Goal: Transaction & Acquisition: Purchase product/service

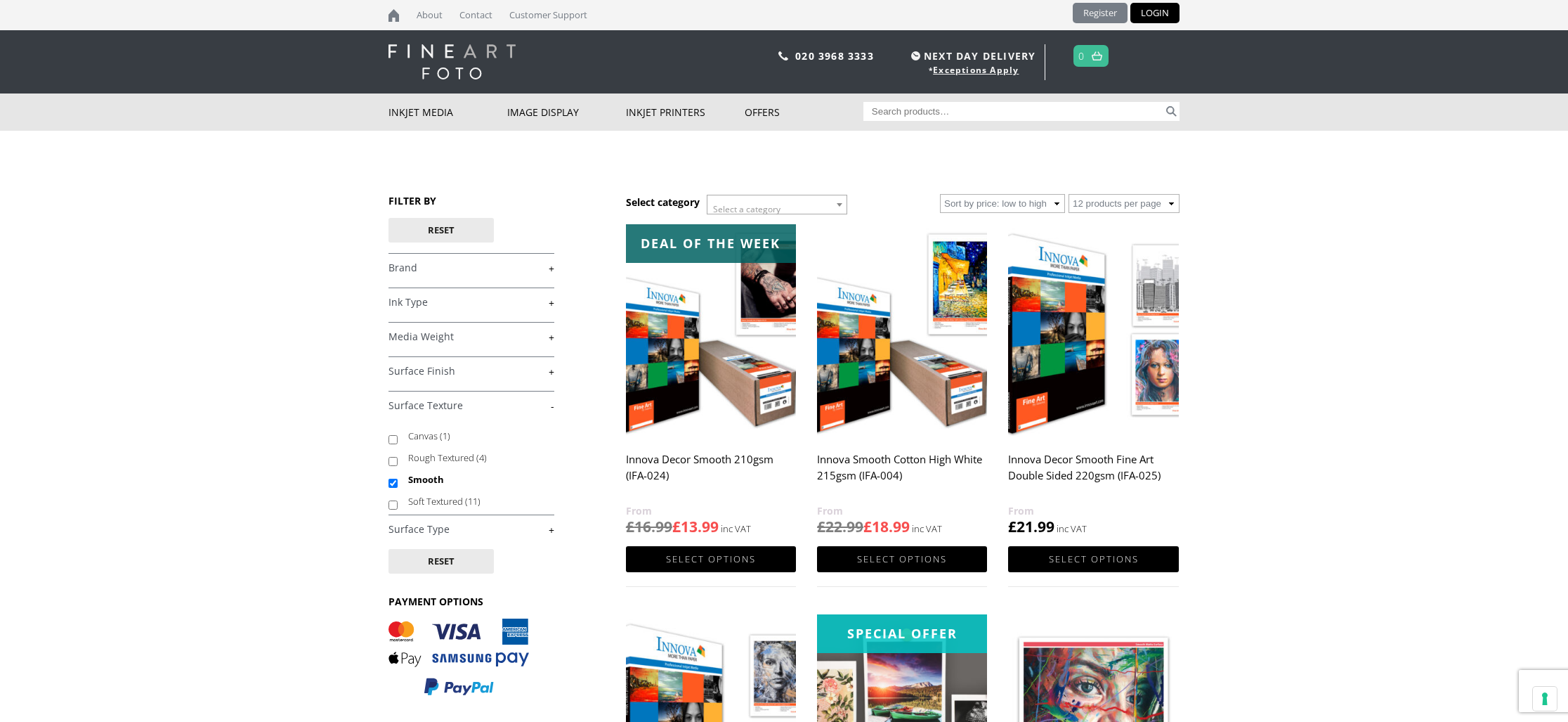
click at [1093, 16] on link "Register" at bounding box center [1099, 13] width 55 height 20
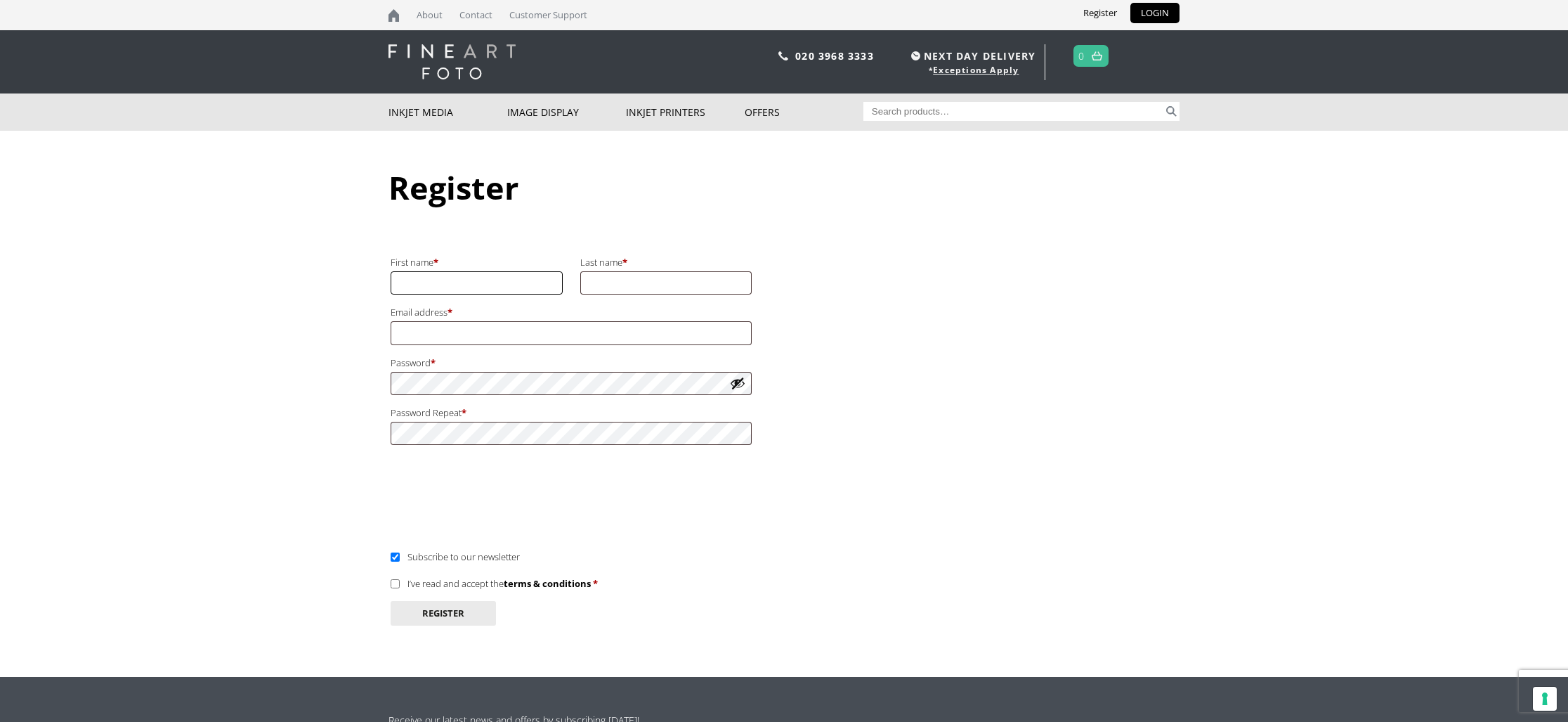
click at [508, 282] on input "First name *" at bounding box center [476, 282] width 172 height 23
type input "Michael"
type input "Nicholls"
type input "michael.nicholls4@btinternet.com"
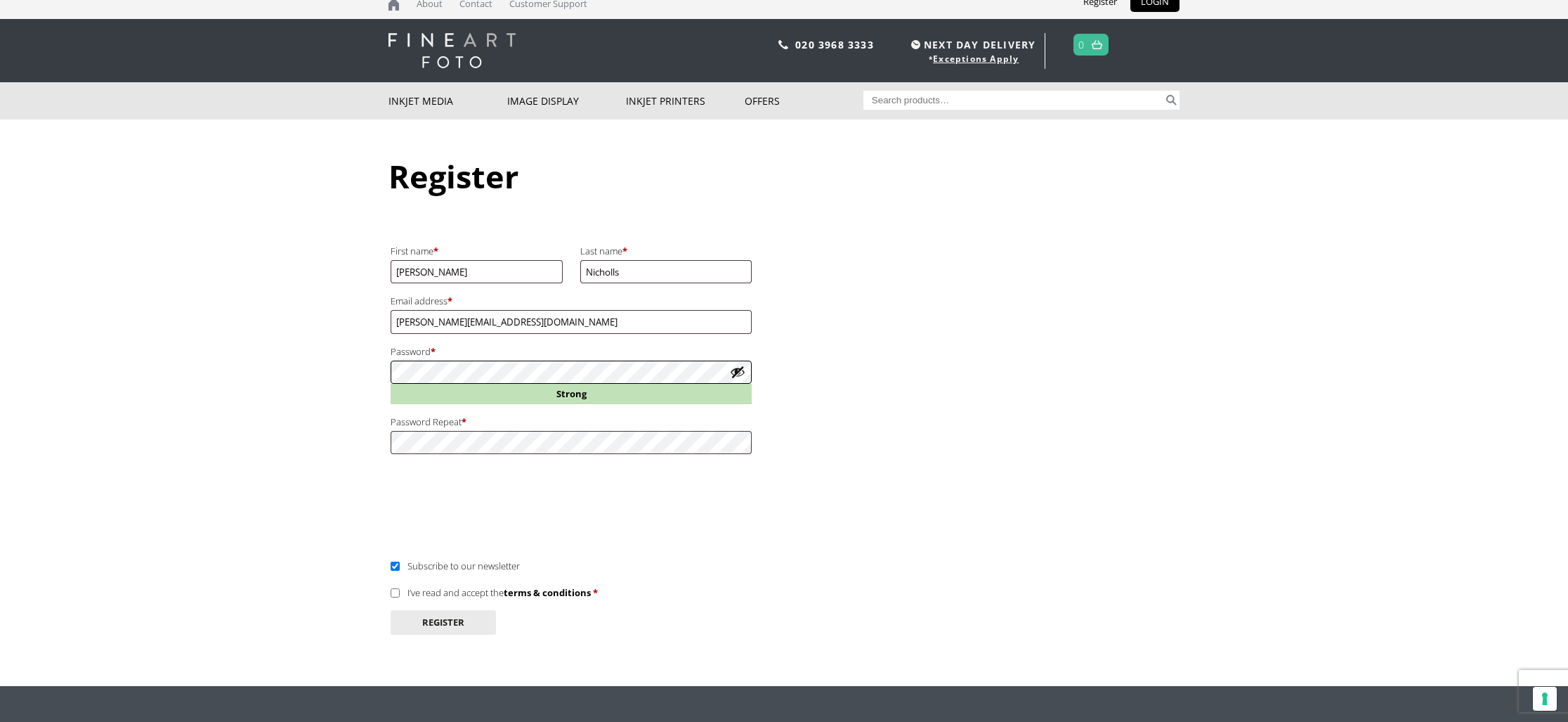
scroll to position [7, 0]
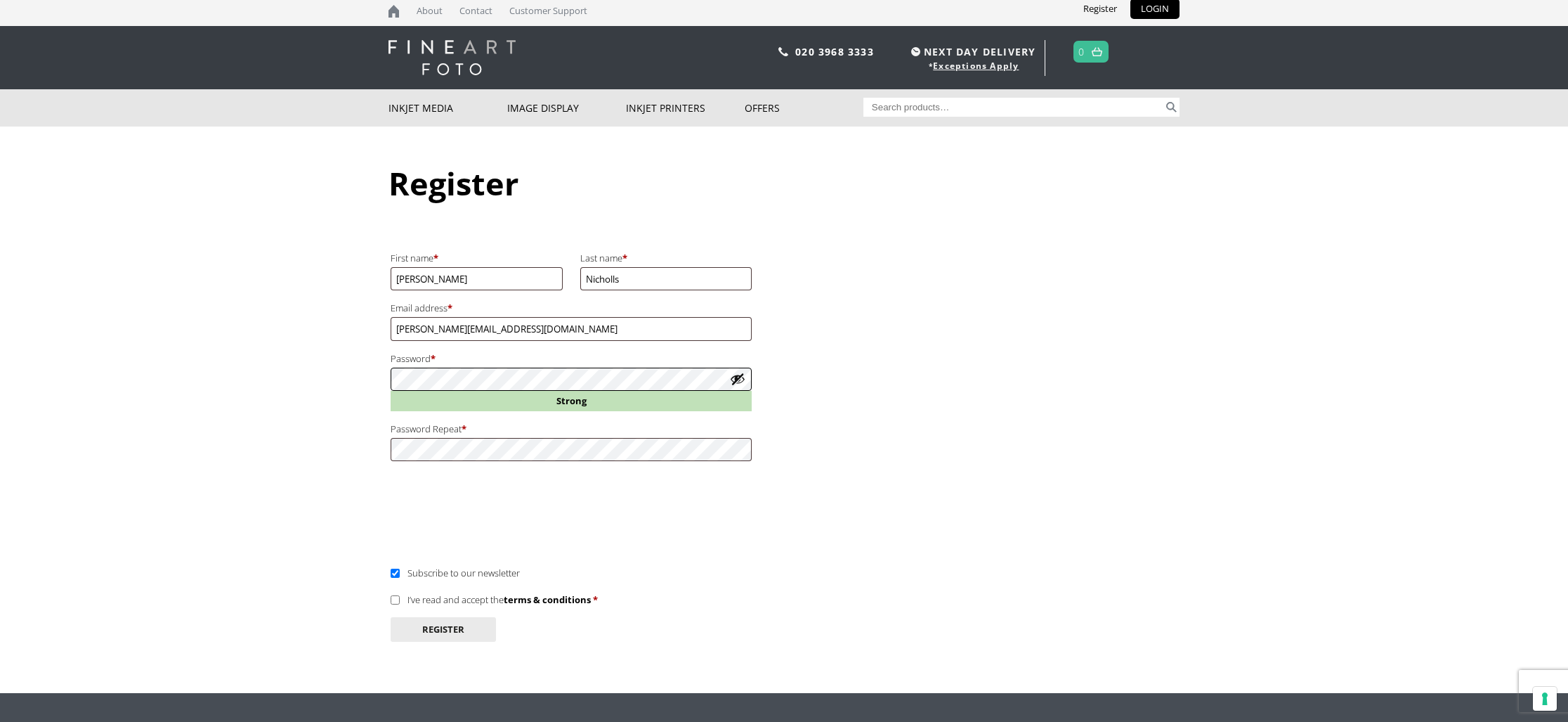
click at [368, 360] on body "NEXT DAY DELIVERY * Exceptions Apply About Contact Customer Support Register LO…" at bounding box center [784, 357] width 1568 height 722
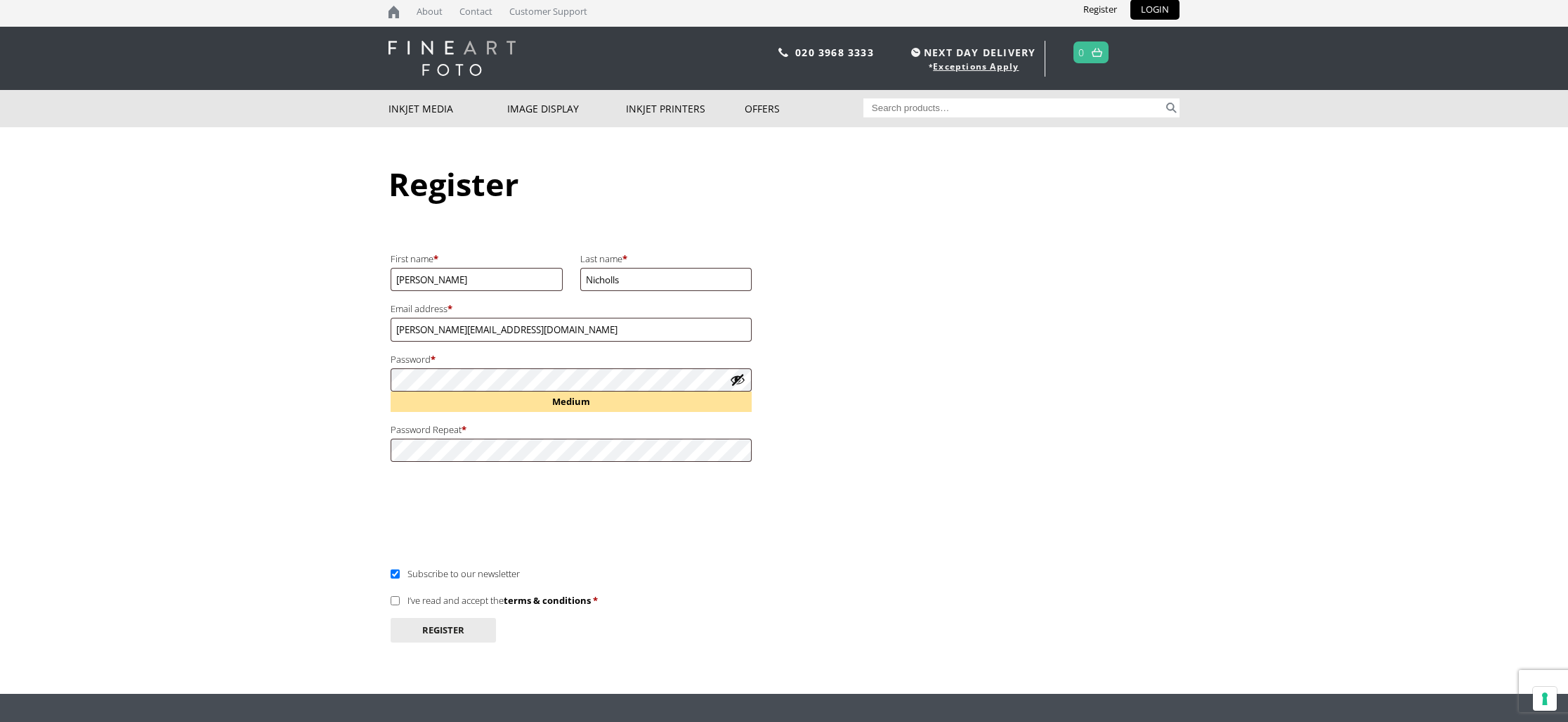
scroll to position [0, 0]
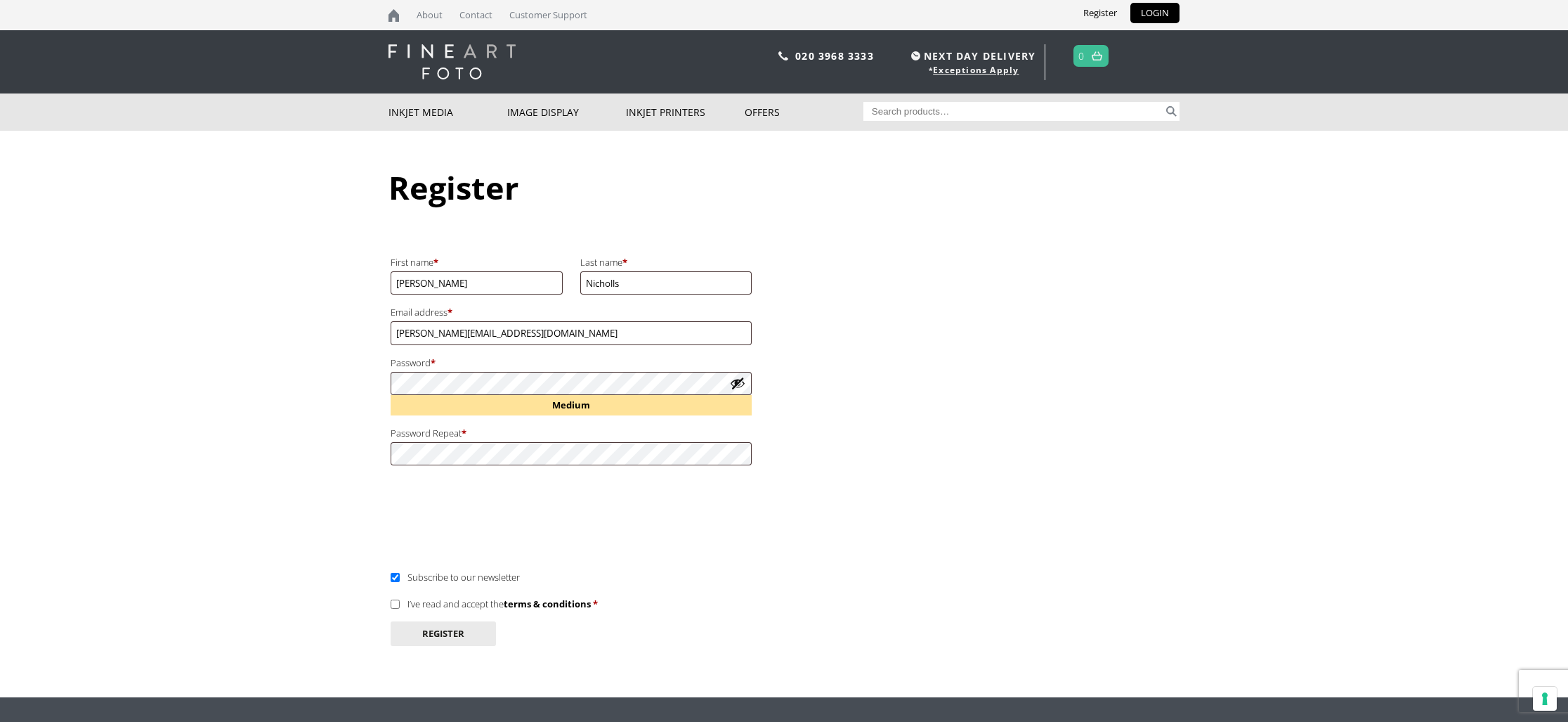
drag, startPoint x: 393, startPoint y: 601, endPoint x: 497, endPoint y: 652, distance: 115.8
click at [397, 602] on input "I’ve read and accept the terms & conditions *" at bounding box center [394, 603] width 9 height 9
checkbox input "true"
drag, startPoint x: 456, startPoint y: 633, endPoint x: 520, endPoint y: 642, distance: 64.6
click at [457, 633] on button "Register" at bounding box center [443, 633] width 106 height 25
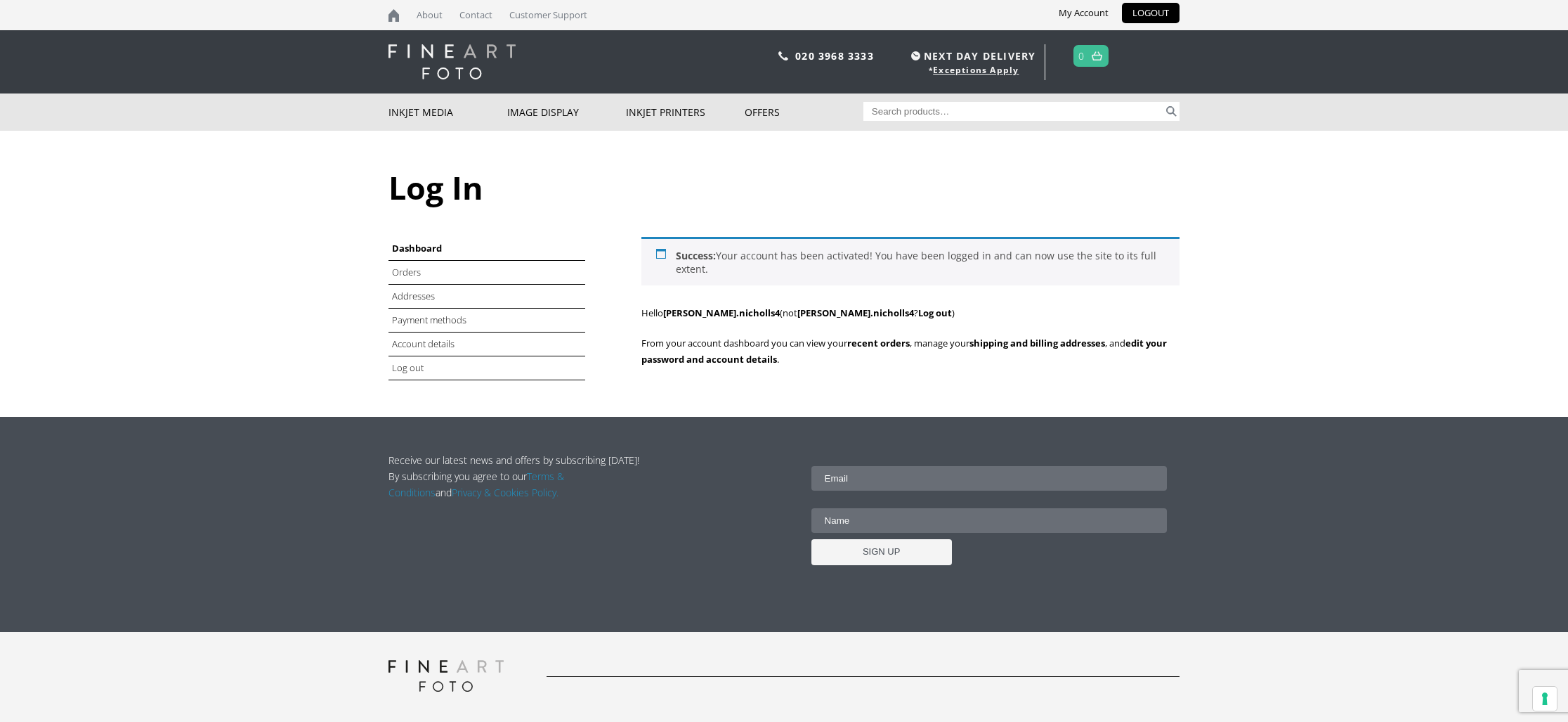
scroll to position [4, 0]
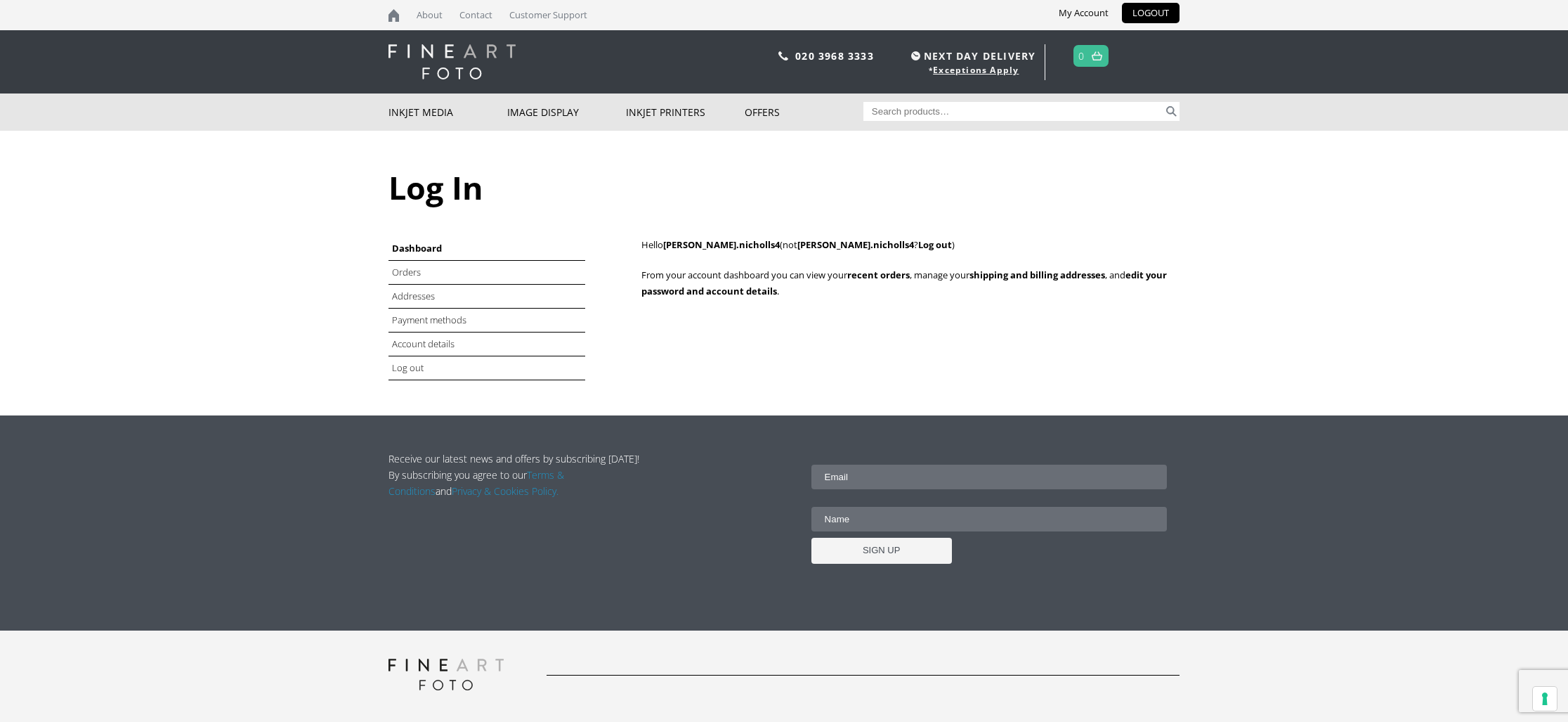
scroll to position [1, 0]
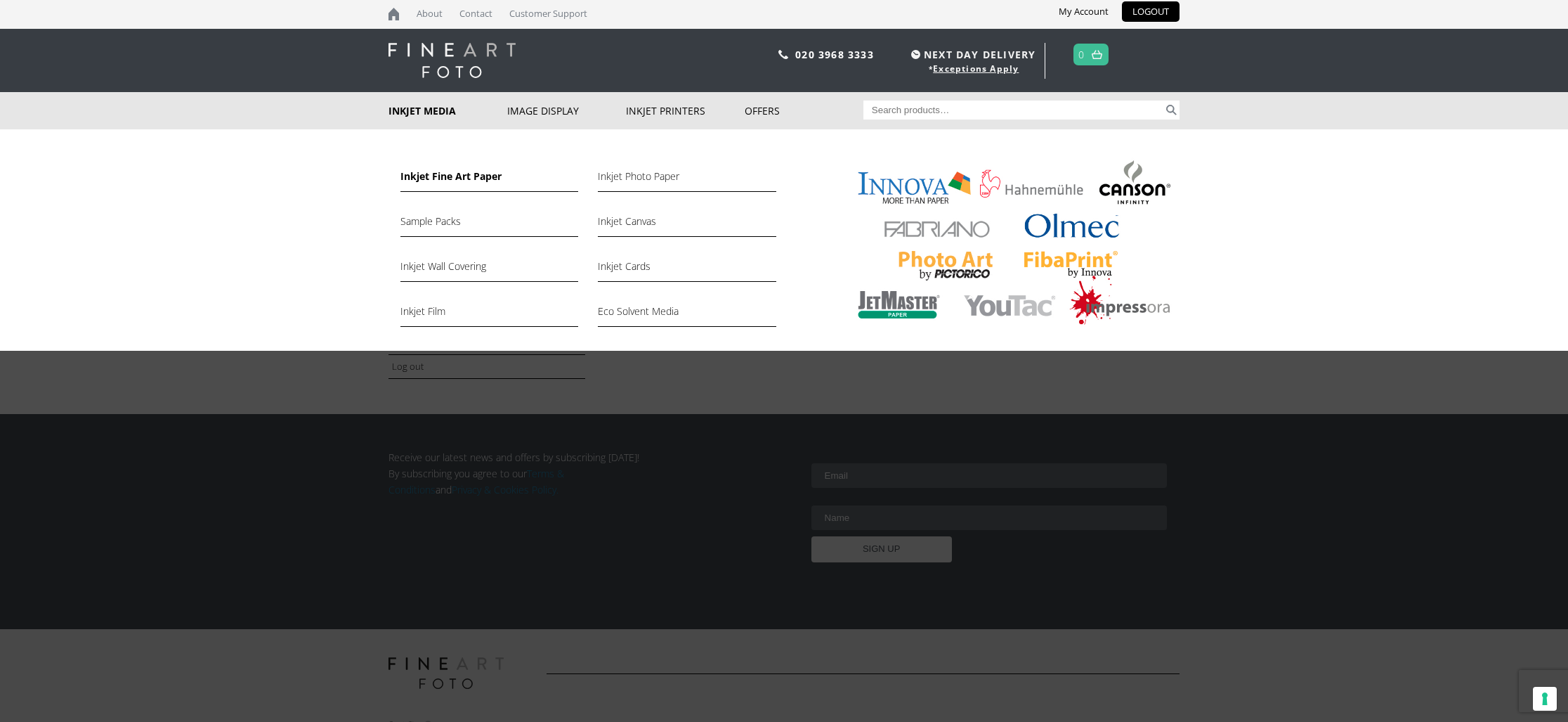
click at [435, 178] on link "Inkjet Fine Art Paper" at bounding box center [489, 180] width 177 height 24
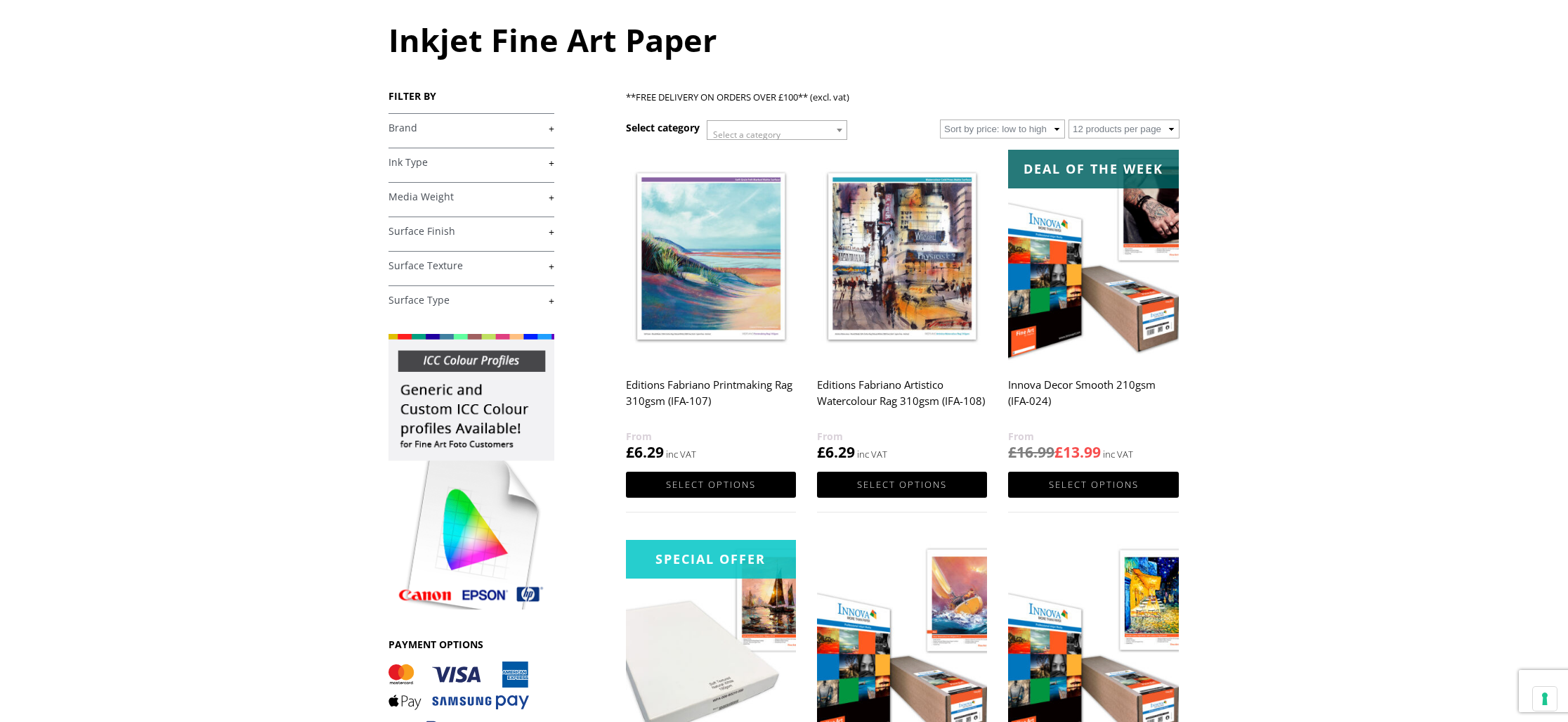
scroll to position [150, 0]
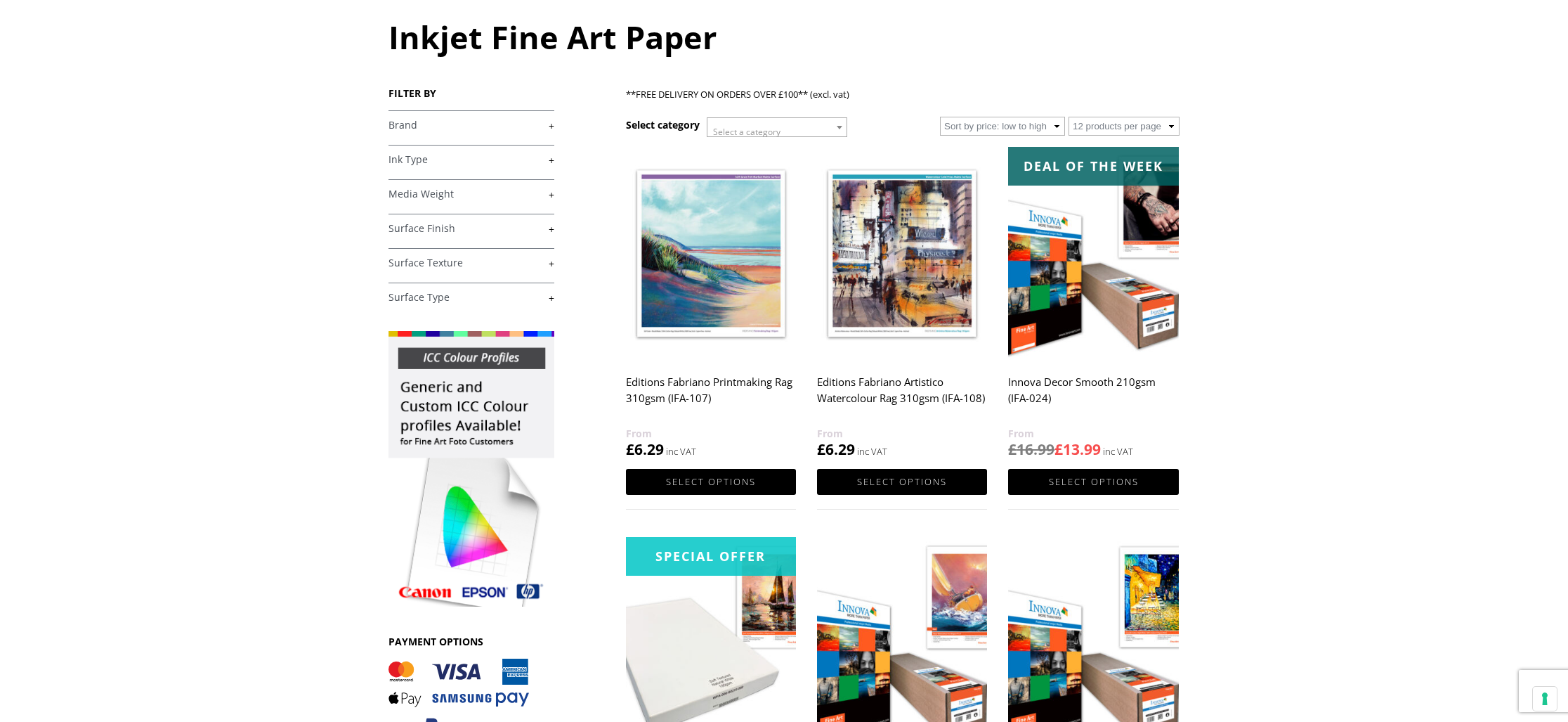
click at [418, 228] on link "+" at bounding box center [471, 228] width 165 height 13
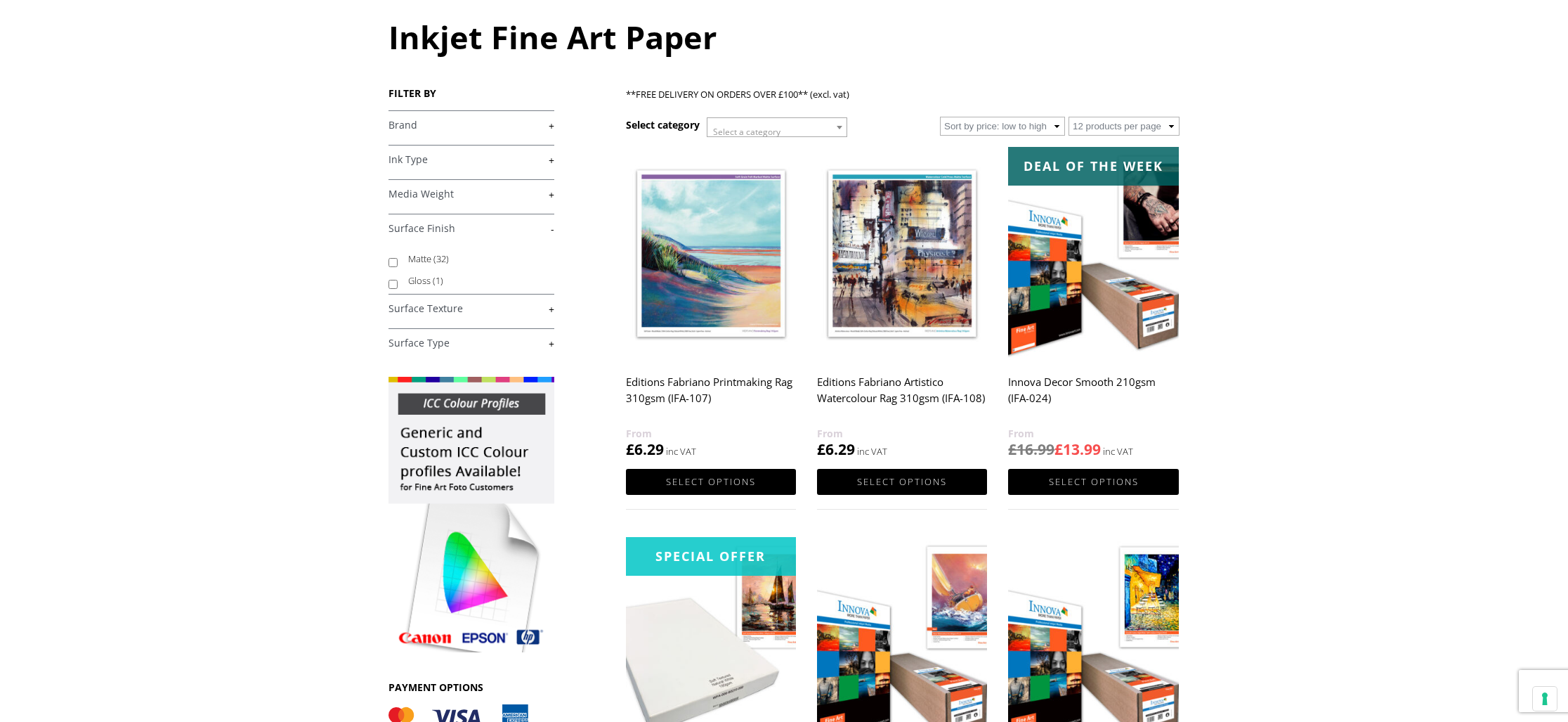
click at [418, 259] on label "Matte (32)" at bounding box center [474, 259] width 132 height 22
click at [397, 259] on input "Matte (32)" at bounding box center [392, 262] width 9 height 9
checkbox input "true"
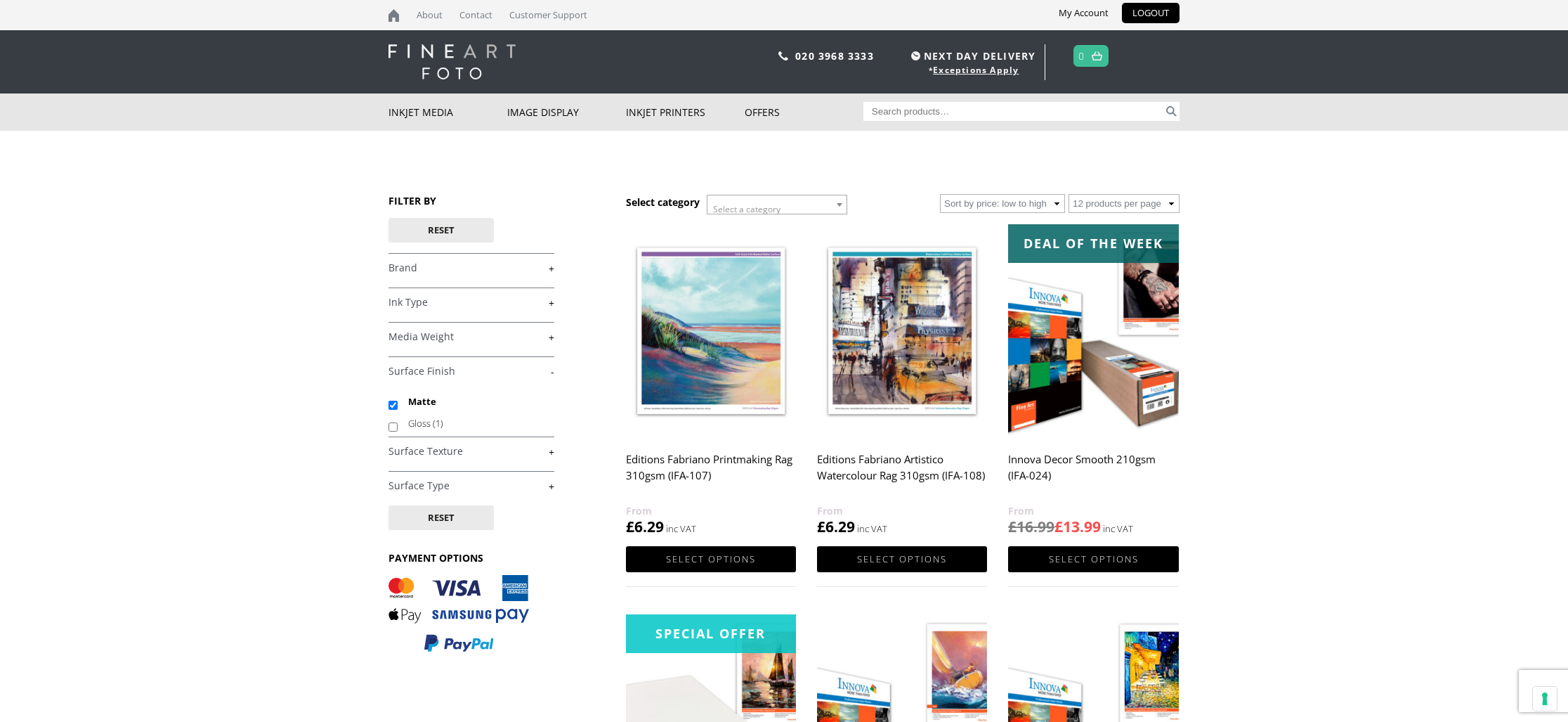
click at [440, 449] on link "+" at bounding box center [471, 451] width 165 height 13
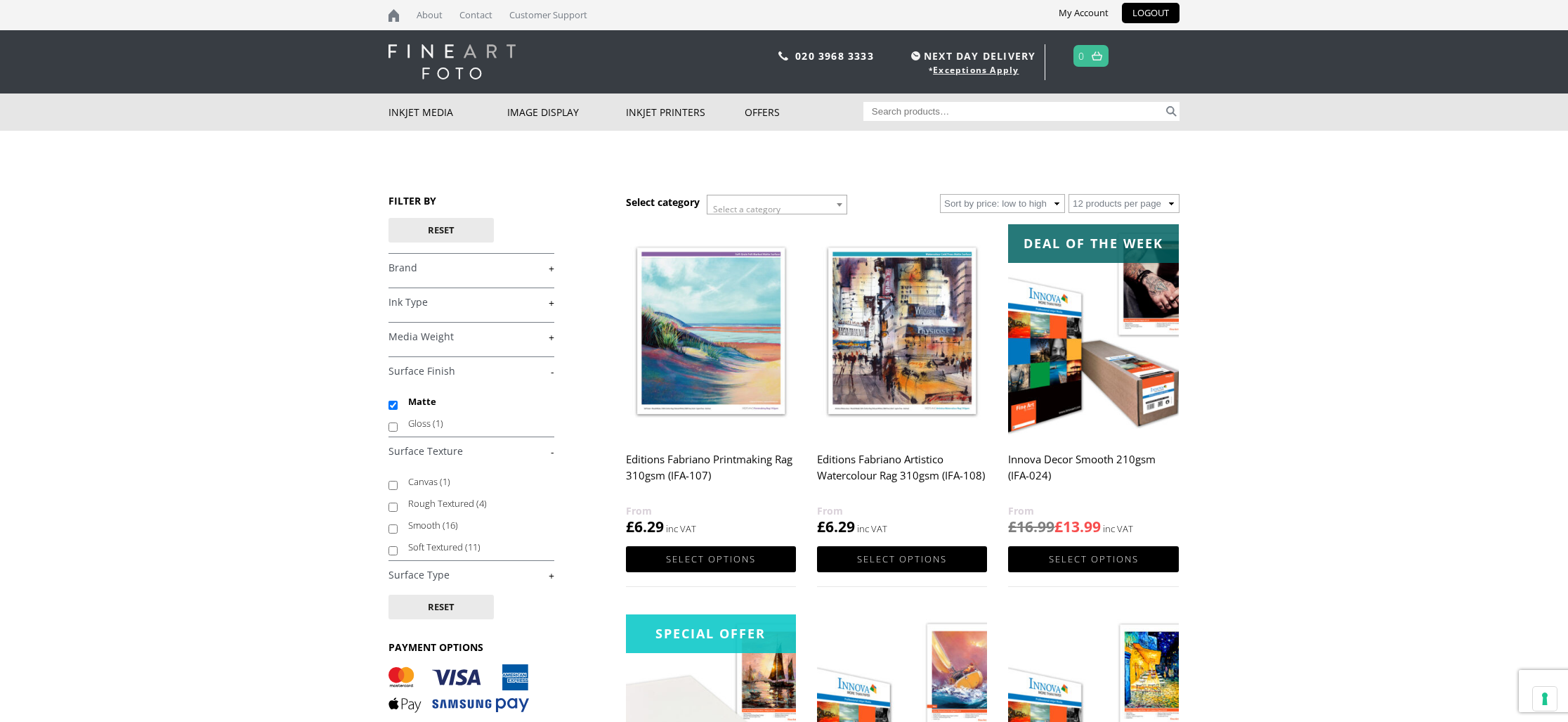
click at [431, 524] on label "Smooth (16)" at bounding box center [474, 525] width 132 height 22
click at [397, 524] on input "Smooth (16)" at bounding box center [392, 528] width 9 height 9
checkbox input "true"
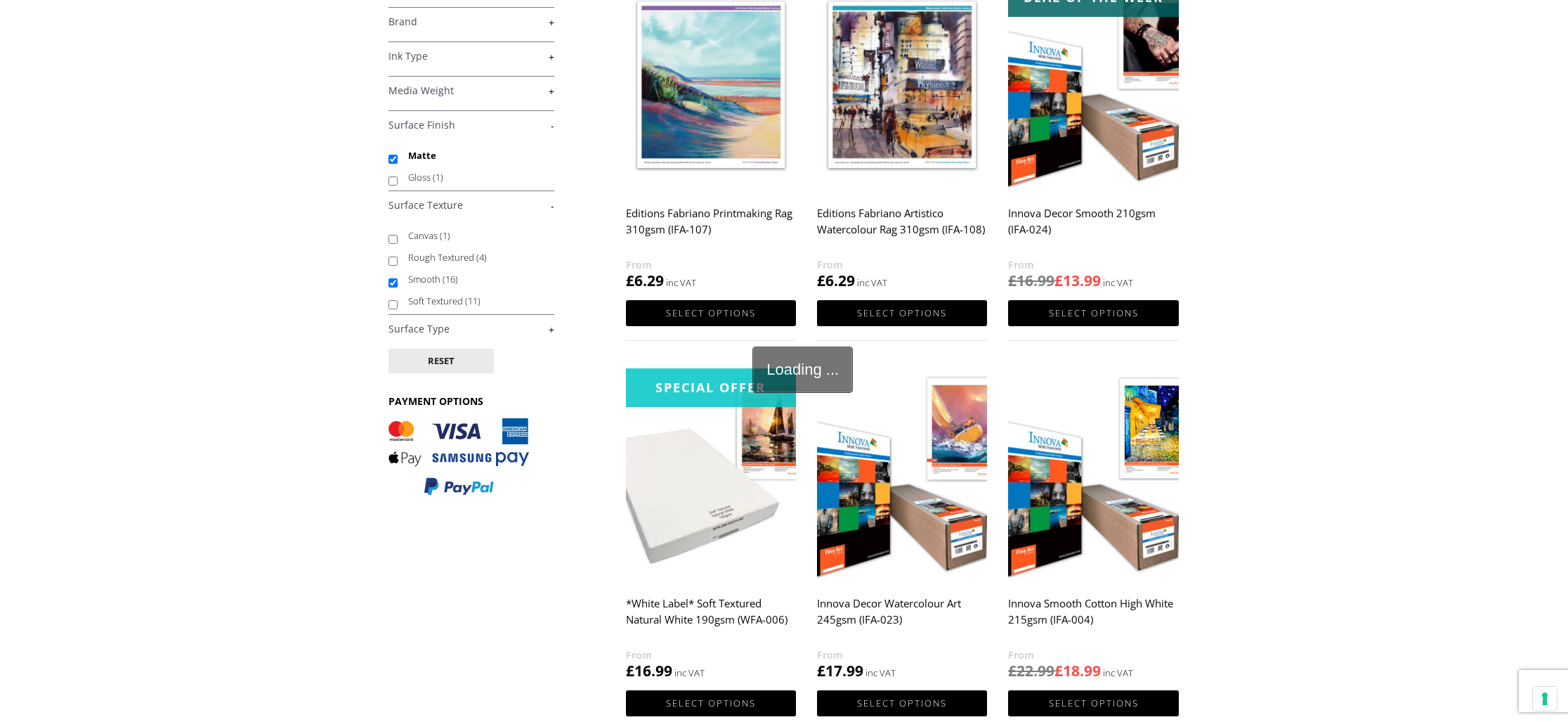
scroll to position [265, 0]
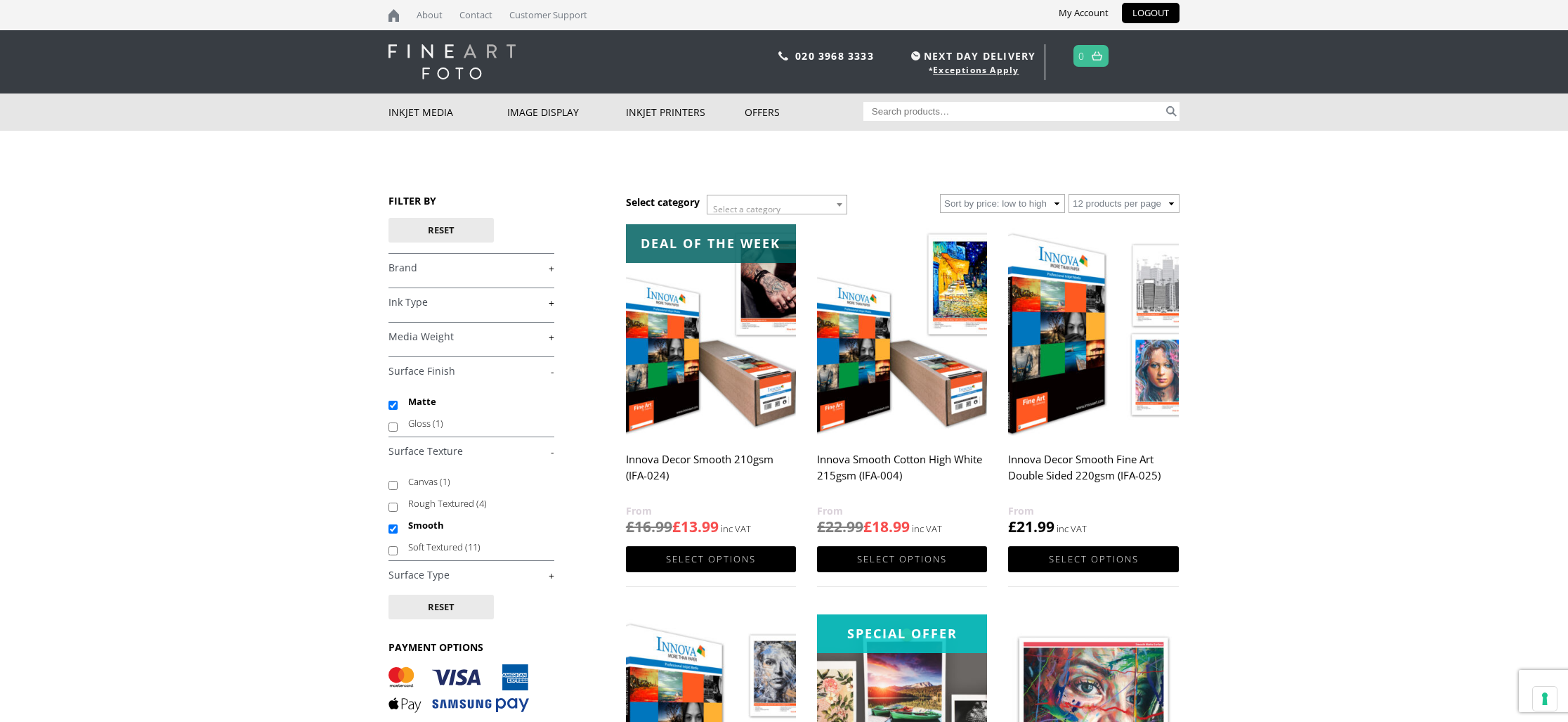
click at [550, 309] on h4 "Ink Type +" at bounding box center [471, 302] width 165 height 28
click at [550, 572] on link "+" at bounding box center [471, 575] width 165 height 13
click at [391, 609] on input "Fine Art (16)" at bounding box center [392, 608] width 9 height 9
checkbox input "true"
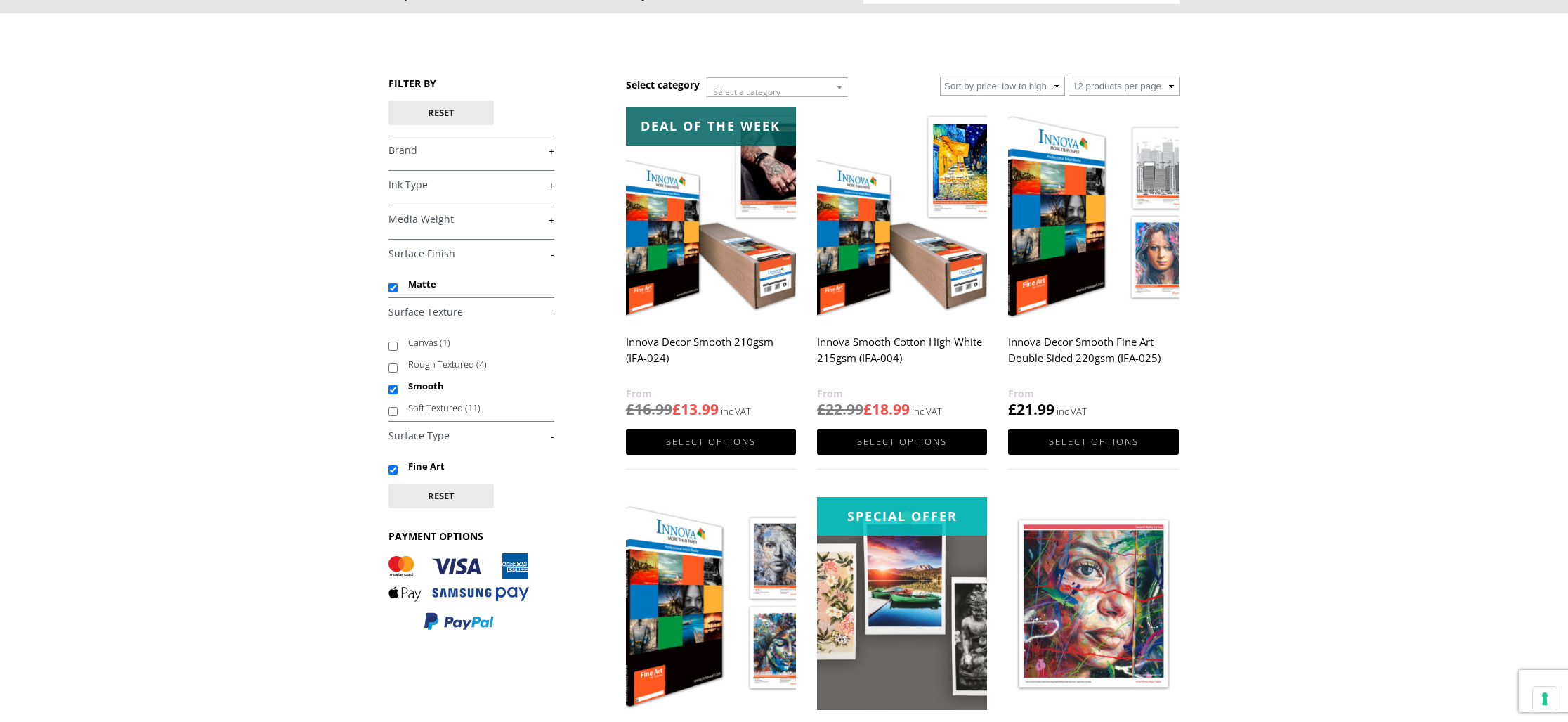
scroll to position [120, 0]
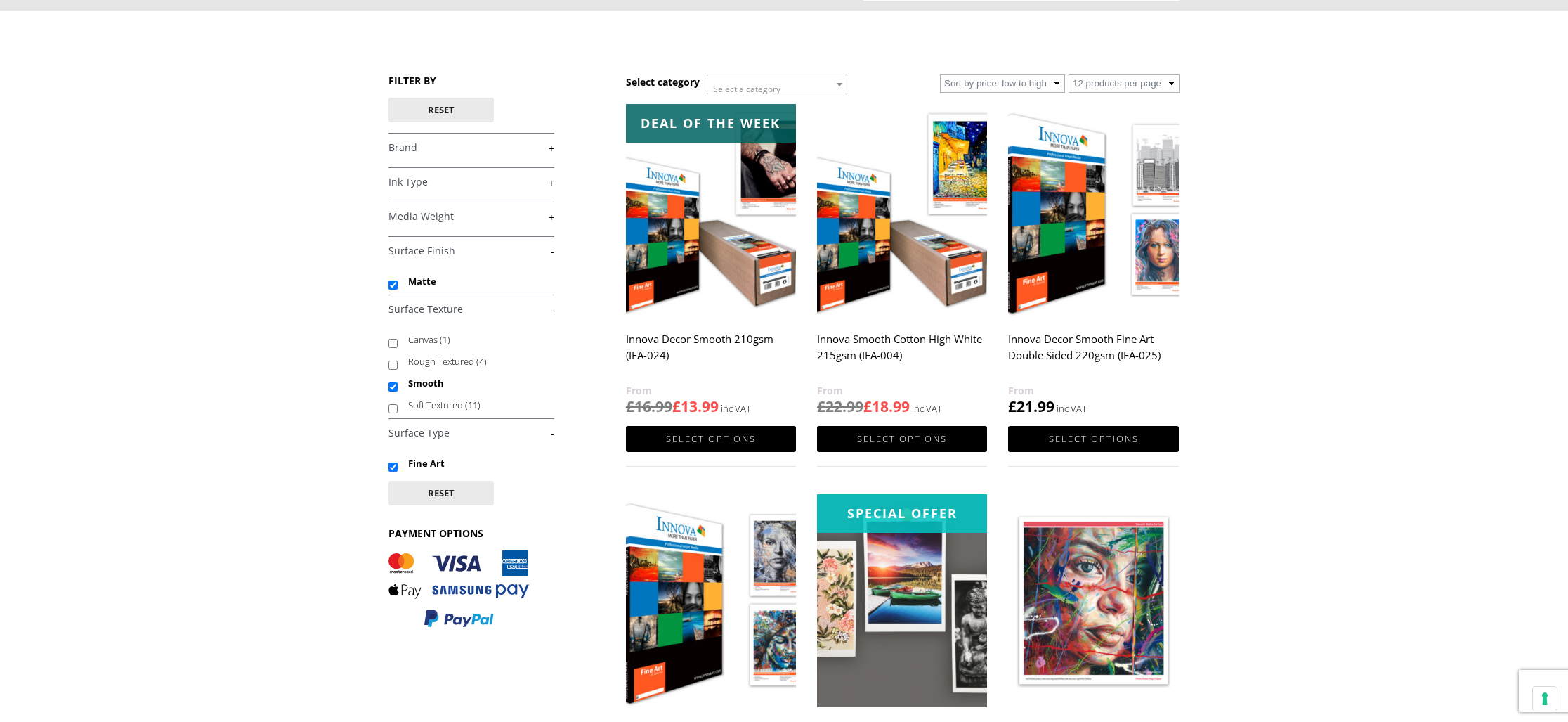
click at [681, 214] on img at bounding box center [711, 210] width 170 height 213
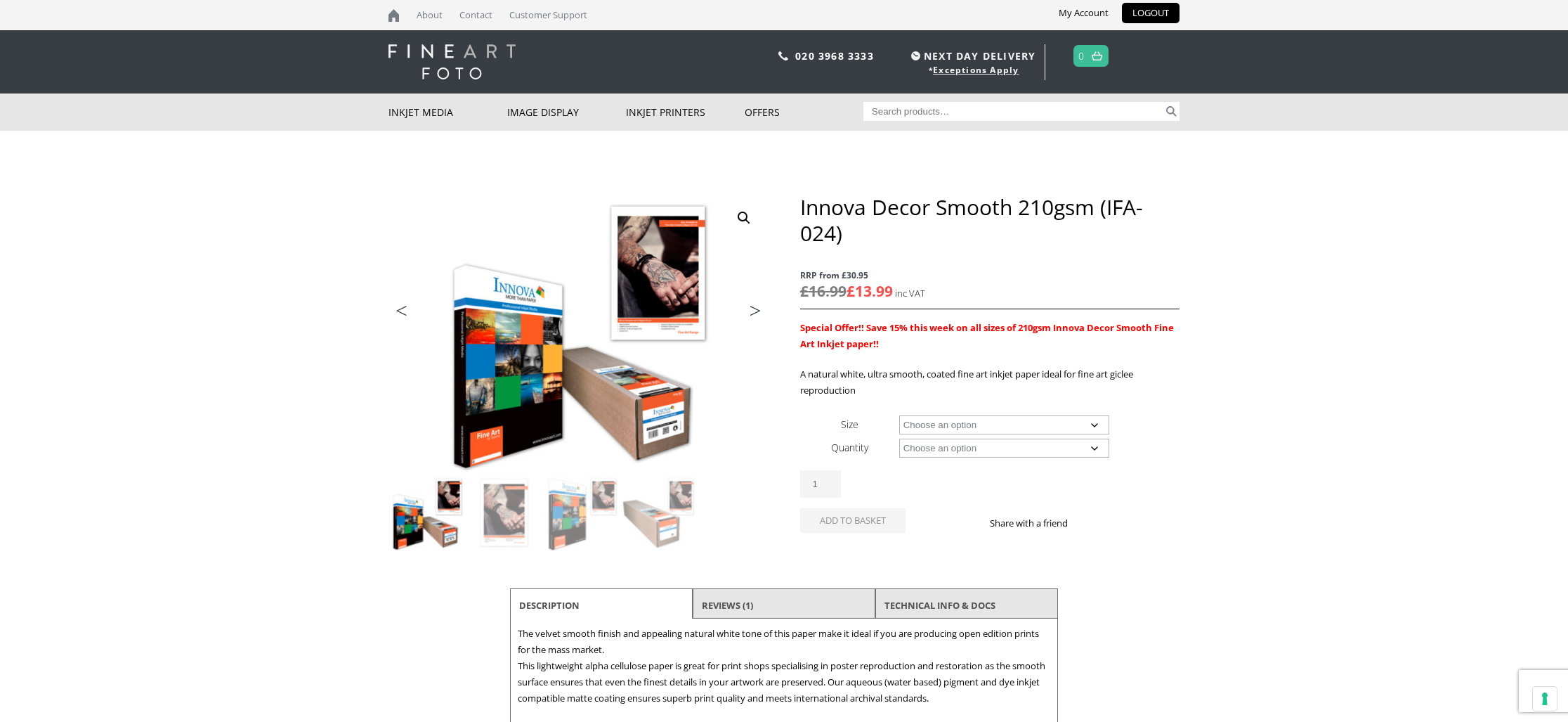
click at [756, 310] on link "Next" at bounding box center [749, 314] width 40 height 13
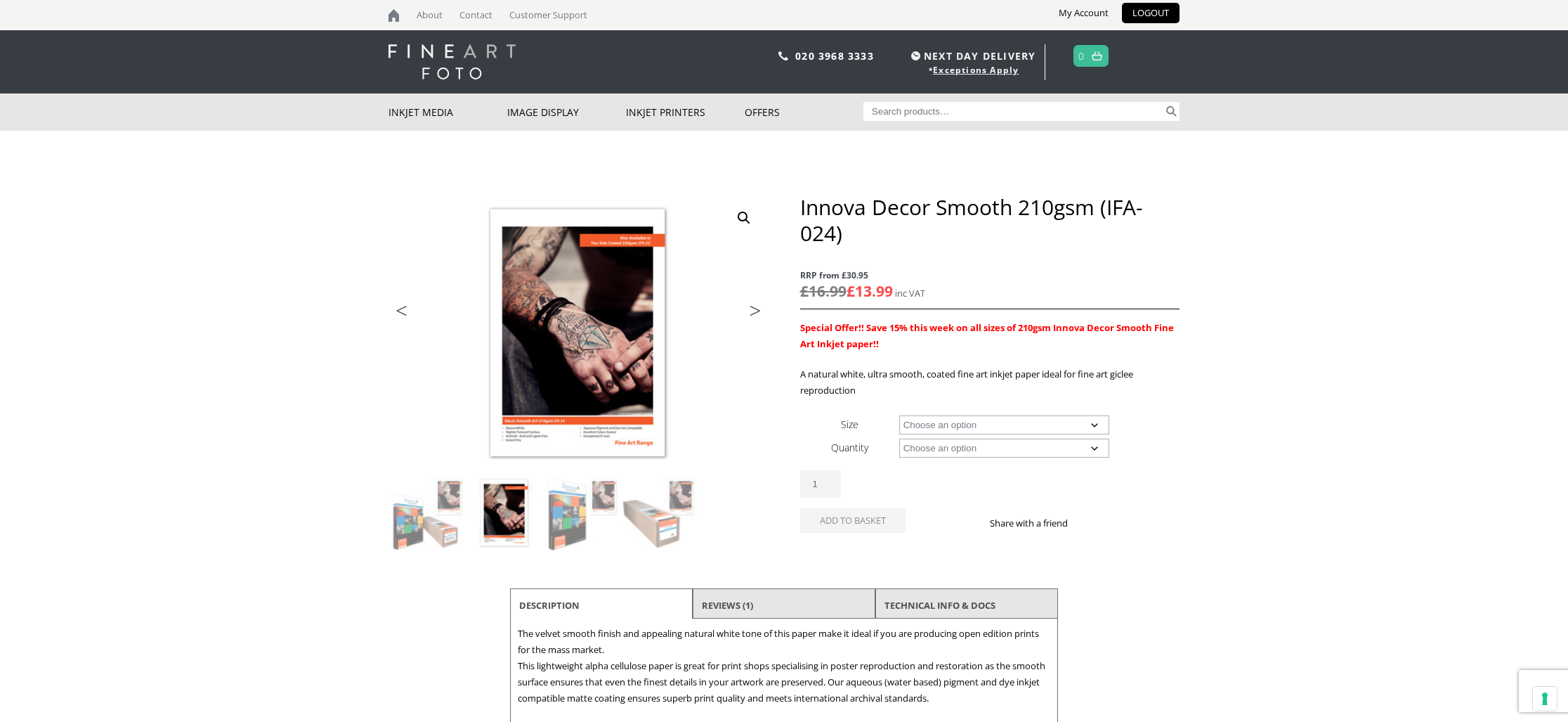
click at [756, 310] on link "Next" at bounding box center [749, 314] width 40 height 13
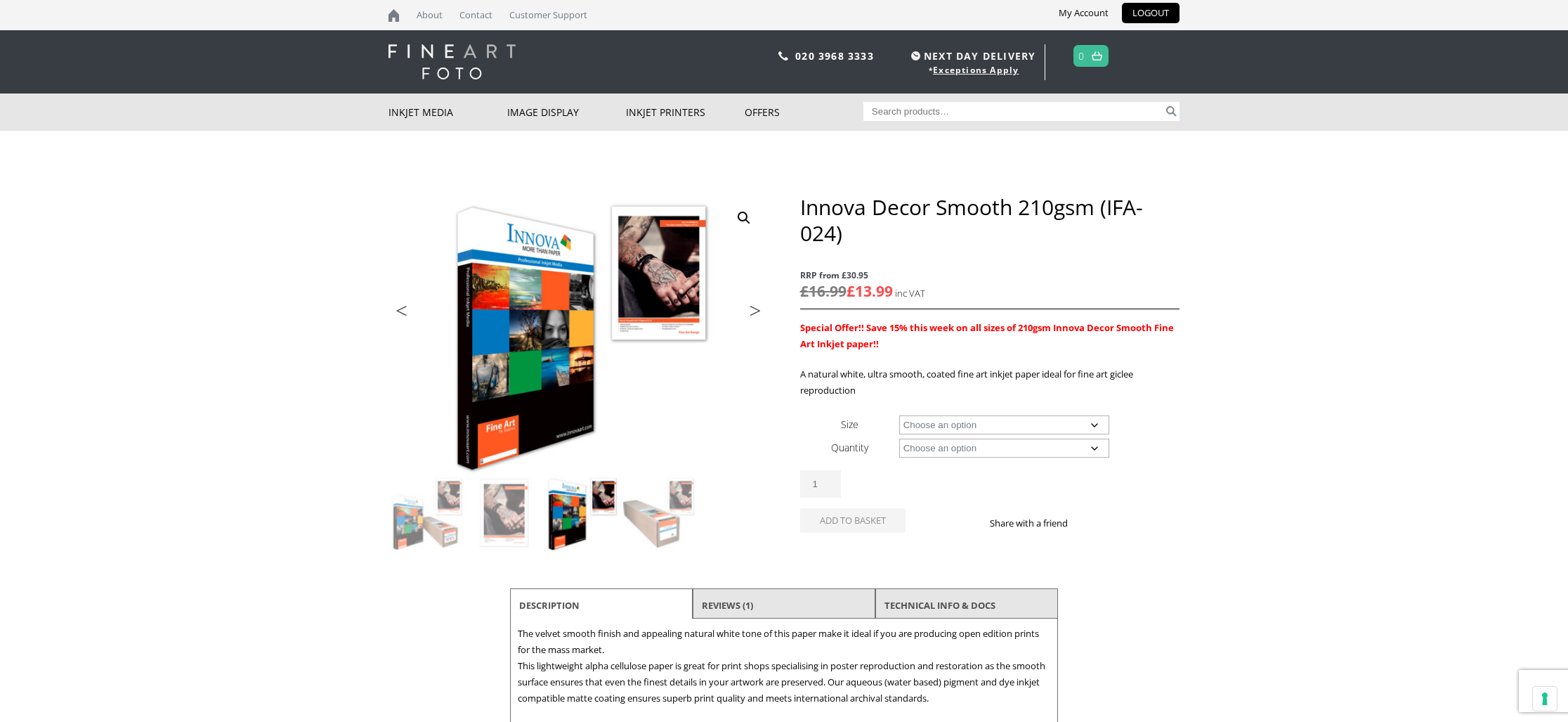
click at [756, 310] on link "Next" at bounding box center [749, 314] width 40 height 13
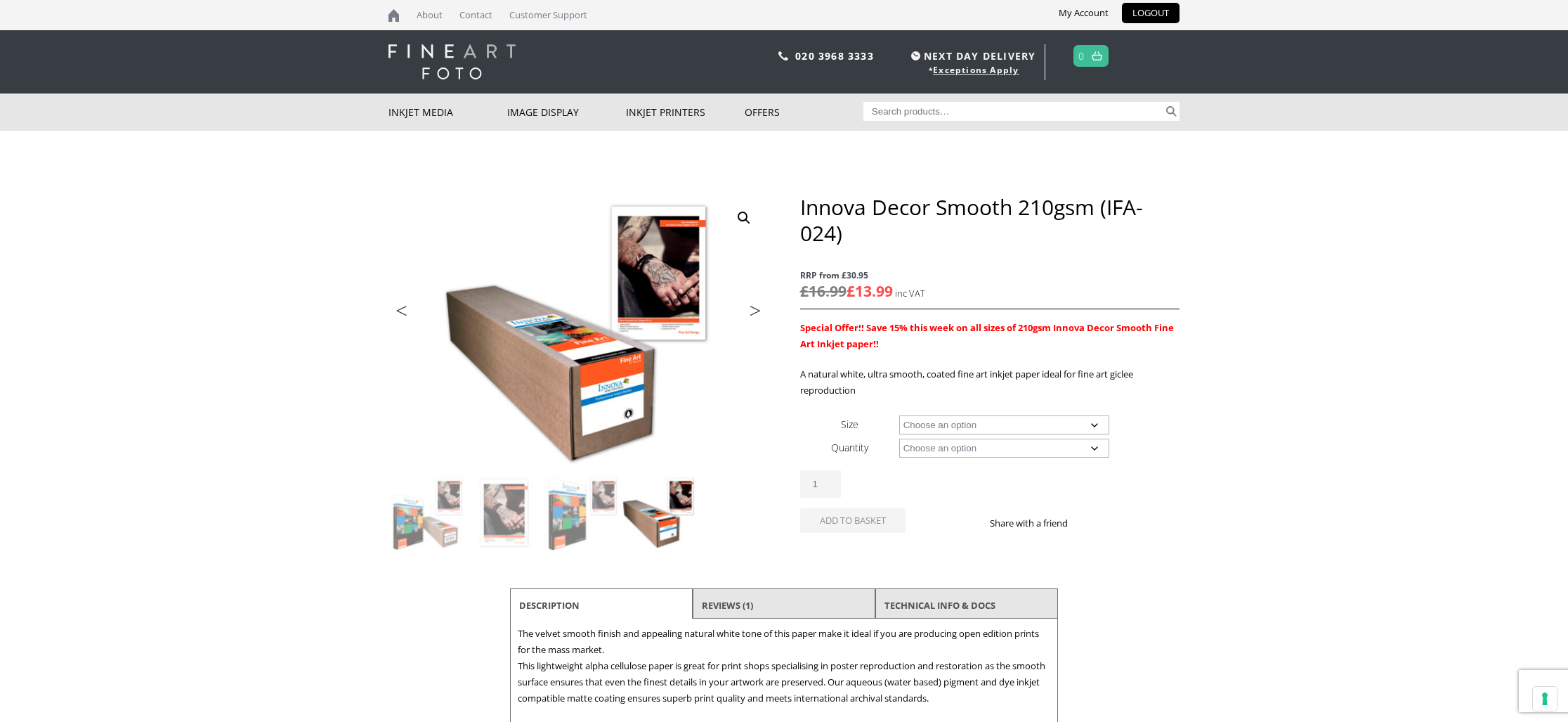
click at [756, 310] on link "Next" at bounding box center [749, 314] width 40 height 13
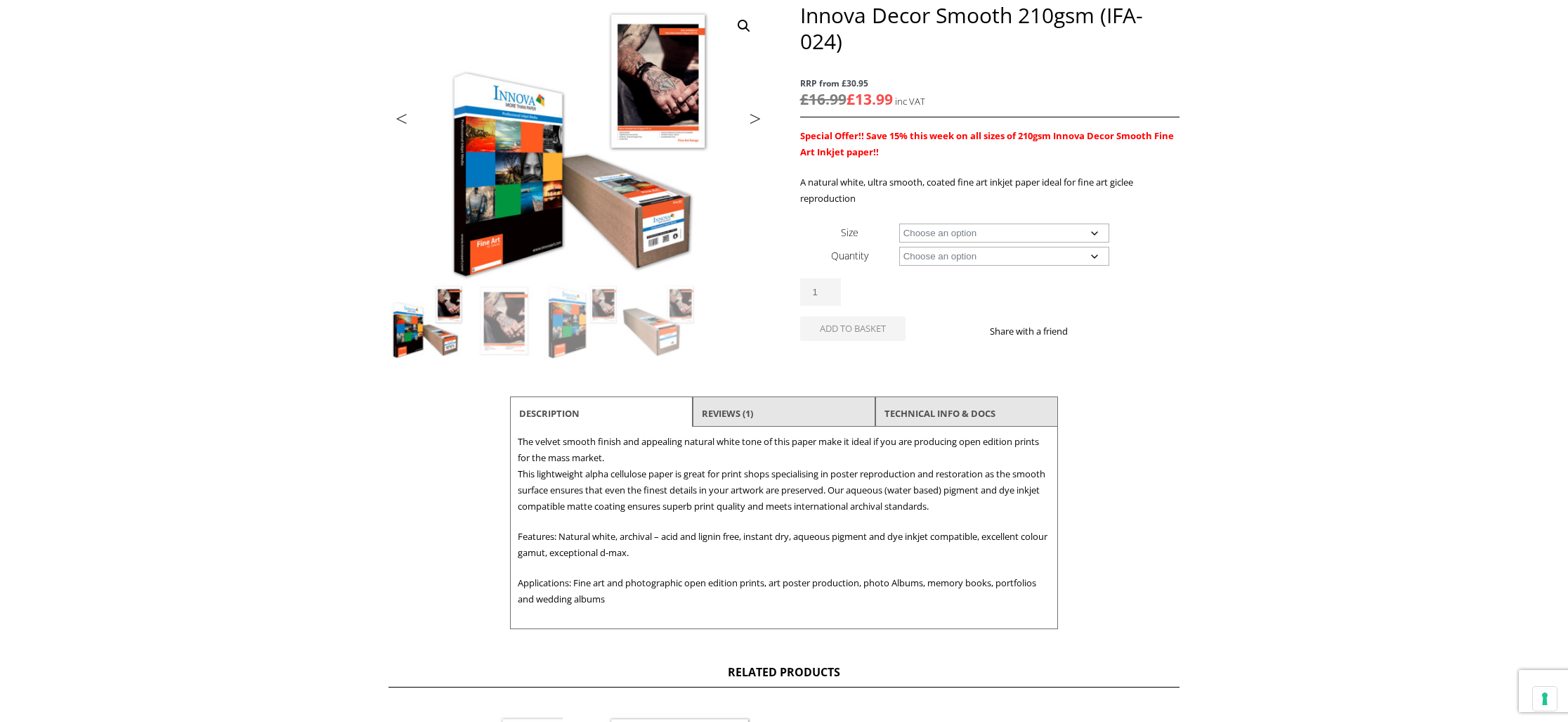
scroll to position [211, 0]
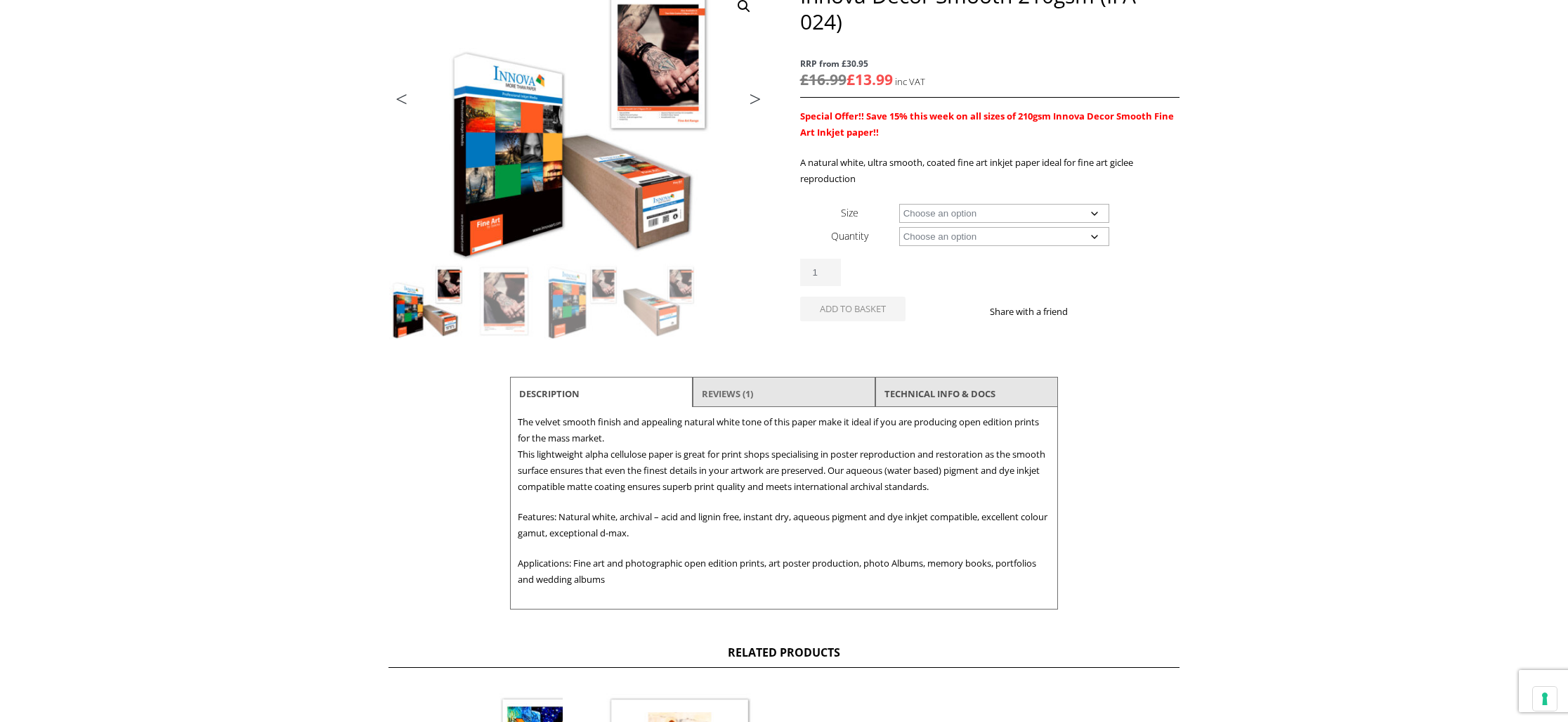
click at [724, 385] on link "Reviews (1)" at bounding box center [727, 392] width 51 height 25
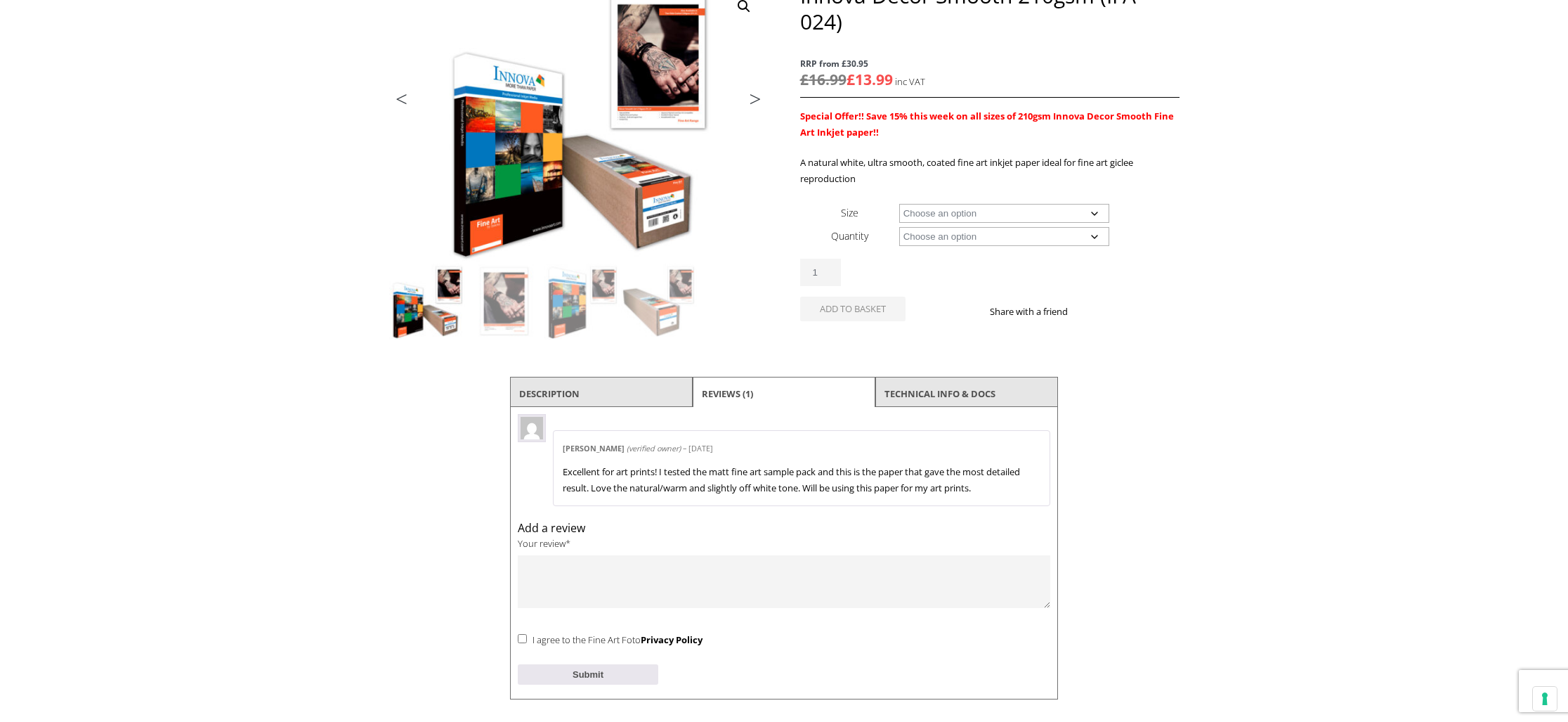
click at [1092, 212] on select "Choose an option A4 Sheet A3 Sheet A3+ Sheet A2 Sheet 17" Wide Roll 24" Wide Ro…" at bounding box center [1005, 213] width 211 height 19
click at [899, 204] on select "Choose an option A4 Sheet A3 Sheet A3+ Sheet A2 Sheet 17" Wide Roll 24" Wide Ro…" at bounding box center [1005, 213] width 211 height 19
select select "a4-sheet"
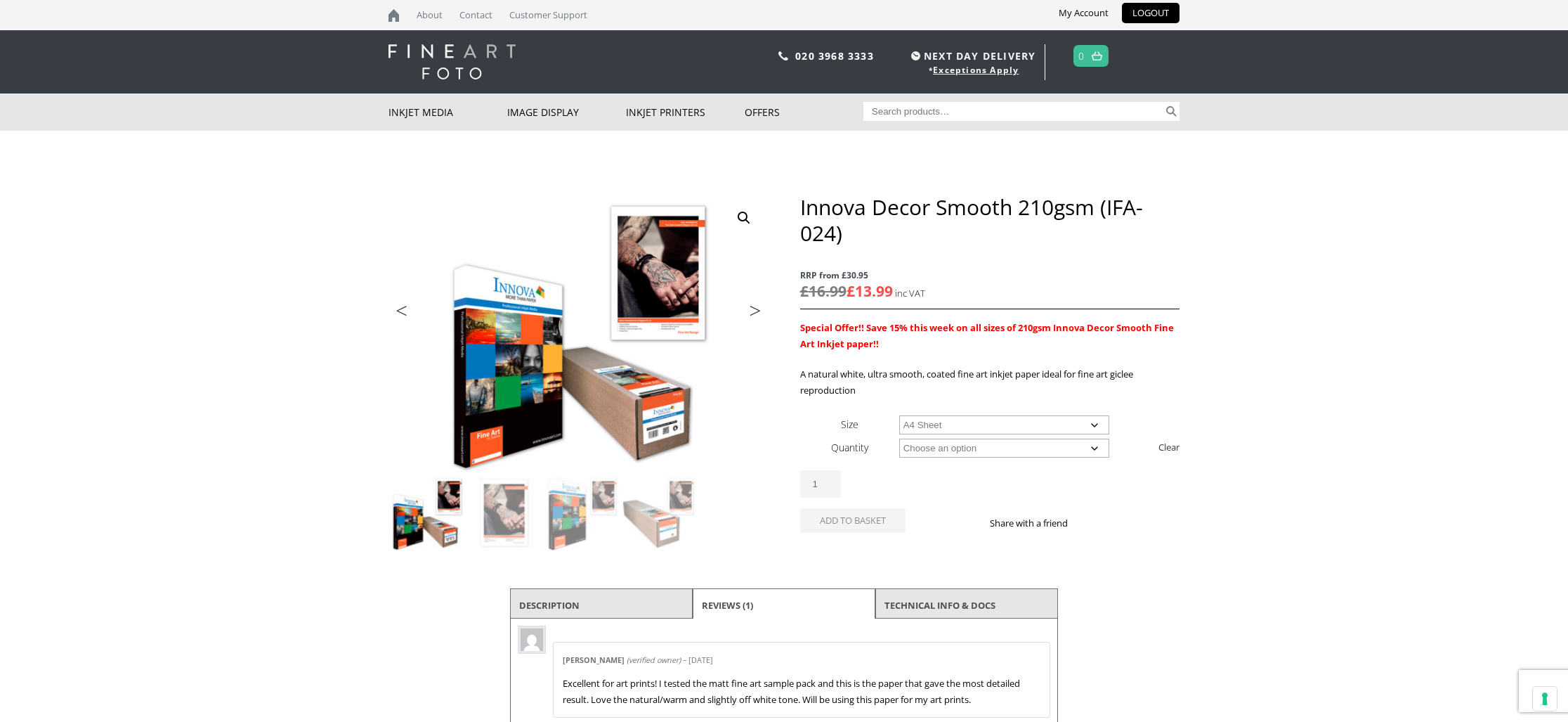
scroll to position [6, 0]
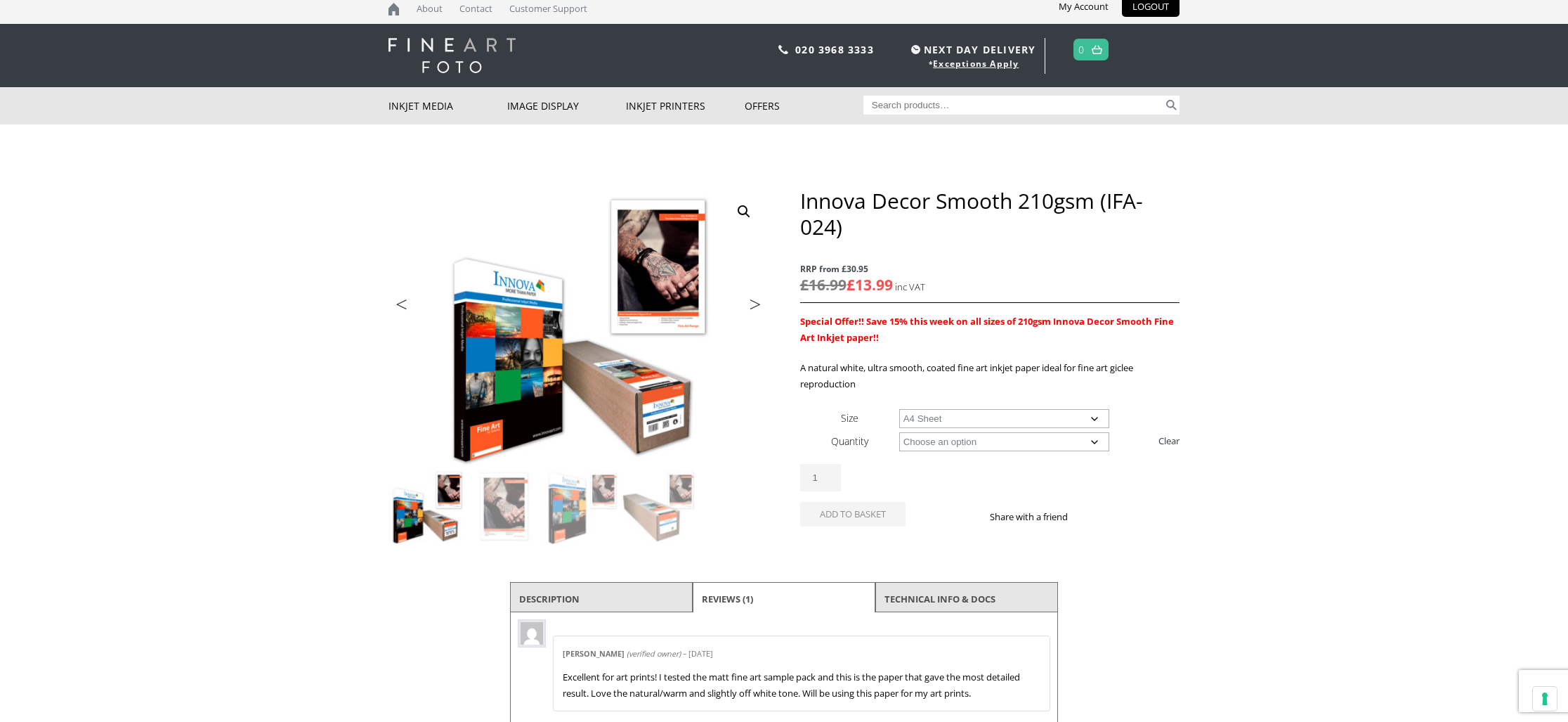
click at [1073, 437] on select "Choose an option 25 Sheets" at bounding box center [1005, 441] width 211 height 19
select select "25-sheets"
click at [899, 432] on select "Choose an option 25 Sheets" at bounding box center [1005, 441] width 211 height 19
select select "a4-sheet"
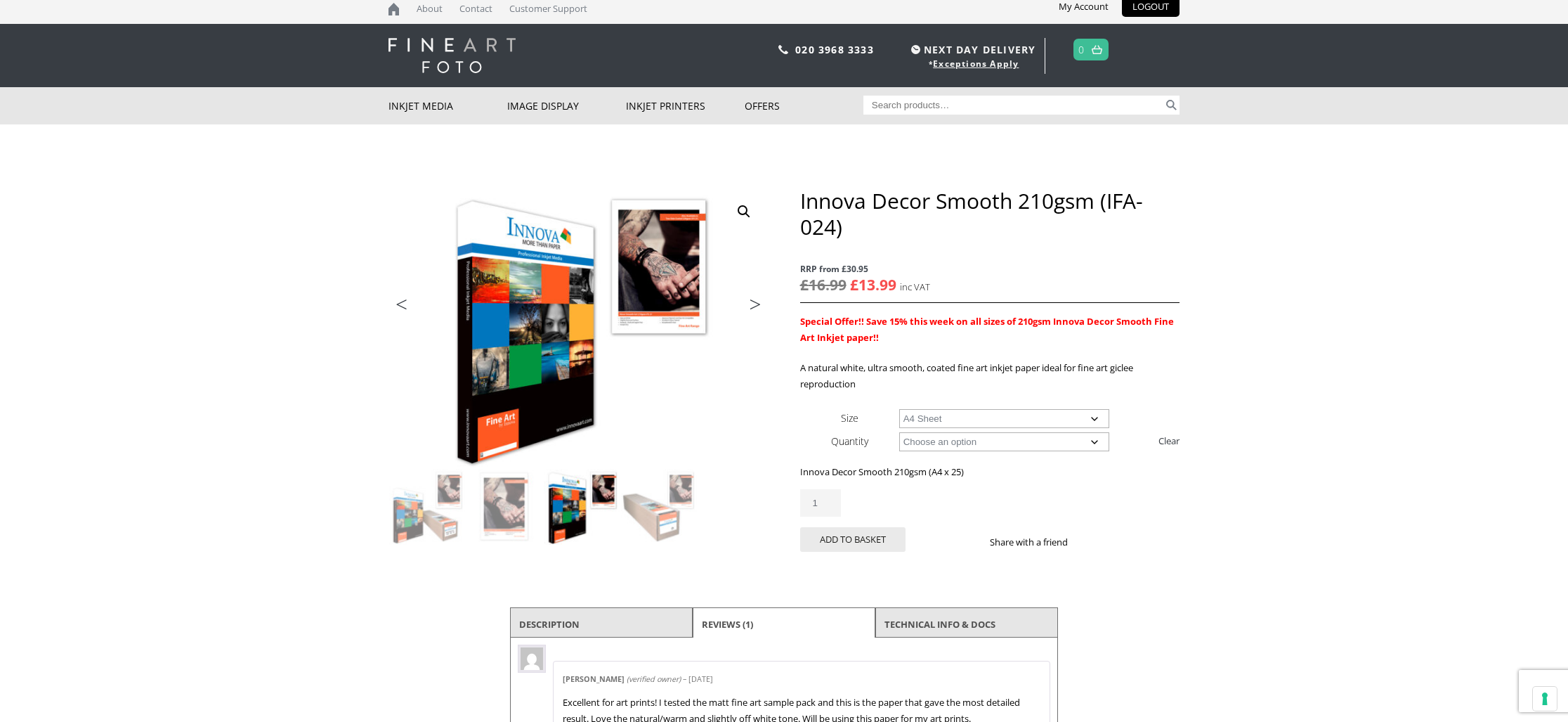
drag, startPoint x: 855, startPoint y: 538, endPoint x: 1062, endPoint y: 481, distance: 214.7
click at [859, 537] on button "Add to basket" at bounding box center [853, 539] width 106 height 25
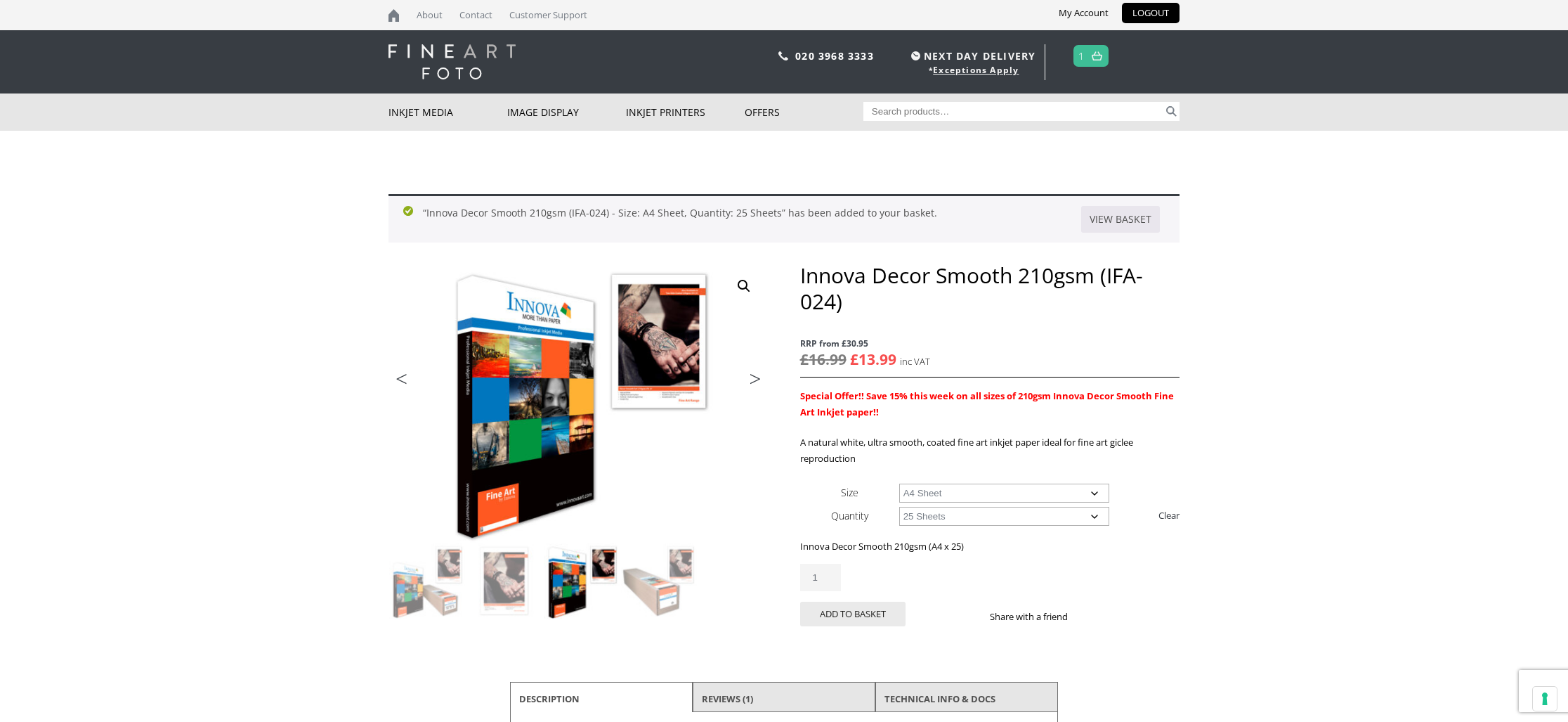
click at [1093, 492] on select "Choose an option A4 Sheet A3 Sheet A3+ Sheet A2 Sheet" at bounding box center [1005, 492] width 211 height 19
click at [899, 483] on select "Choose an option A4 Sheet A3 Sheet A3+ Sheet A2 Sheet" at bounding box center [1005, 492] width 211 height 19
select select "a3-sheet"
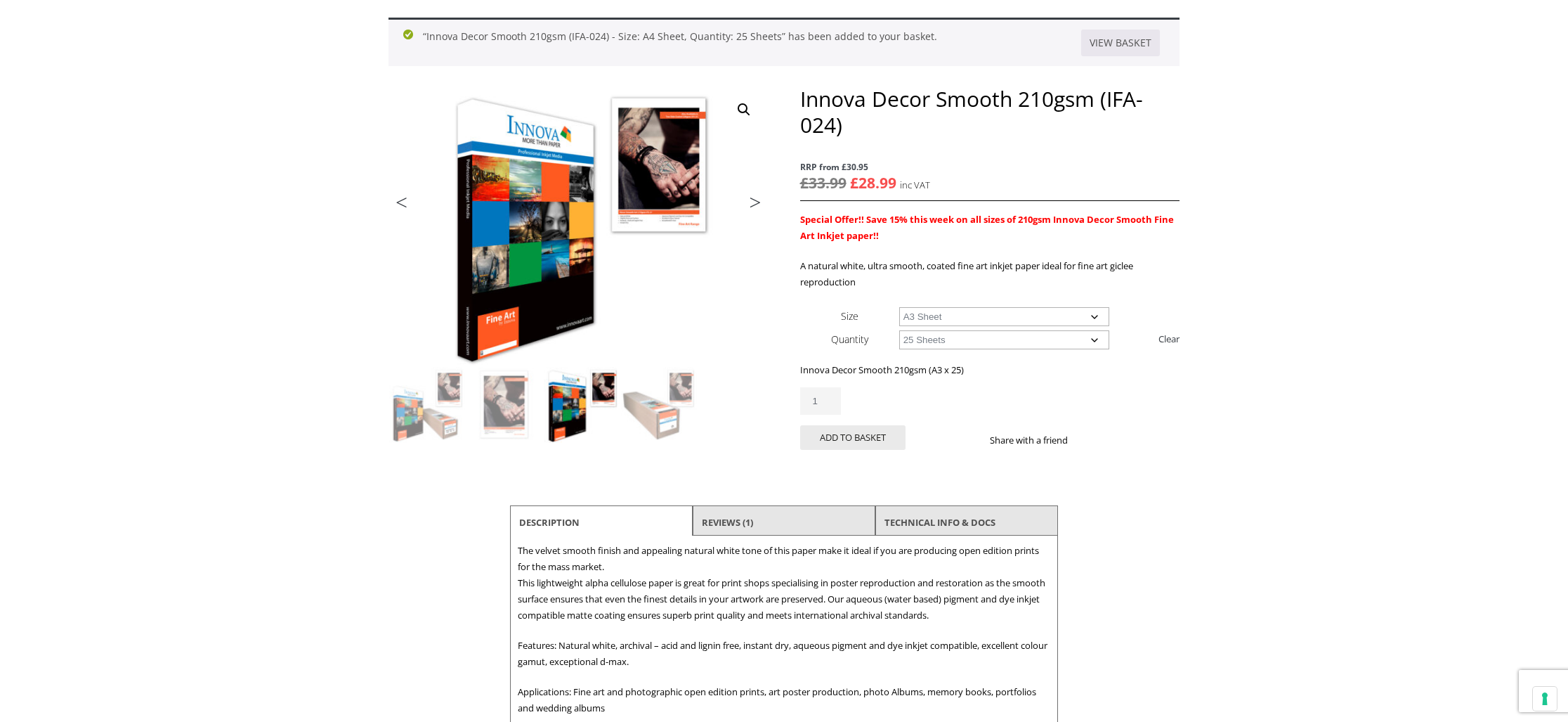
scroll to position [175, 0]
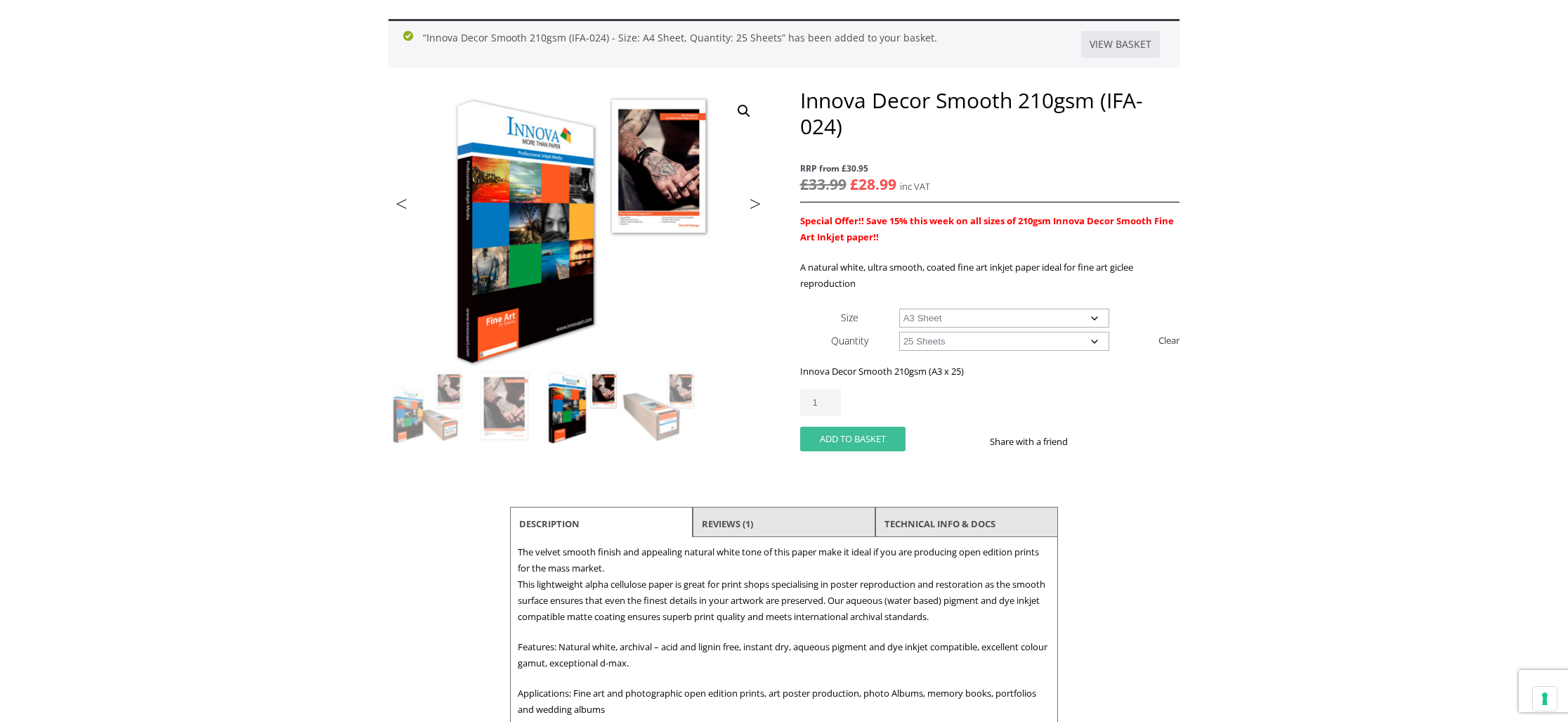
click at [841, 440] on button "Add to basket" at bounding box center [853, 438] width 106 height 25
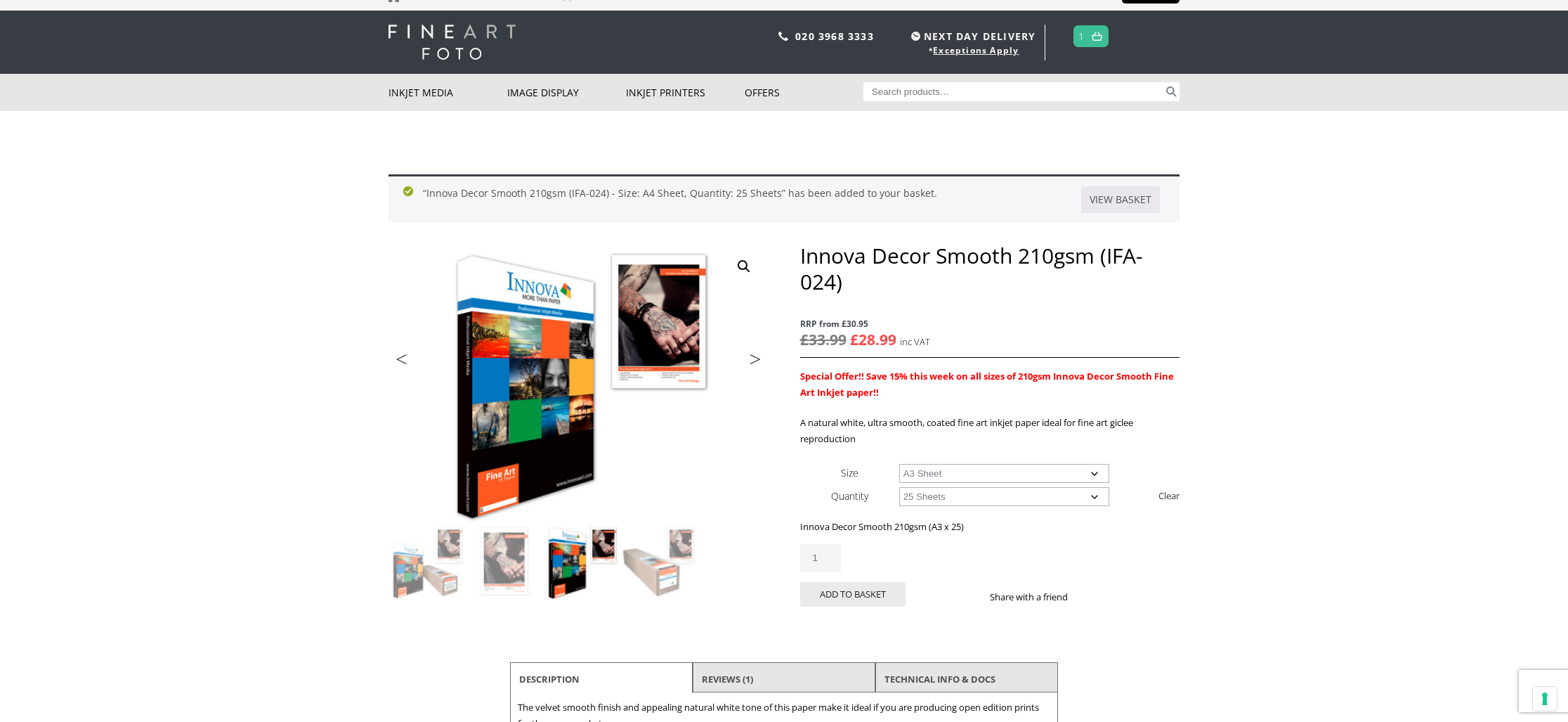
scroll to position [0, 0]
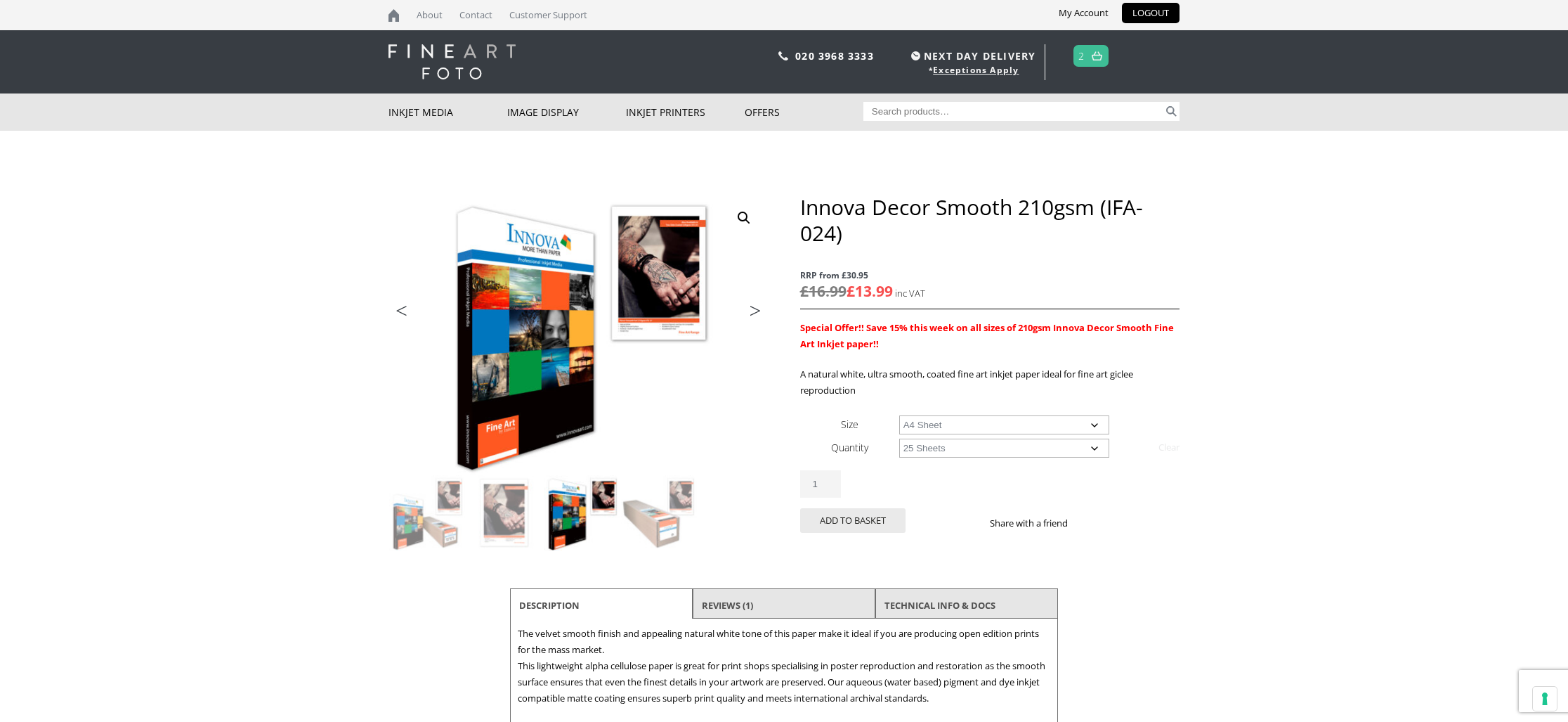
select select "a4-sheet"
select select "25-sheets"
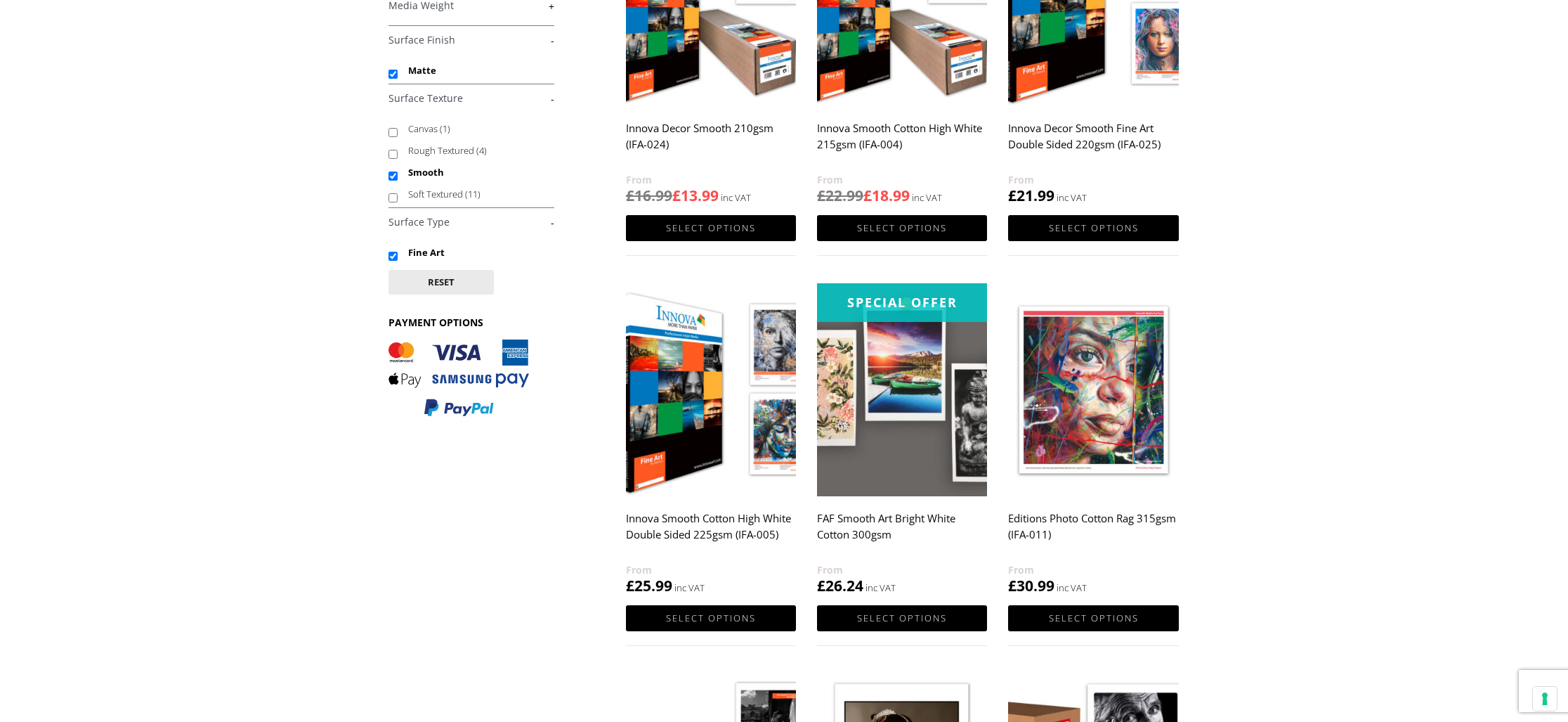
scroll to position [343, 0]
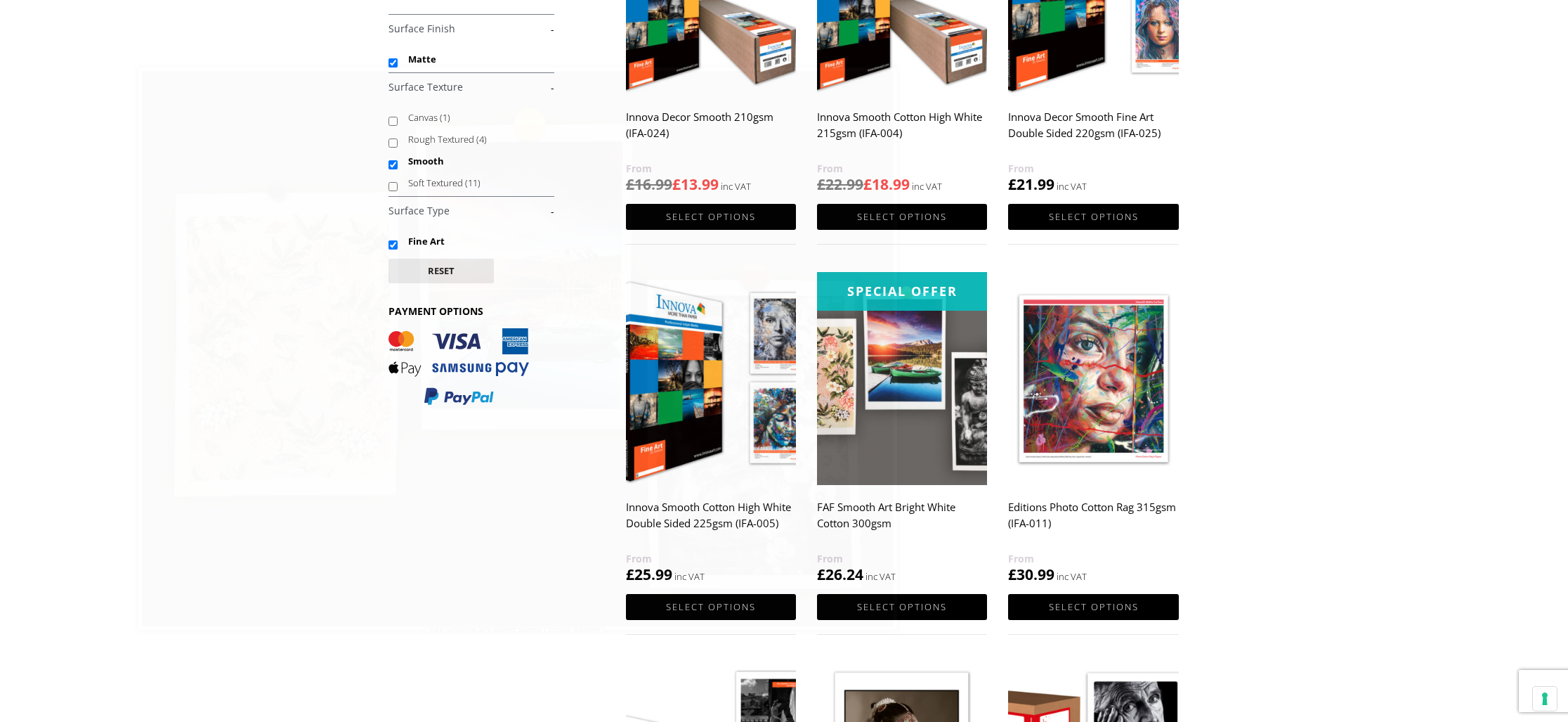
click at [900, 348] on img at bounding box center [901, 378] width 170 height 213
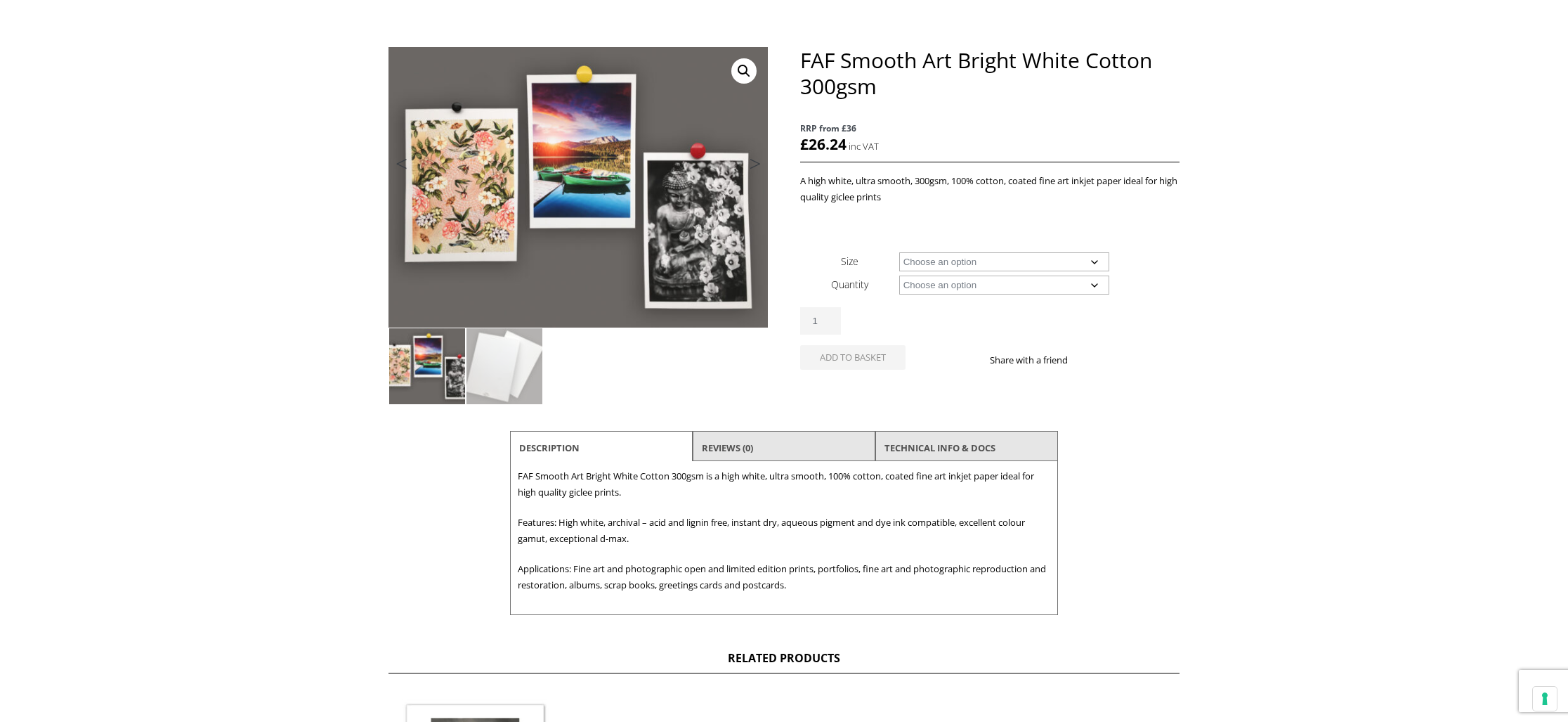
scroll to position [152, 0]
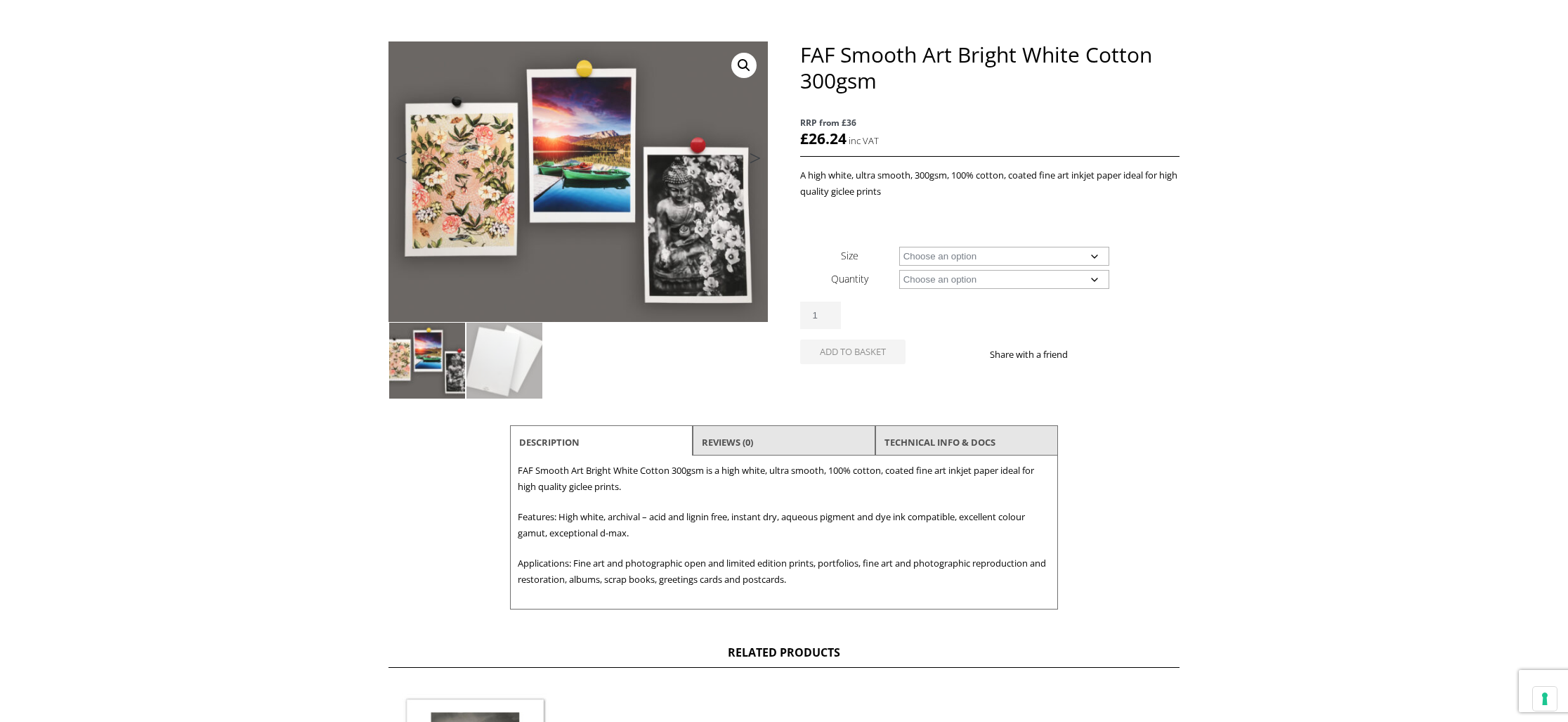
click at [1091, 256] on select "Choose an option A4 Sheet A3 Sheet A3+ Sheet A2 Sheet" at bounding box center [1005, 256] width 211 height 19
click at [899, 247] on select "Choose an option A4 Sheet A3 Sheet A3+ Sheet A2 Sheet" at bounding box center [1005, 256] width 211 height 19
select select "a3-sheet"
click at [1073, 278] on select "Choose an option 25 Sheets" at bounding box center [1005, 279] width 211 height 19
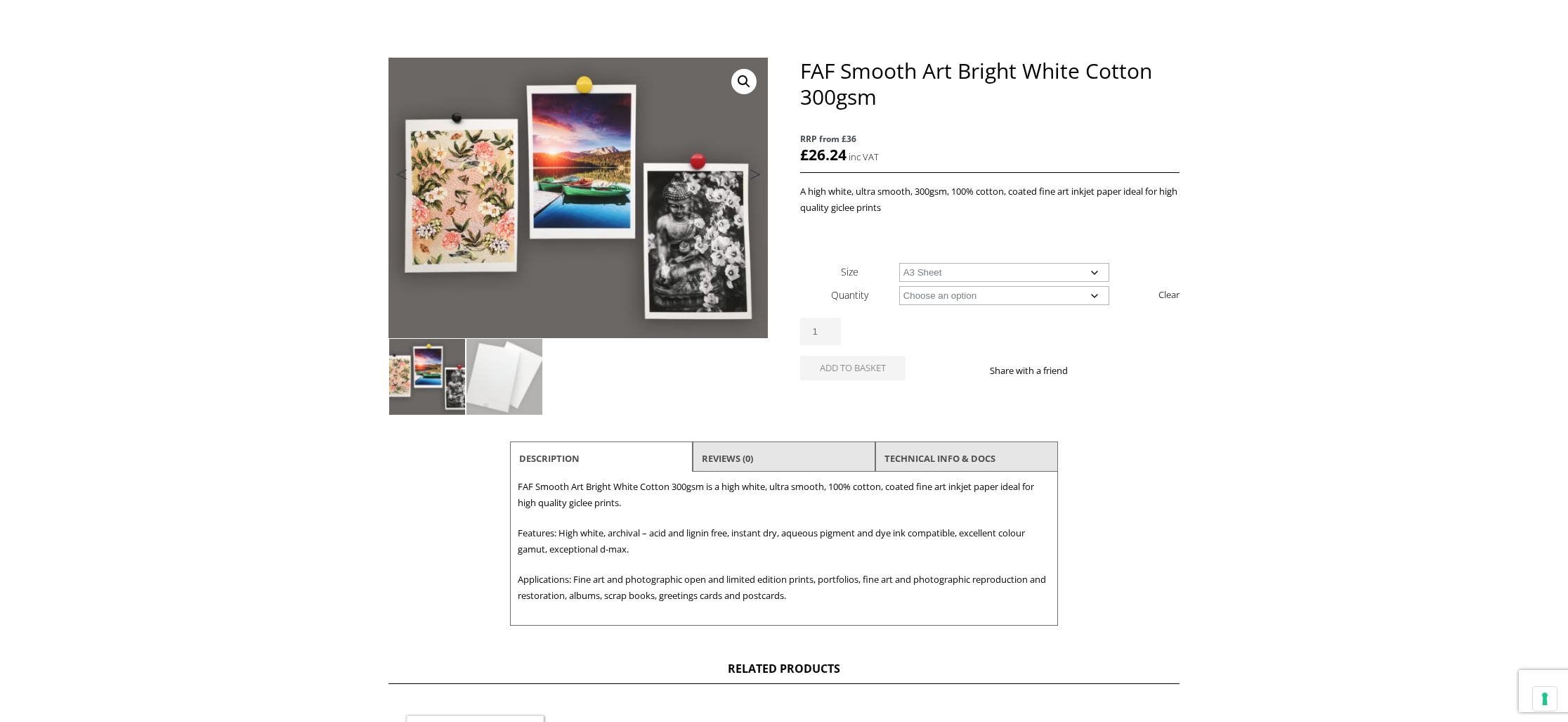
scroll to position [136, 0]
select select "25-sheets"
click at [899, 286] on select "Choose an option 25 Sheets" at bounding box center [1005, 295] width 211 height 19
select select "a3-sheet"
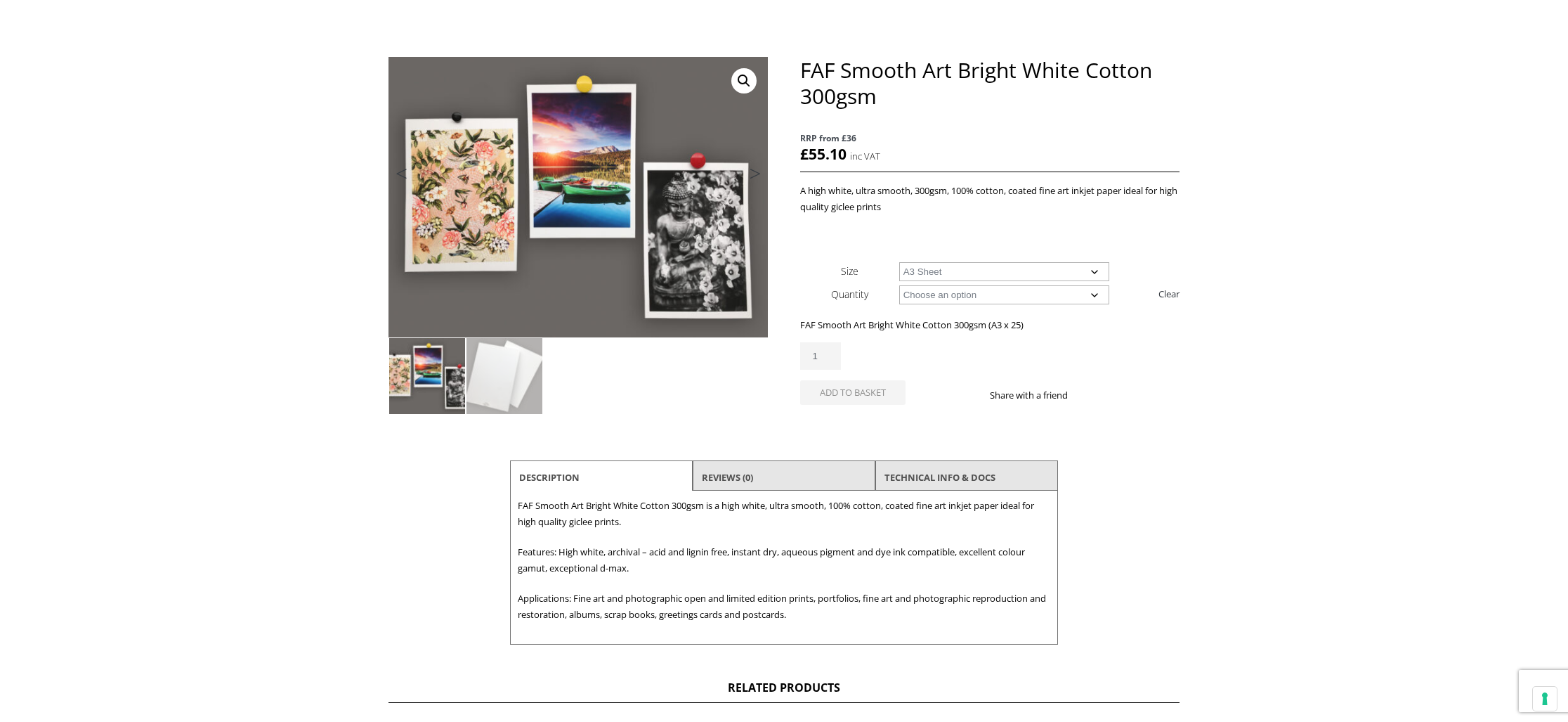
scroll to position [0, 0]
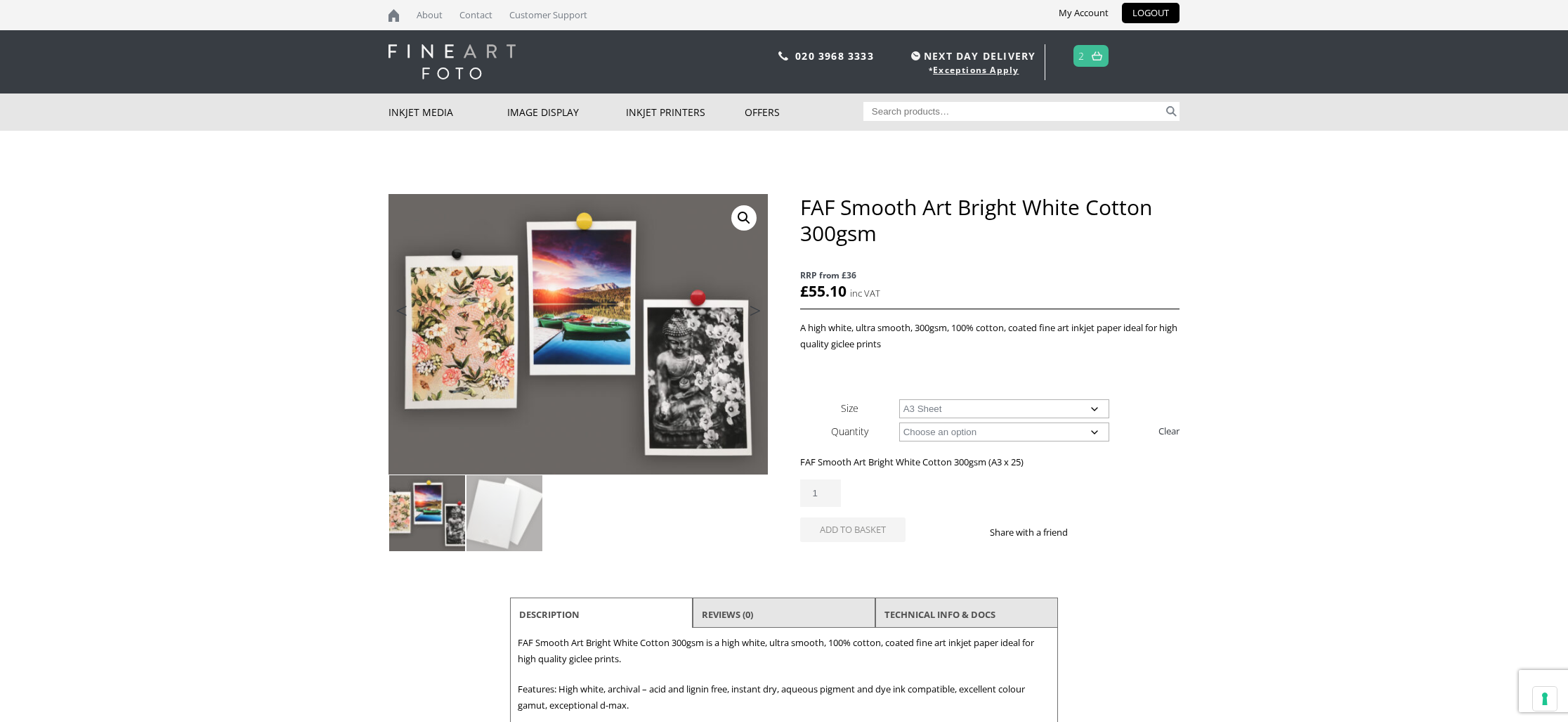
drag, startPoint x: 1084, startPoint y: 57, endPoint x: 1093, endPoint y: 66, distance: 12.7
click at [1084, 57] on link "2" at bounding box center [1081, 56] width 6 height 20
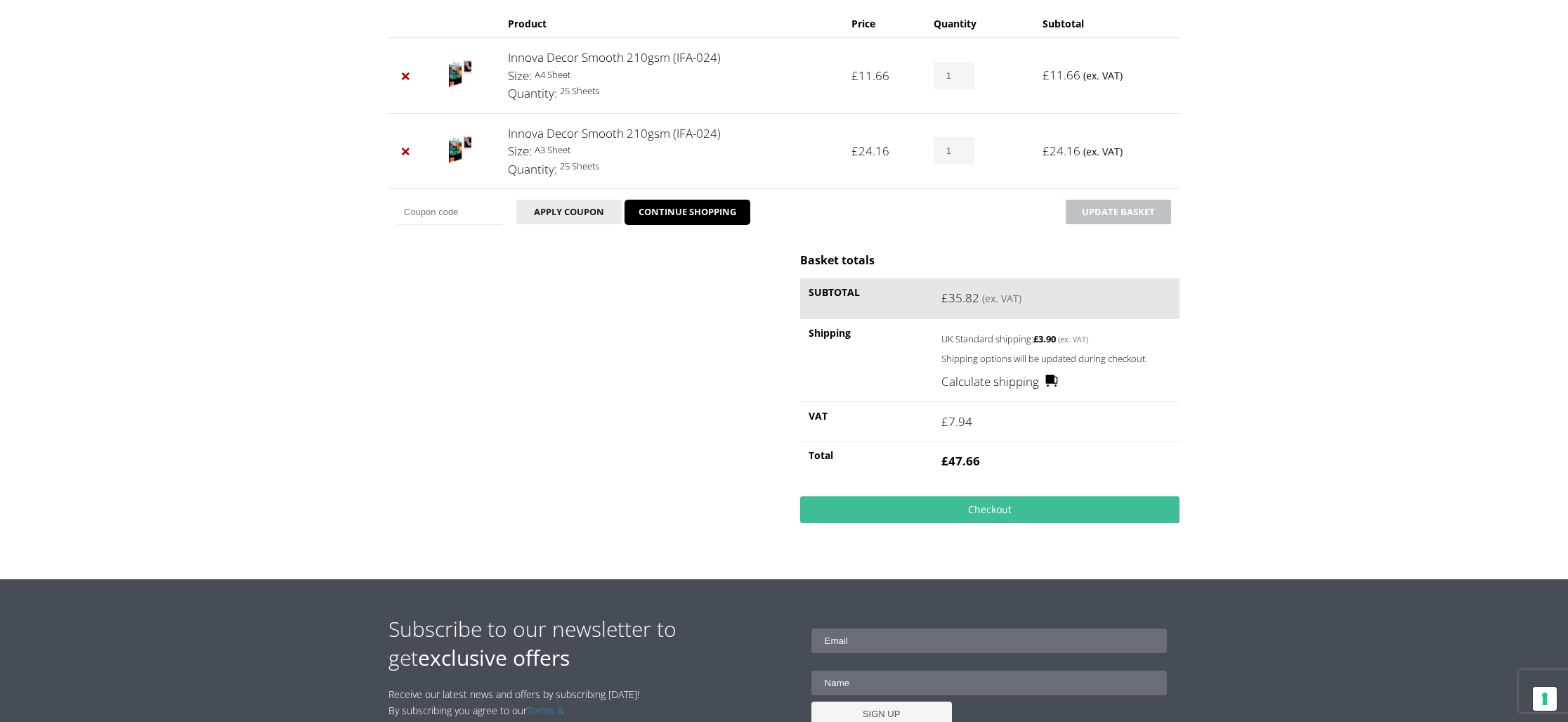
scroll to position [242, 0]
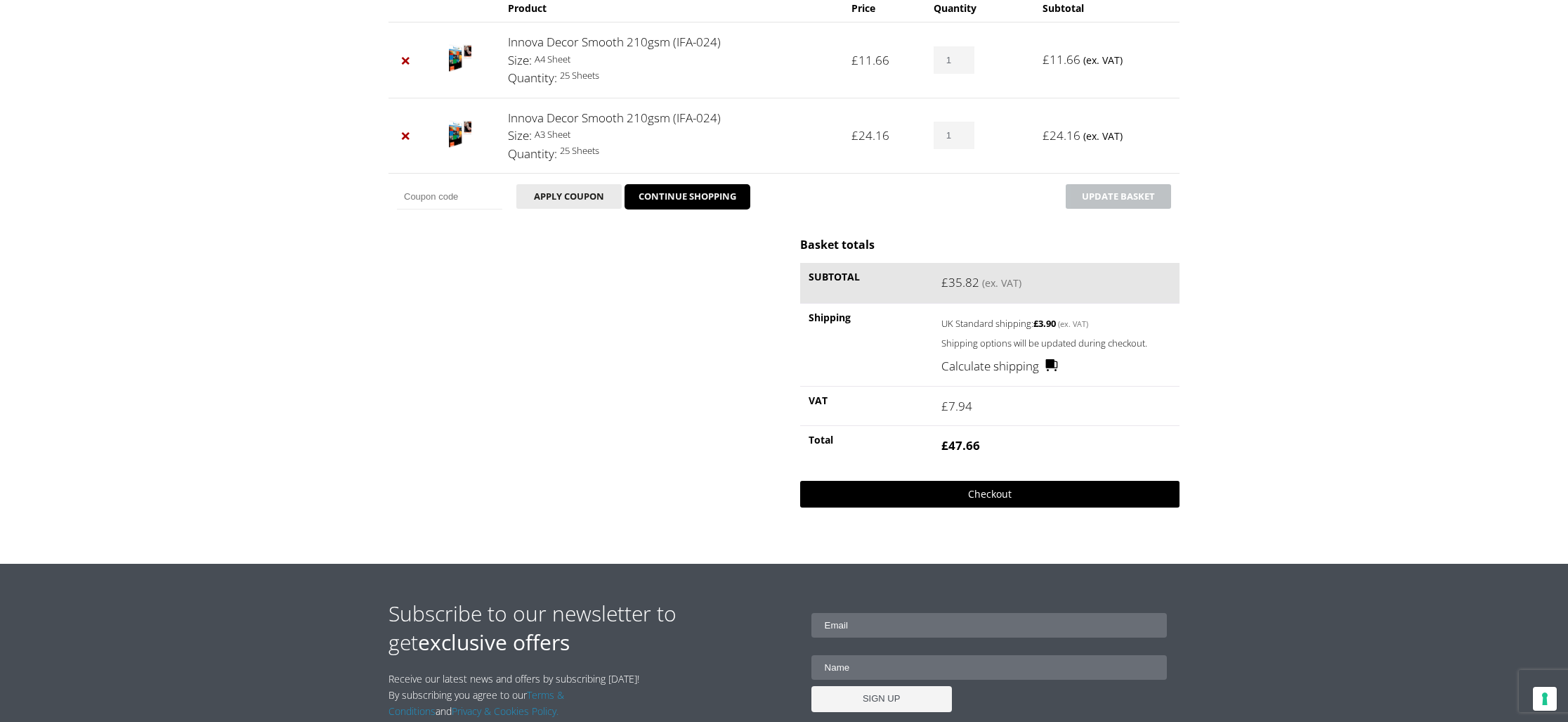
click at [989, 491] on link "Checkout" at bounding box center [990, 494] width 379 height 27
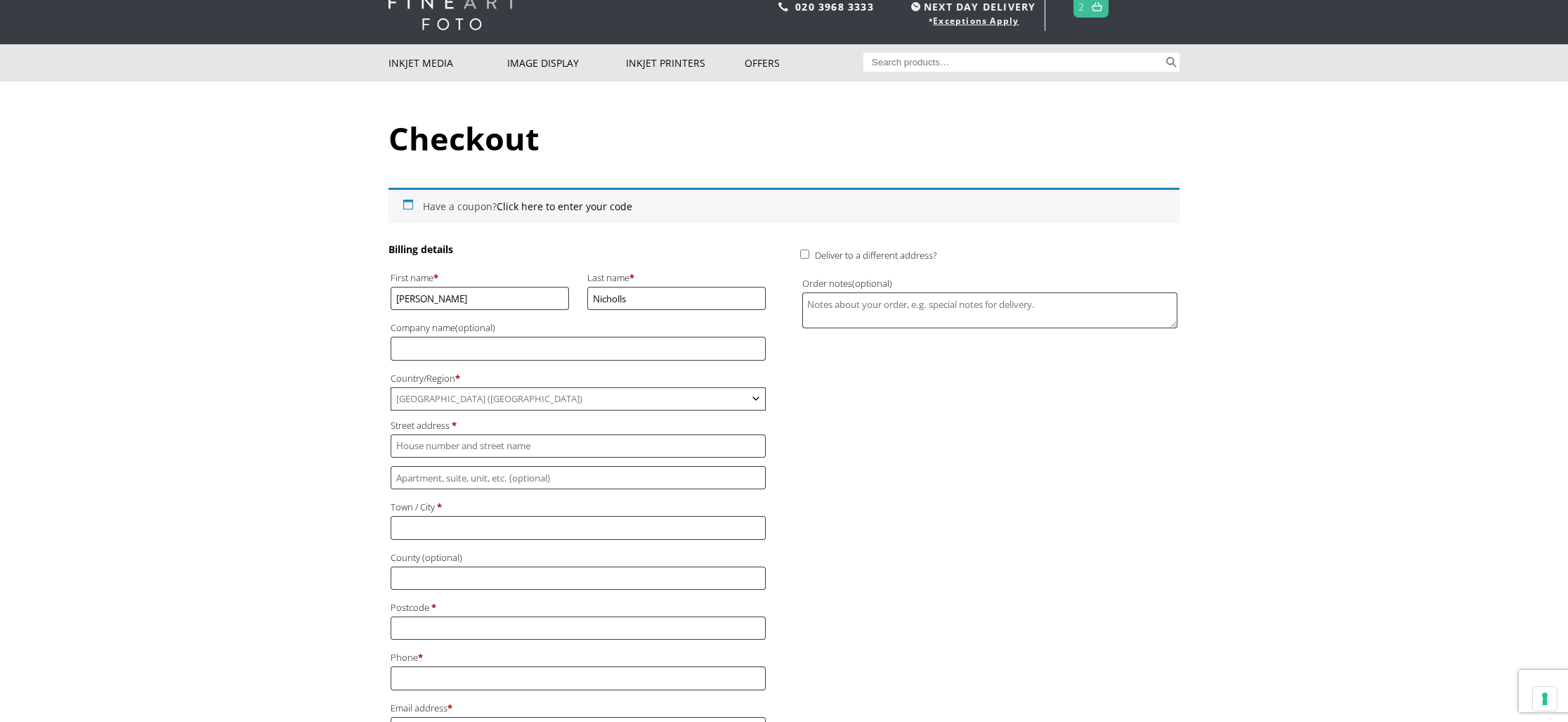
scroll to position [51, 0]
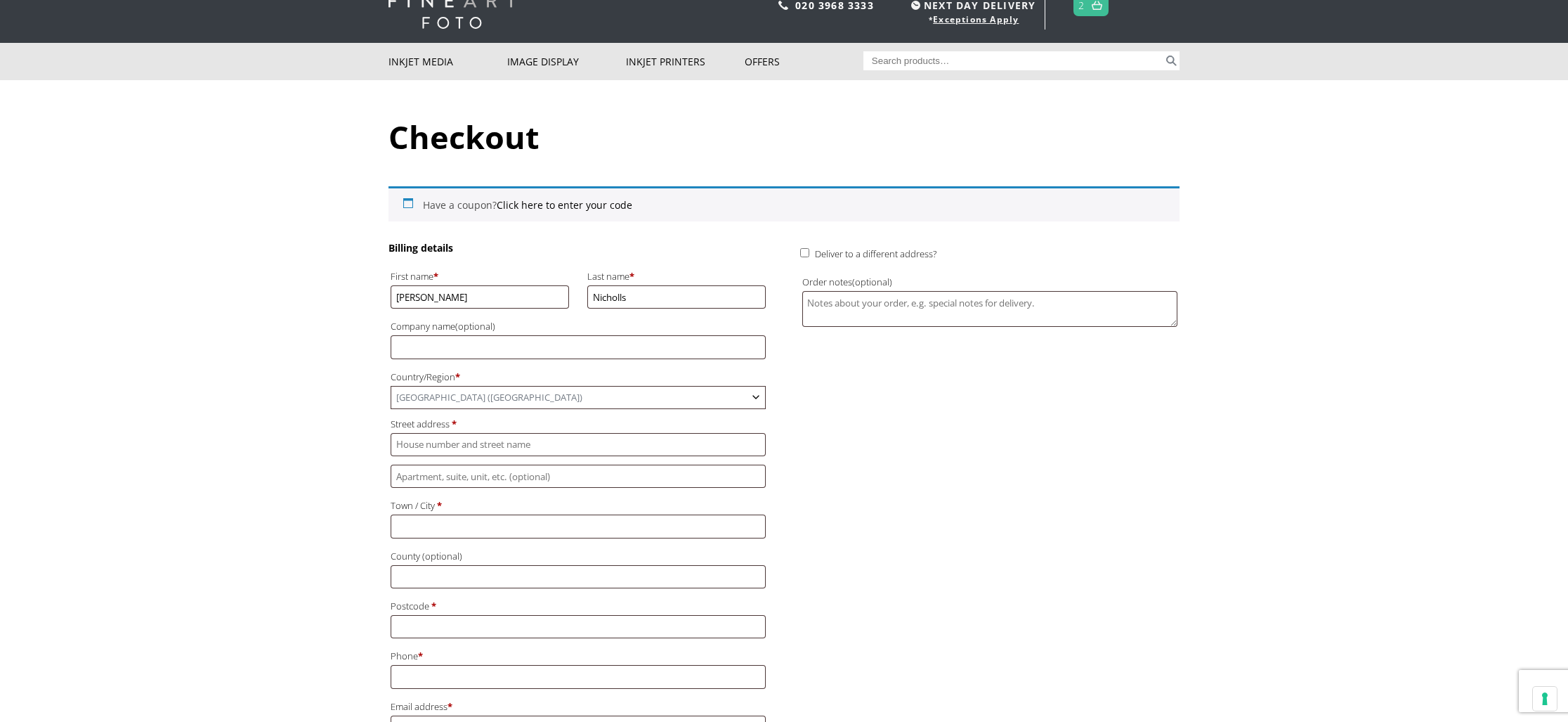
click at [408, 390] on span "United Kingdom (UK)" at bounding box center [577, 397] width 373 height 22
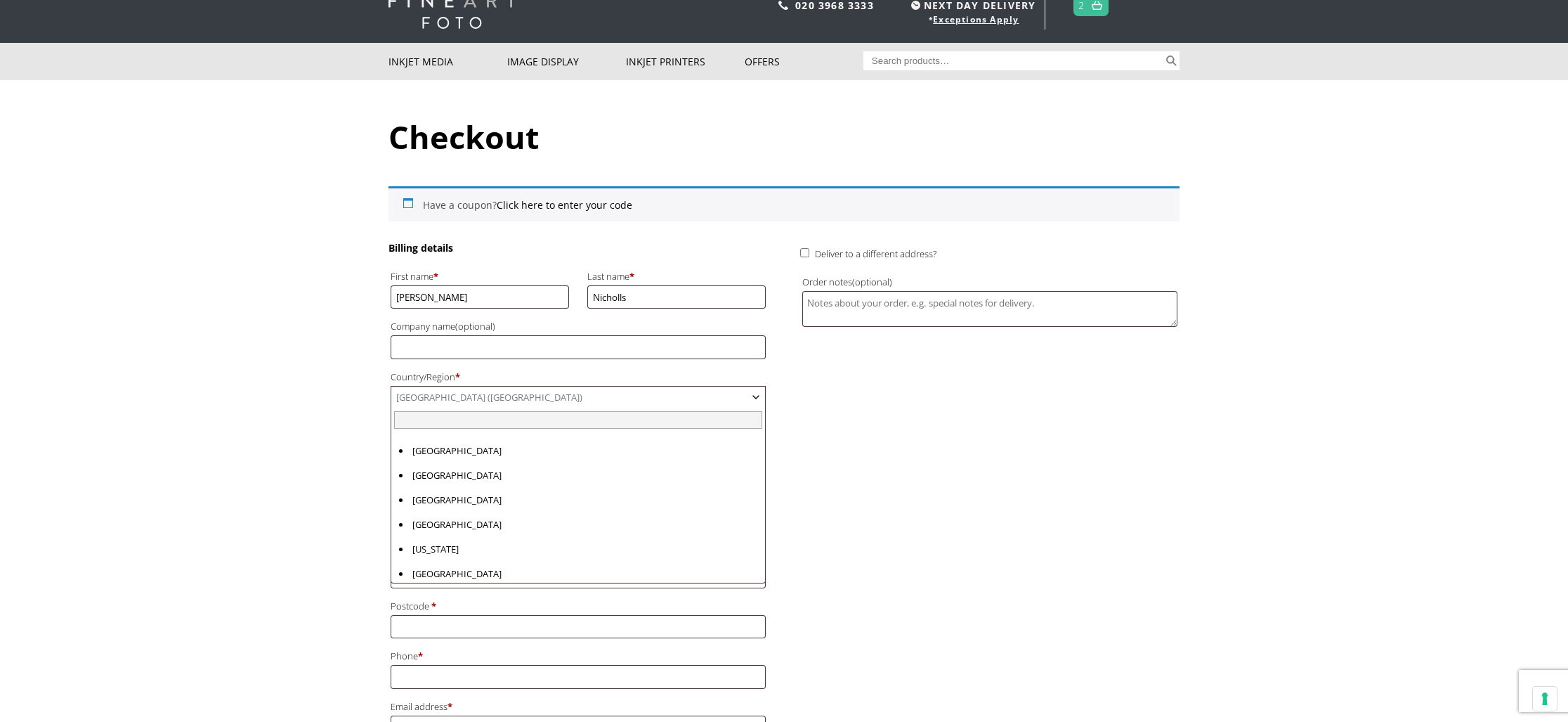
scroll to position [5680, 0]
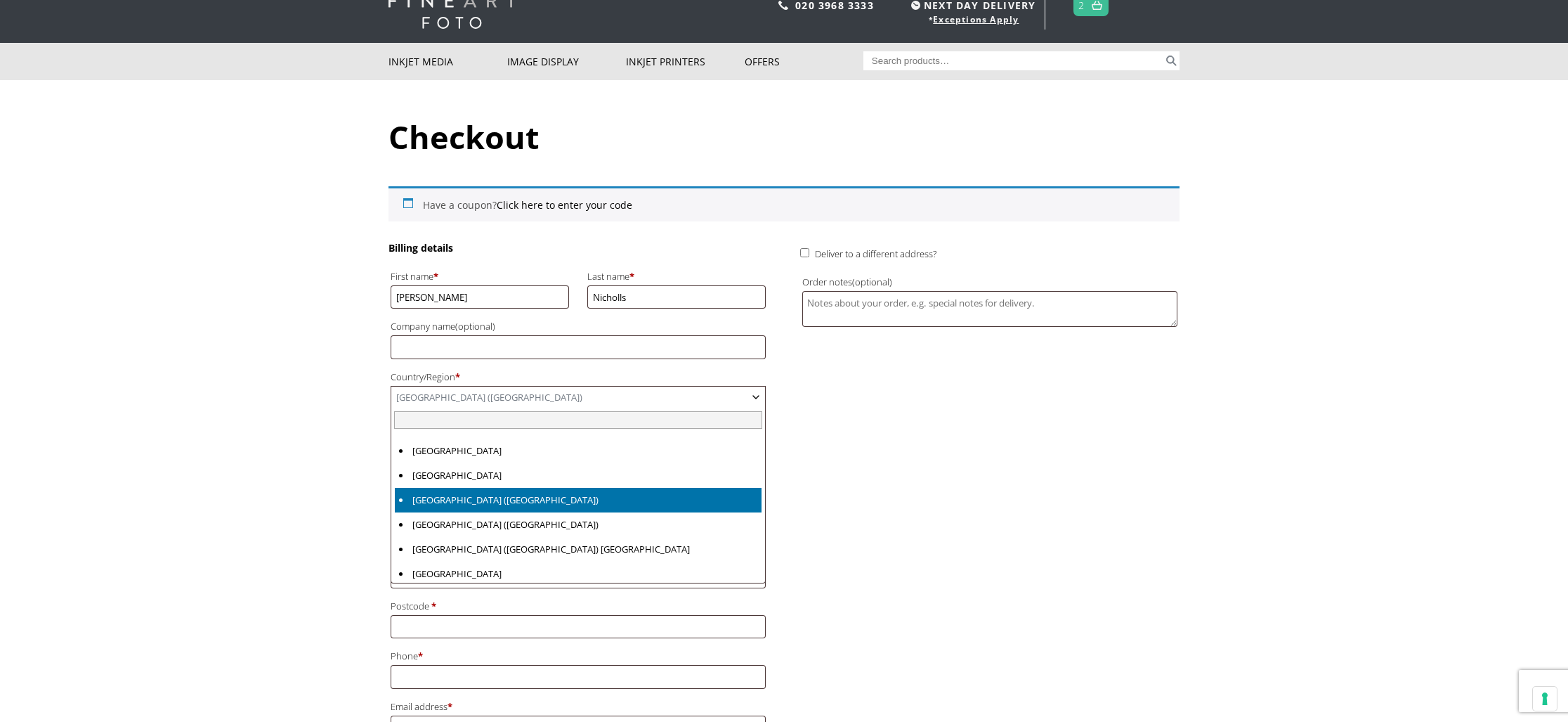
drag, startPoint x: 436, startPoint y: 506, endPoint x: 367, endPoint y: 479, distance: 74.1
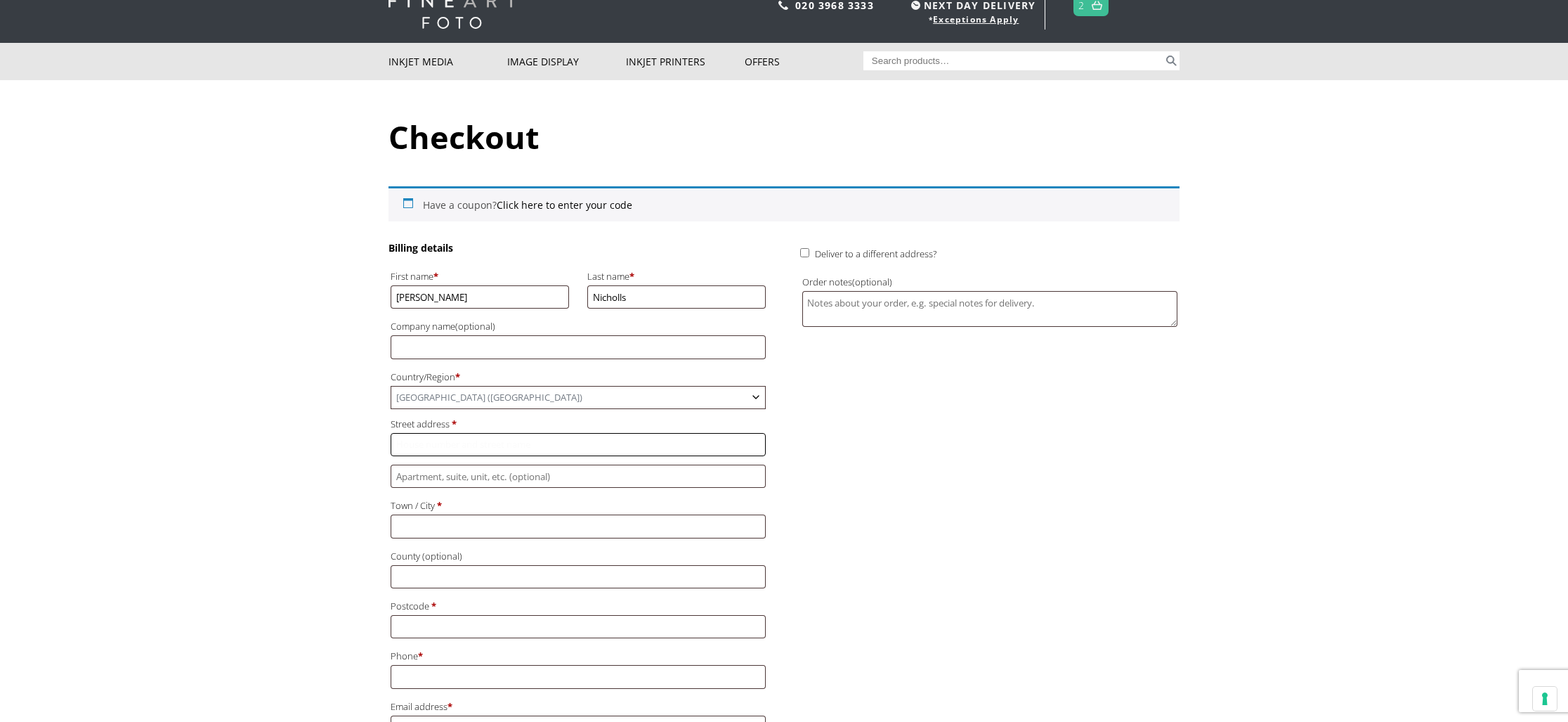
click at [476, 445] on input "Street address *" at bounding box center [577, 444] width 375 height 23
type input "64B Bisley Road"
type input "Stroud"
type input "ENG"
type input "GL5 1HG"
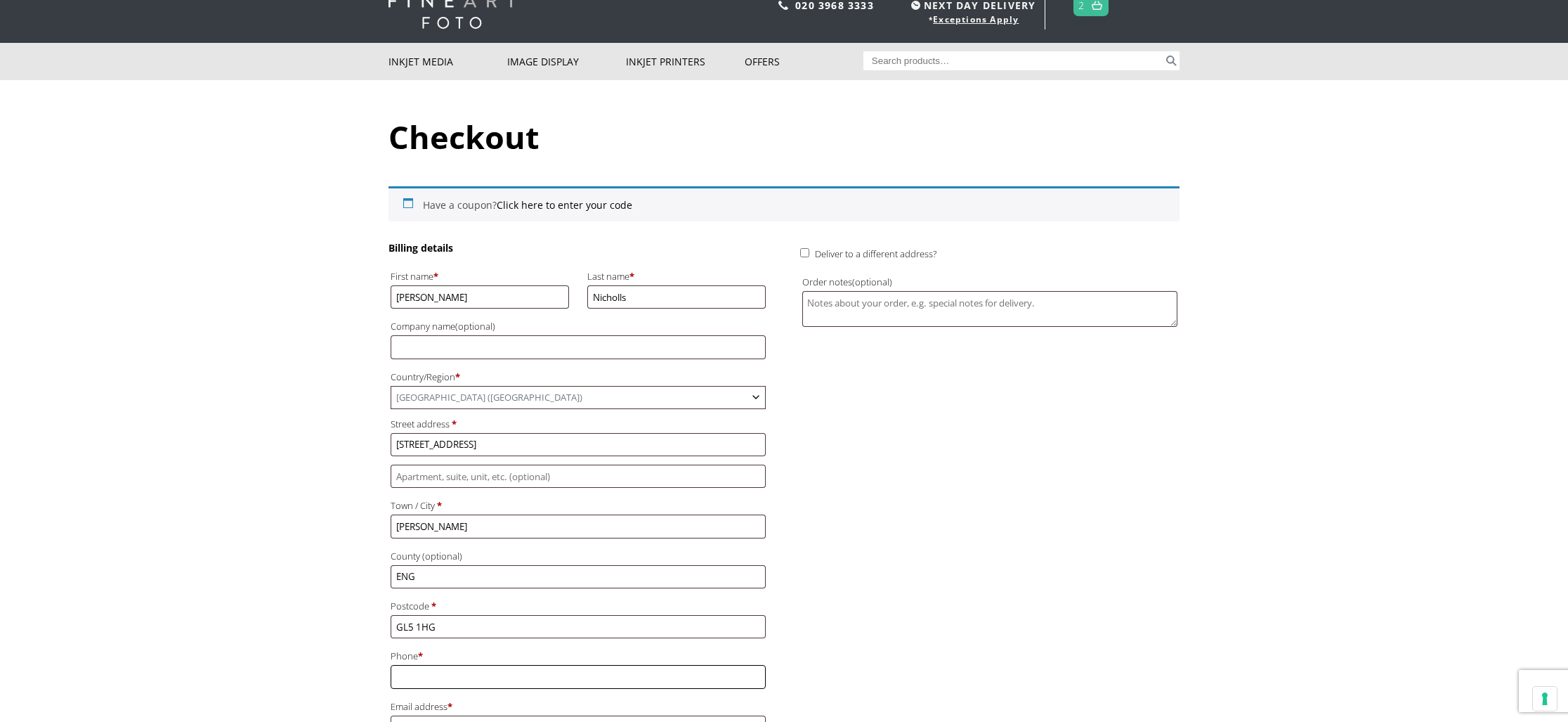
type input "+447704507071"
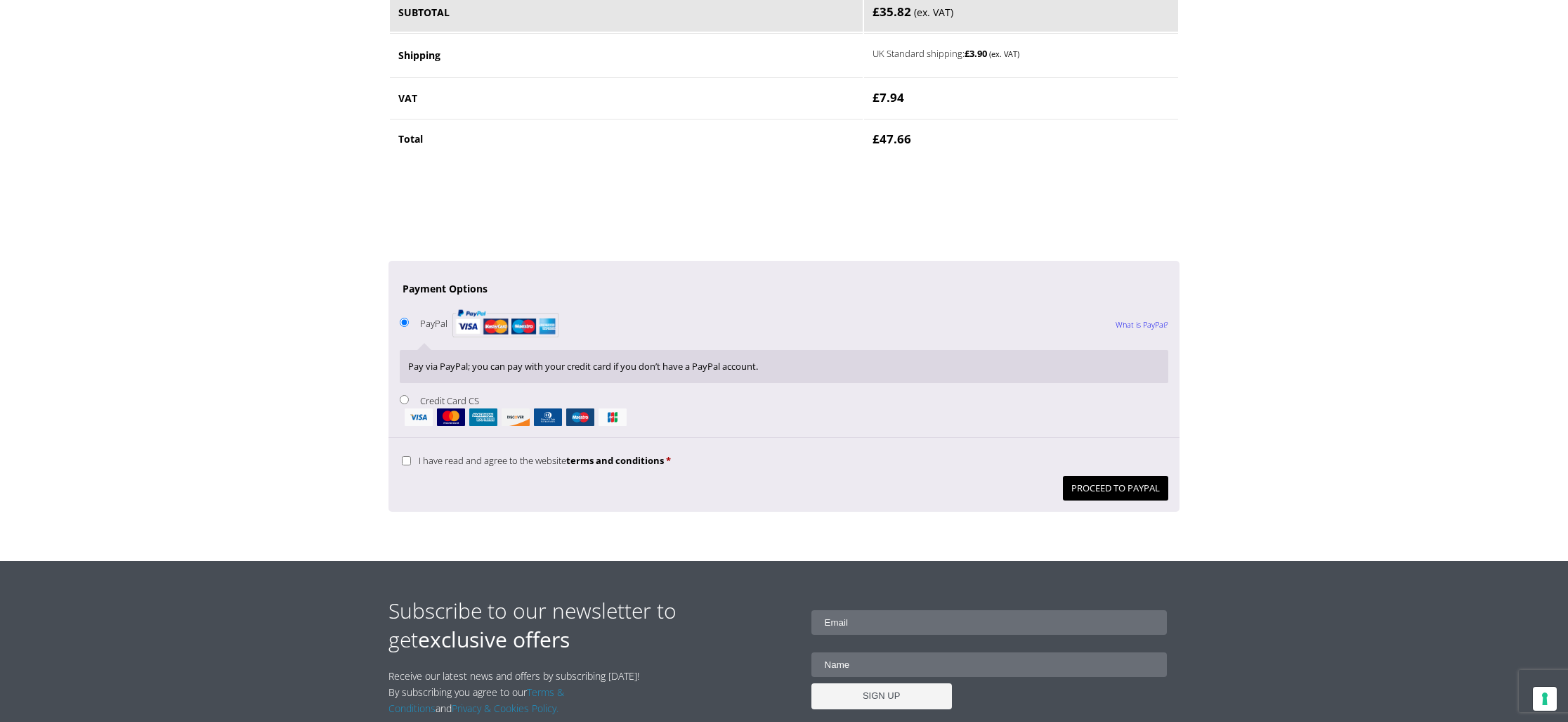
scroll to position [1016, 0]
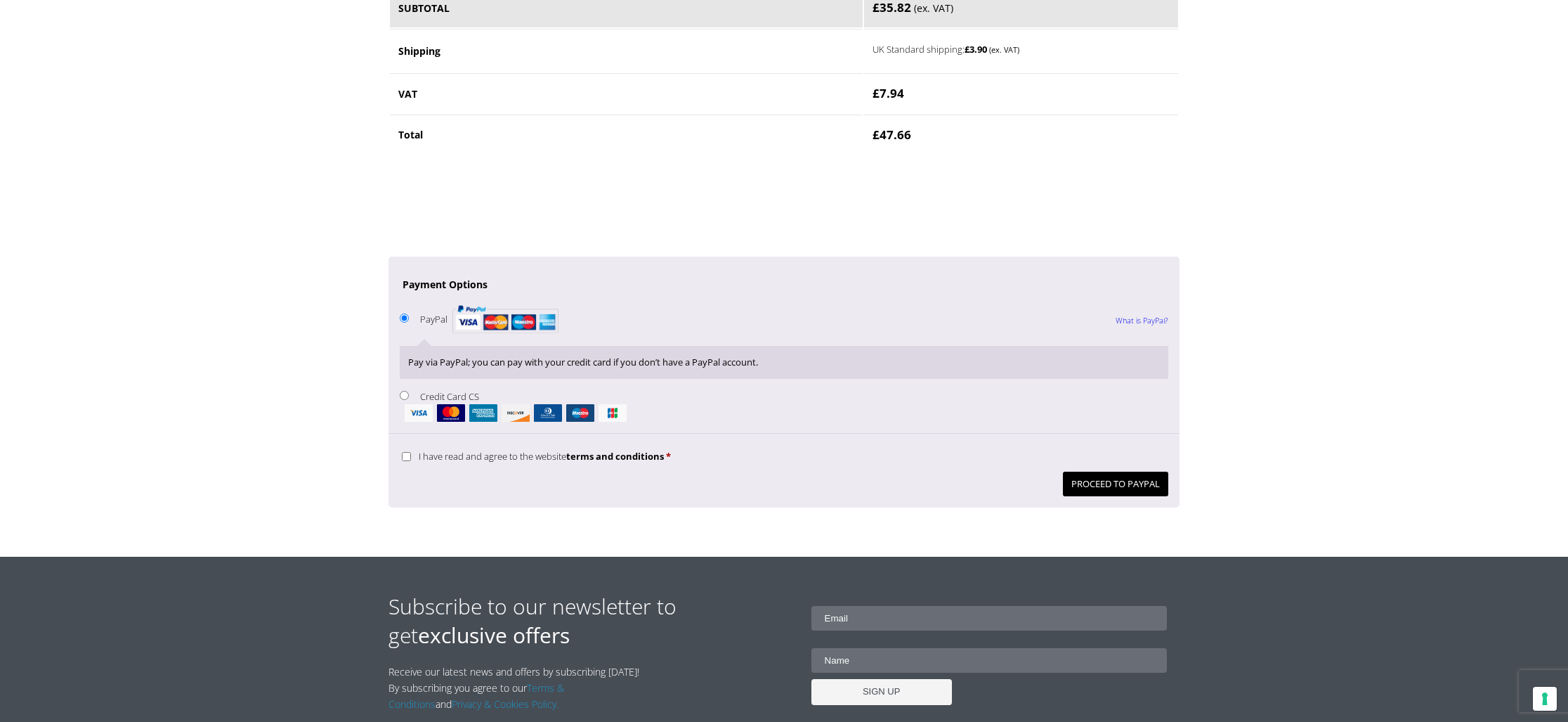
click at [404, 397] on input "Credit Card CS" at bounding box center [403, 394] width 9 height 9
radio input "true"
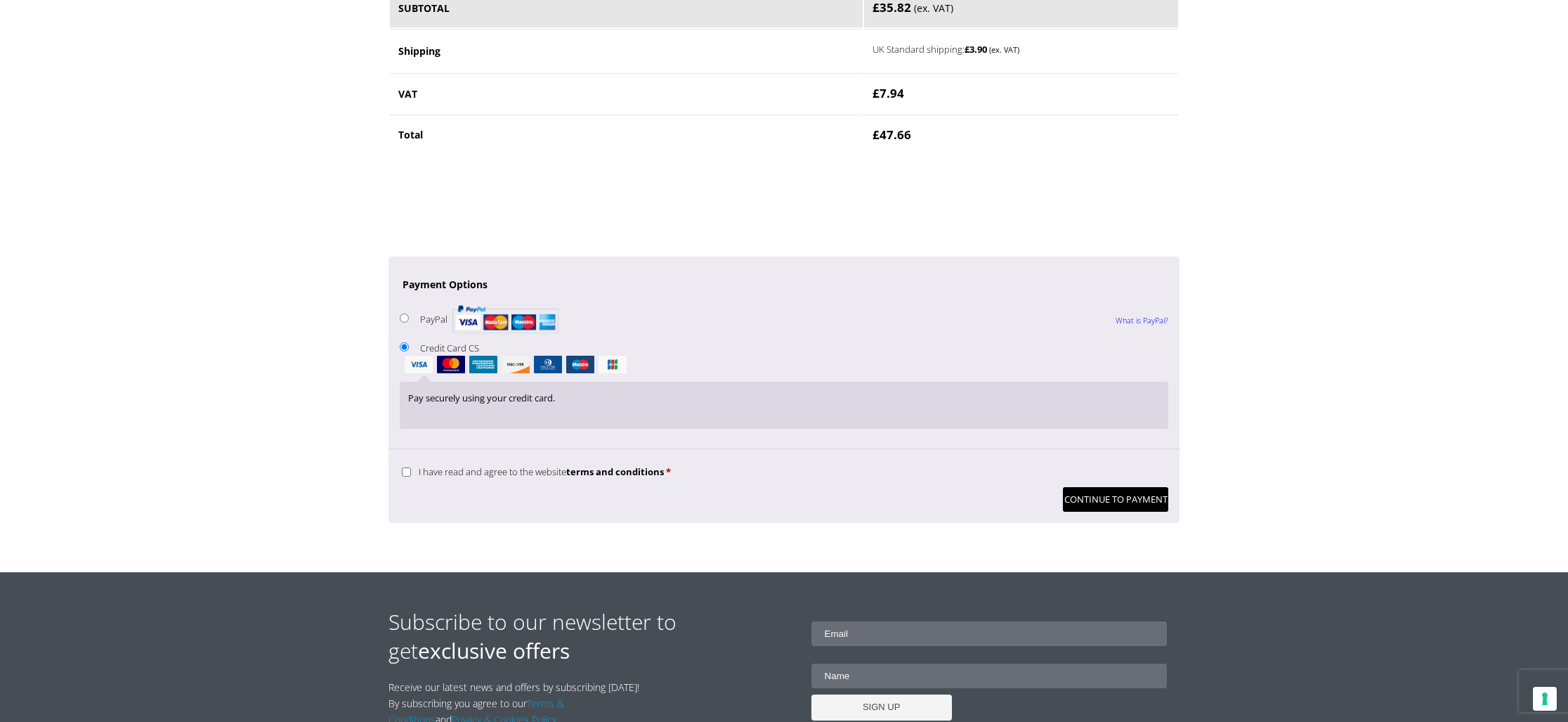
click at [404, 474] on input "I have read and agree to the website terms and conditions *" at bounding box center [406, 471] width 9 height 9
checkbox input "true"
click at [1089, 497] on button "Continue to Payment" at bounding box center [1115, 499] width 106 height 25
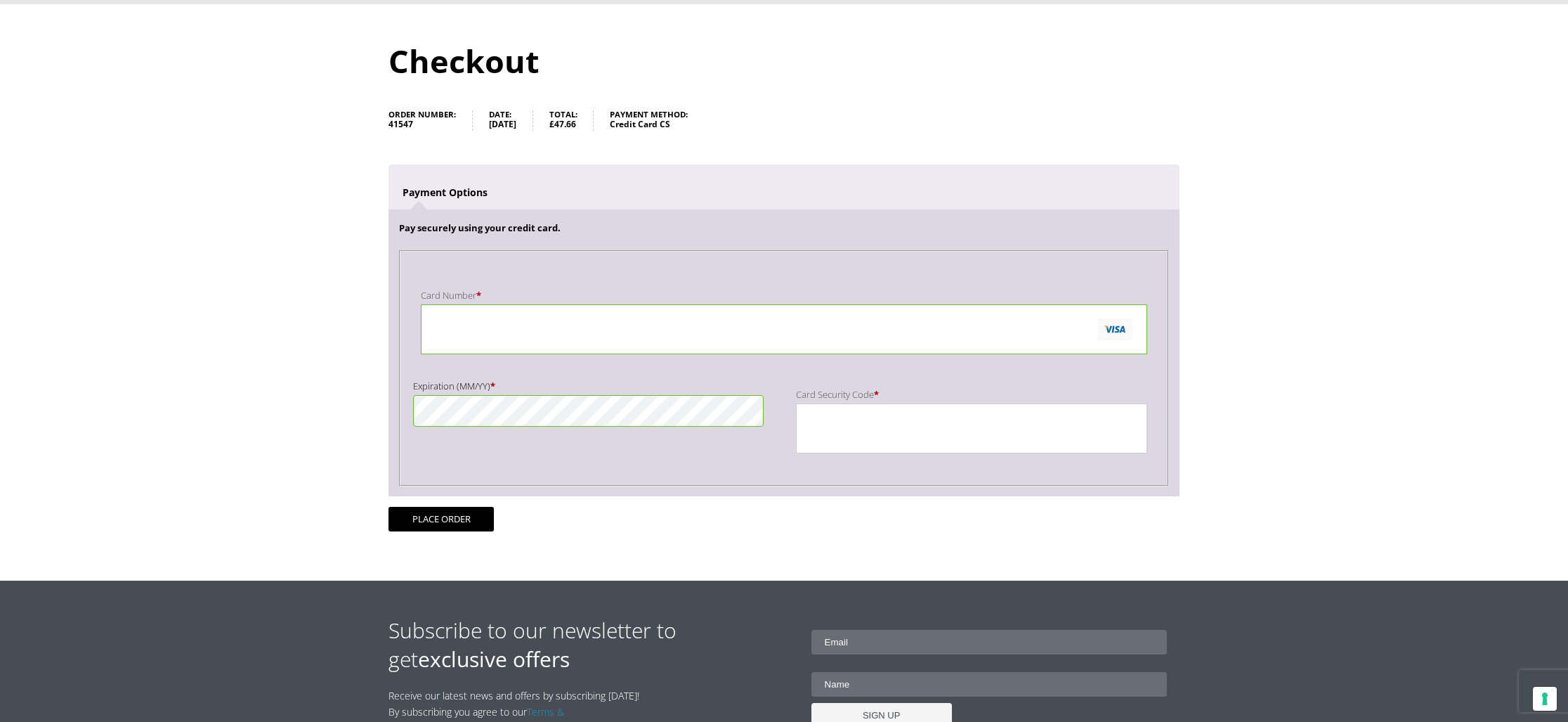
scroll to position [132, 0]
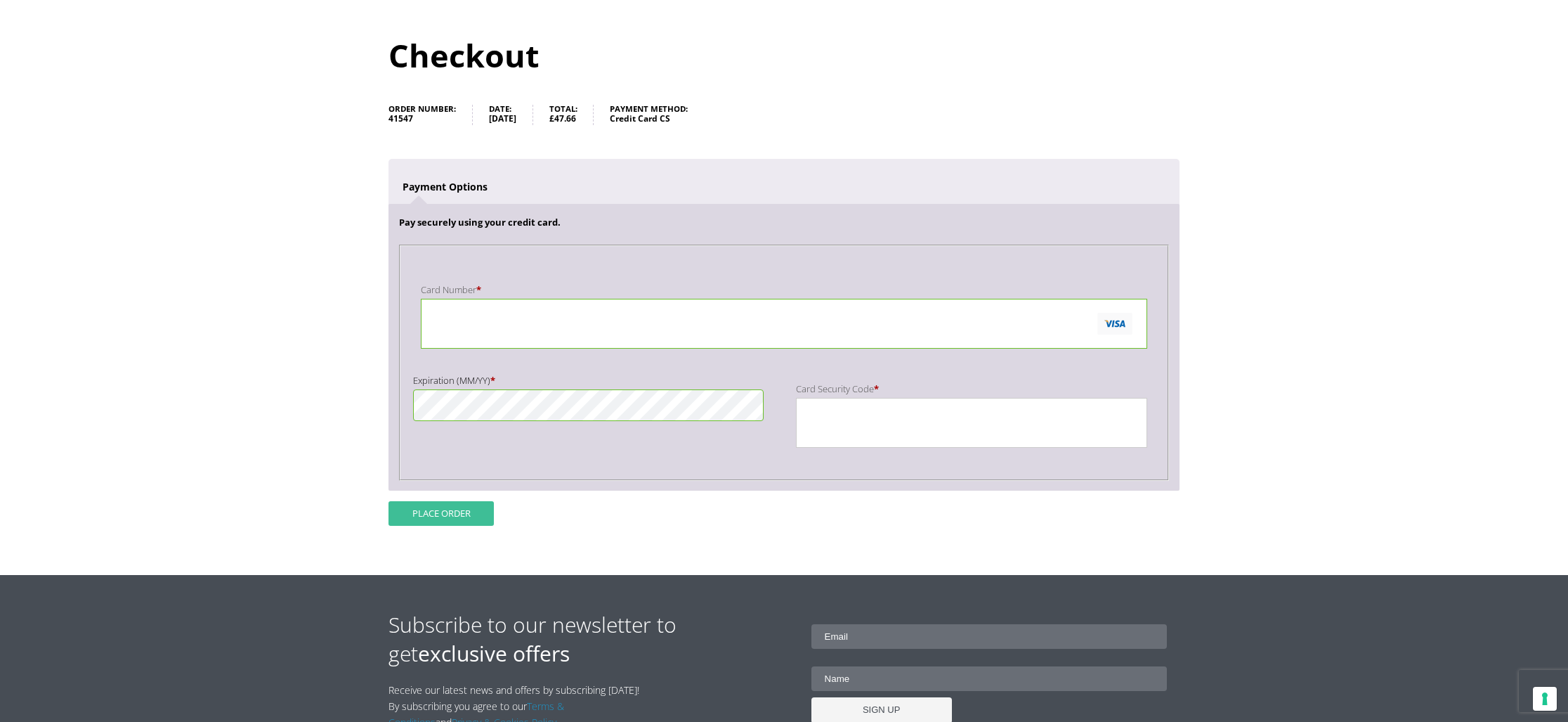
click at [445, 510] on button "Place order" at bounding box center [441, 513] width 106 height 25
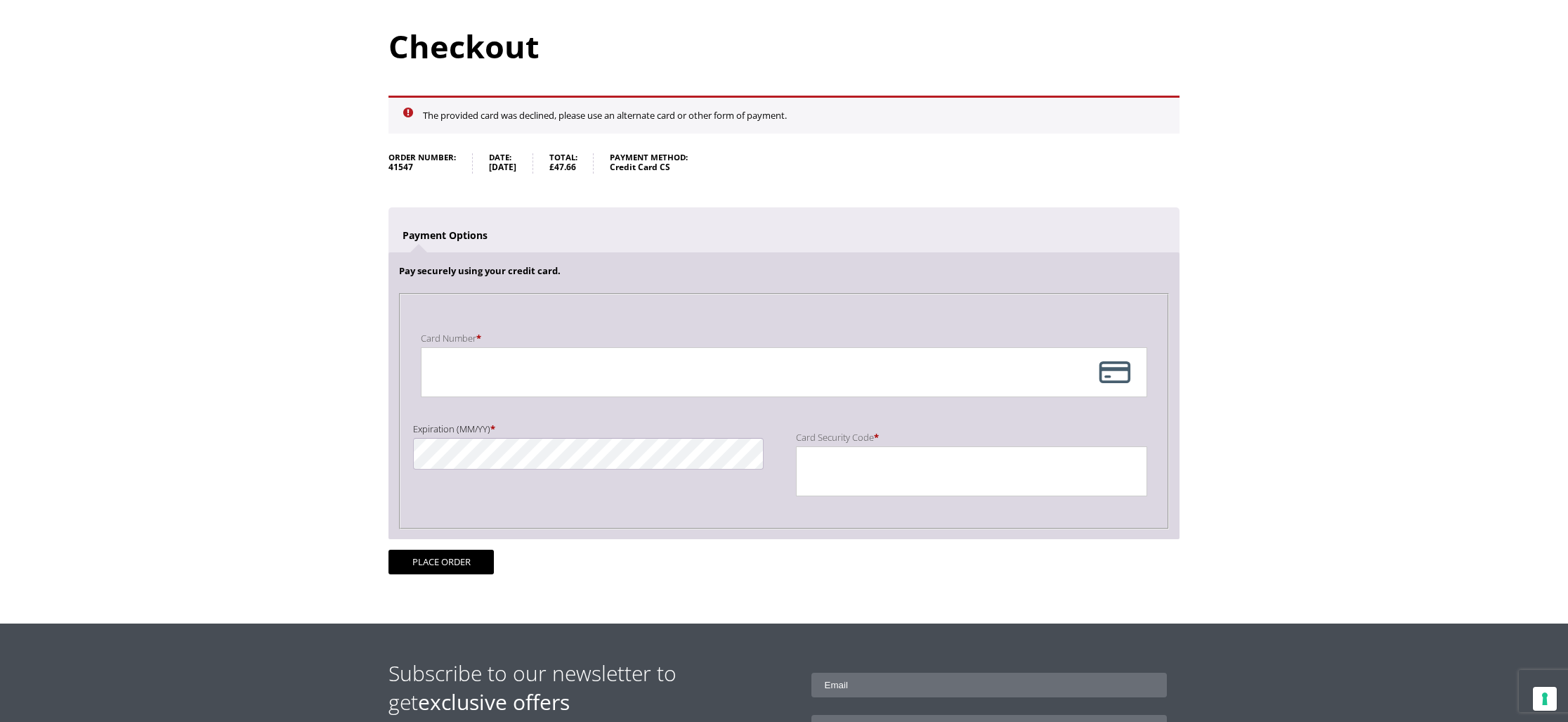
scroll to position [143, 0]
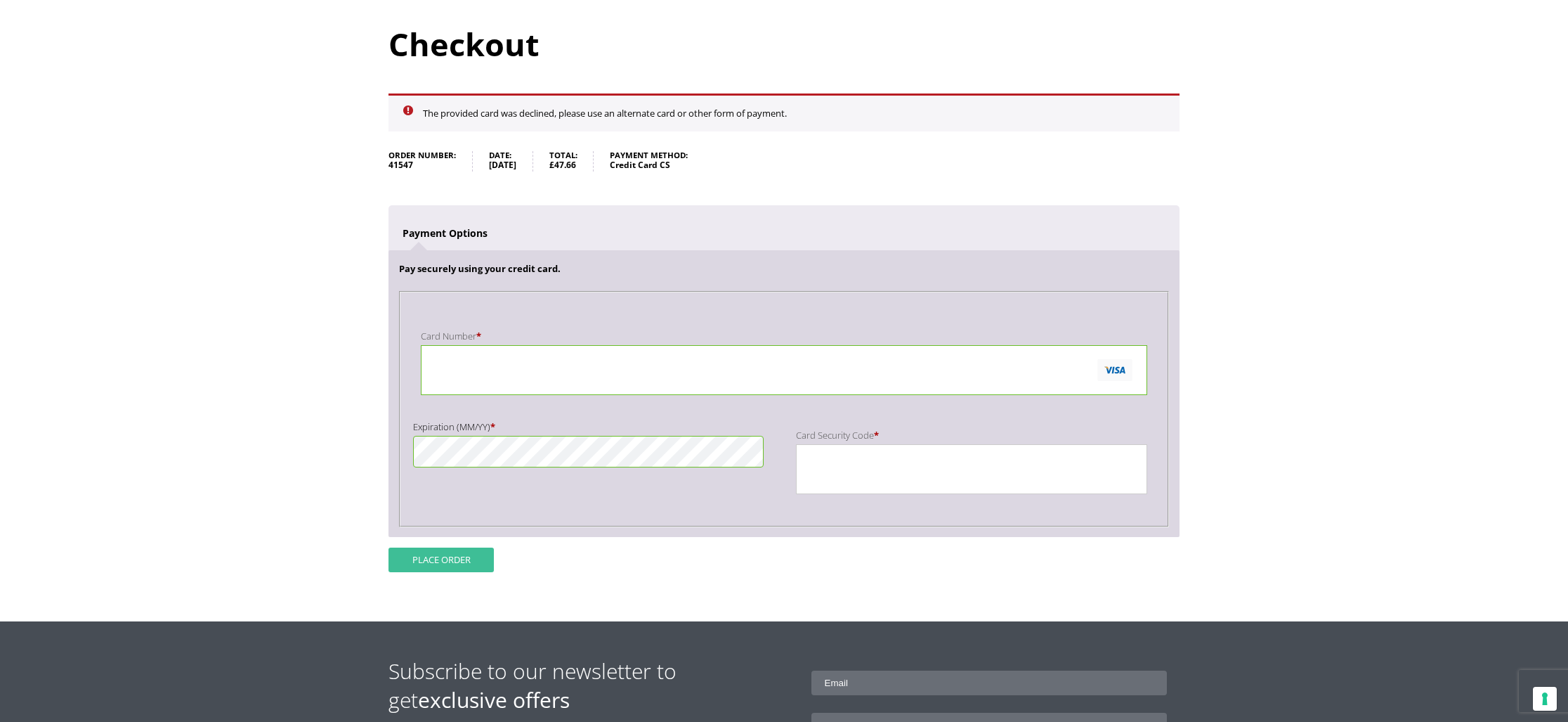
click at [428, 556] on button "Place order" at bounding box center [441, 560] width 106 height 25
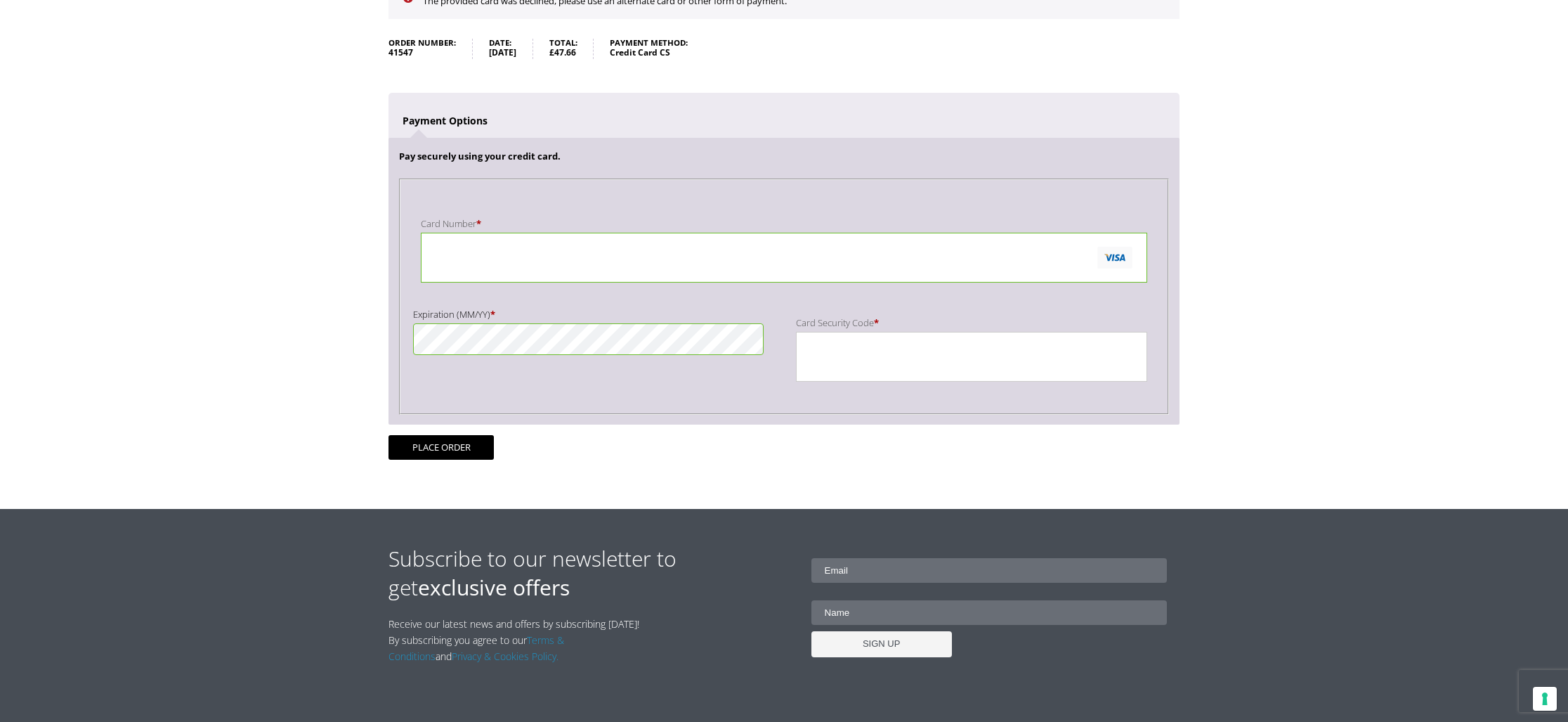
scroll to position [257, 0]
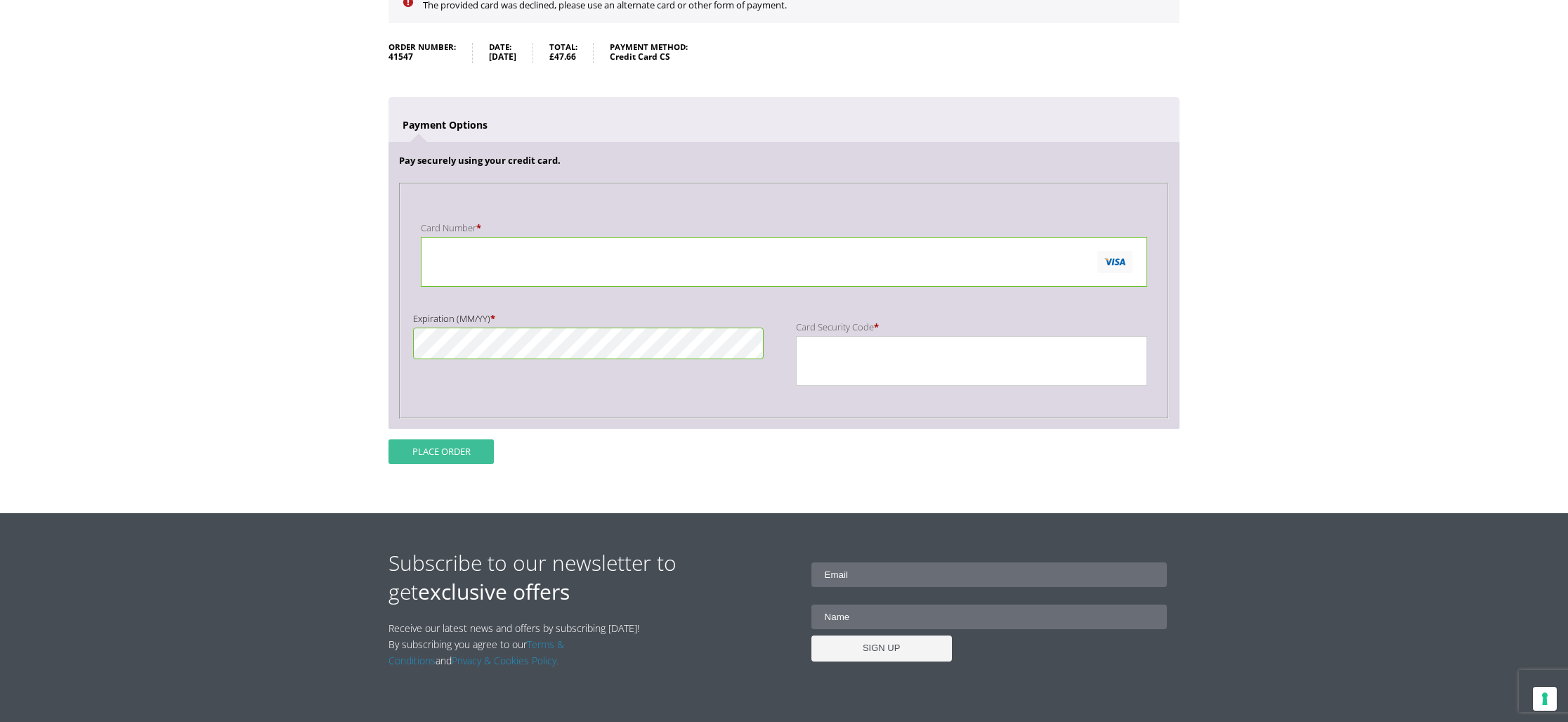
click at [459, 447] on button "Place order" at bounding box center [441, 451] width 106 height 25
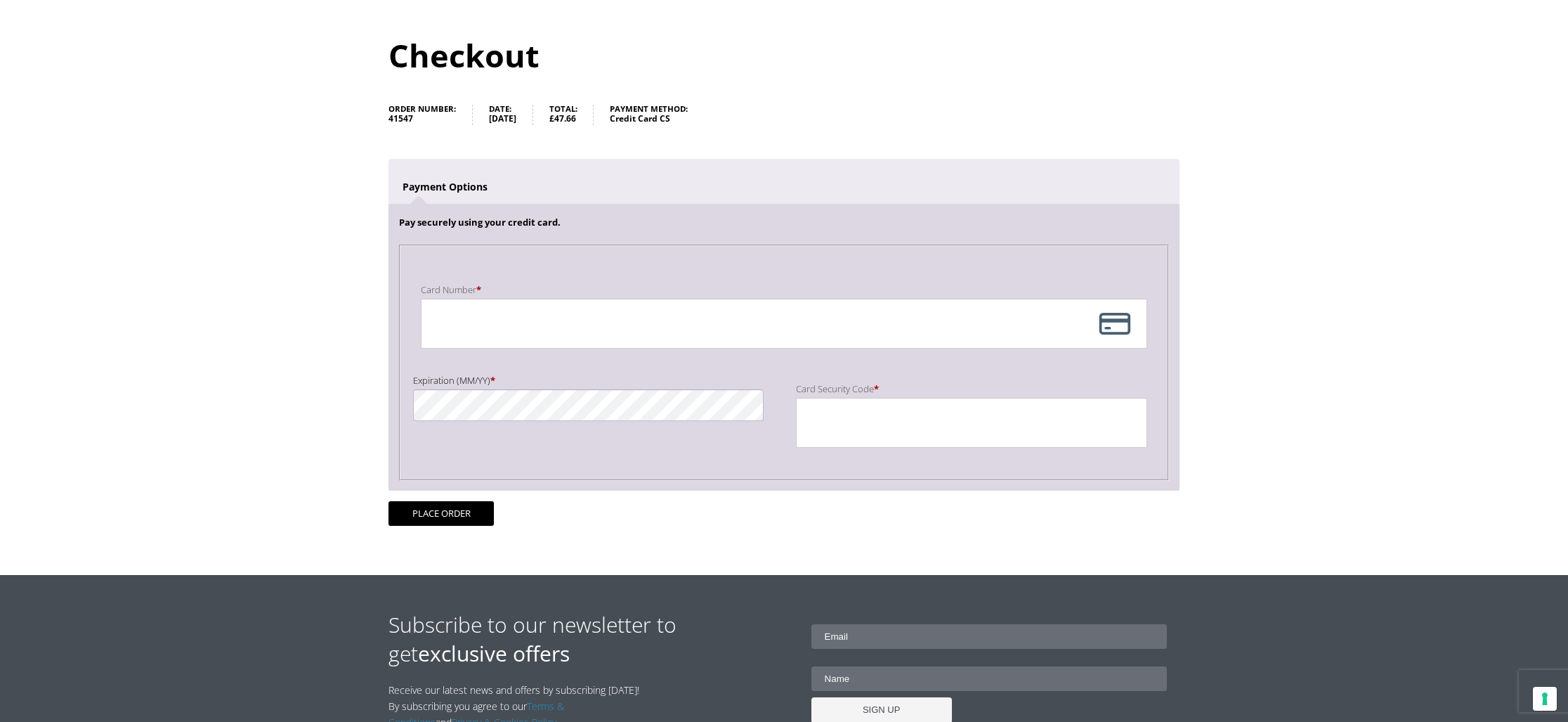
drag, startPoint x: 101, startPoint y: 318, endPoint x: 109, endPoint y: 318, distance: 8.0
click at [100, 318] on body "NEXT DAY DELIVERY * Exceptions Apply About Contact Customer Support My Account …" at bounding box center [784, 228] width 1568 height 722
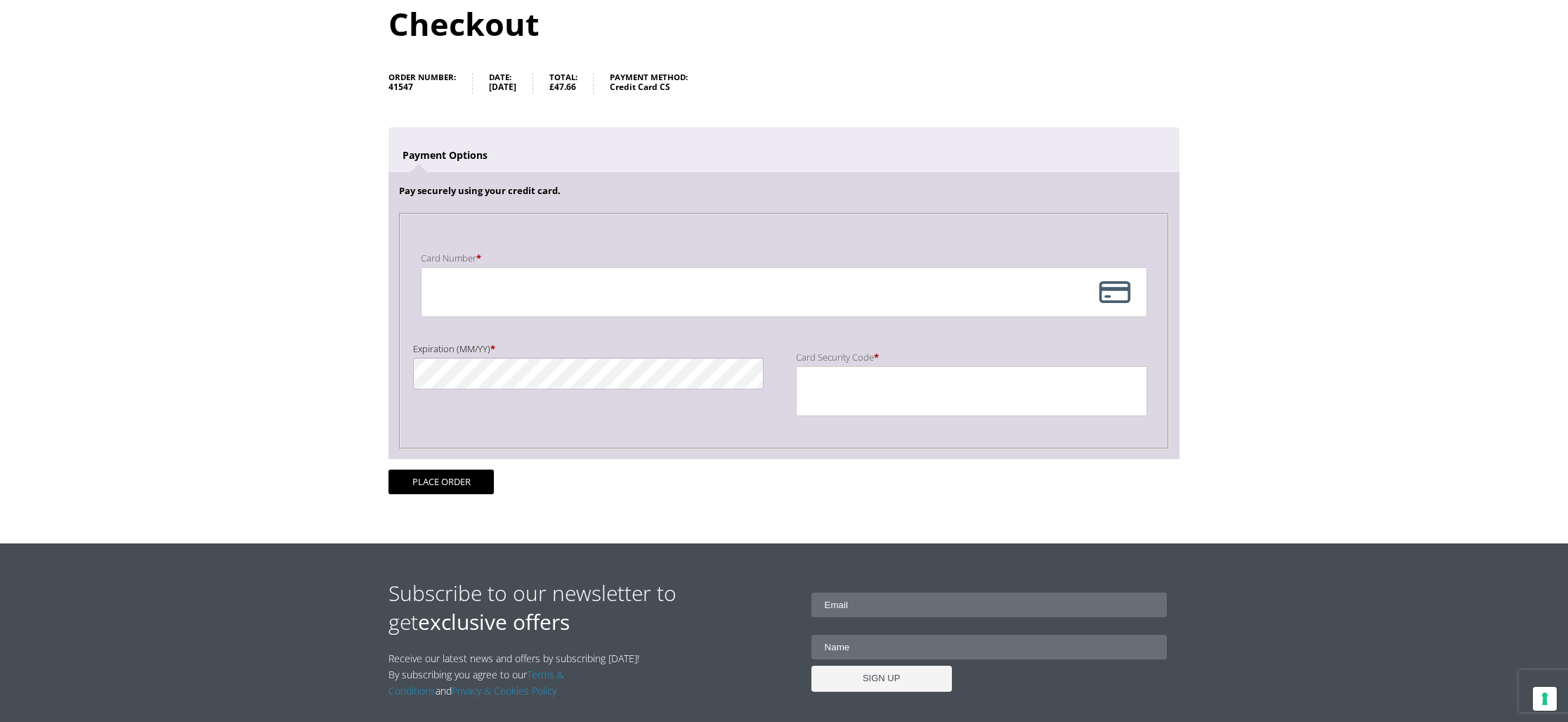
scroll to position [158, 0]
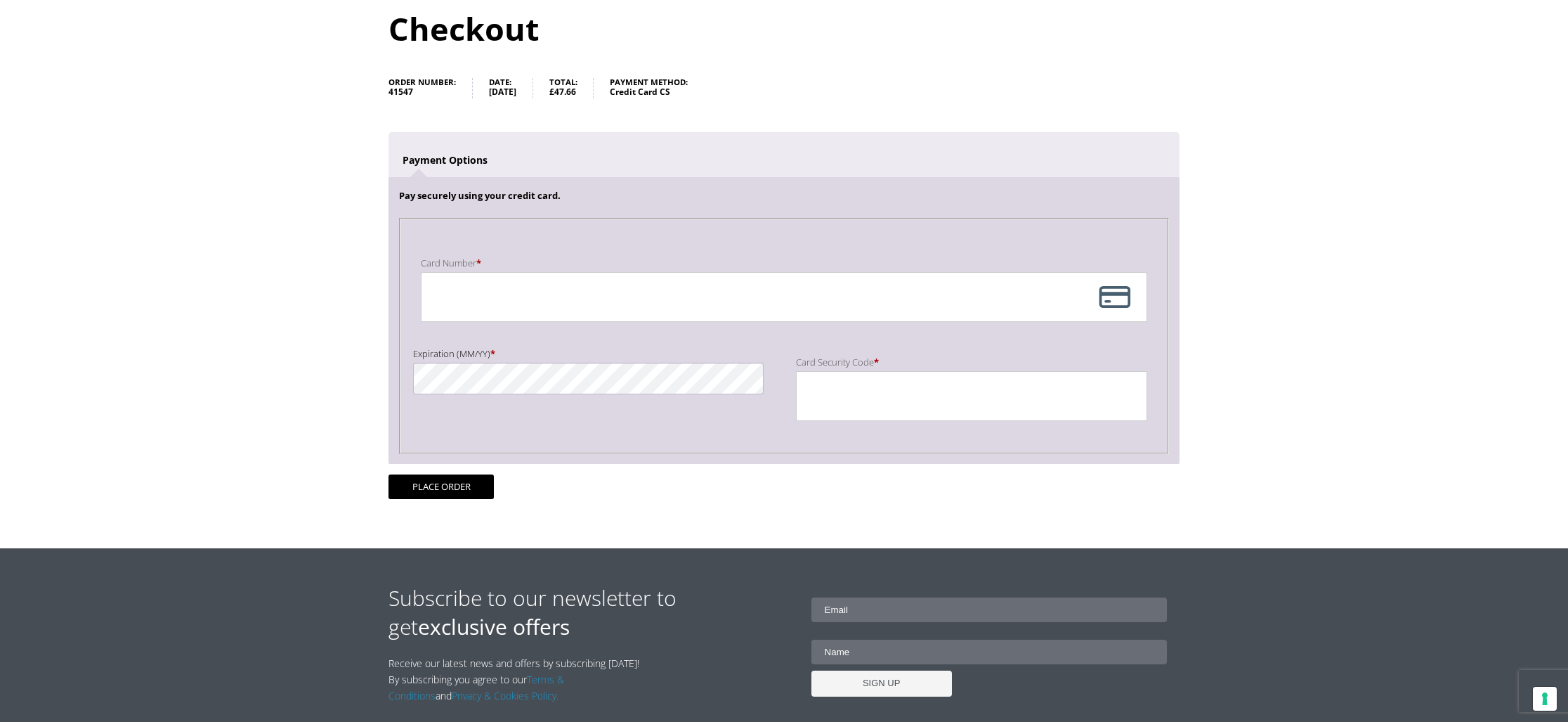
click at [1119, 297] on div "Payment Info" at bounding box center [784, 297] width 726 height 50
click at [1115, 297] on div "Payment Info" at bounding box center [784, 297] width 726 height 50
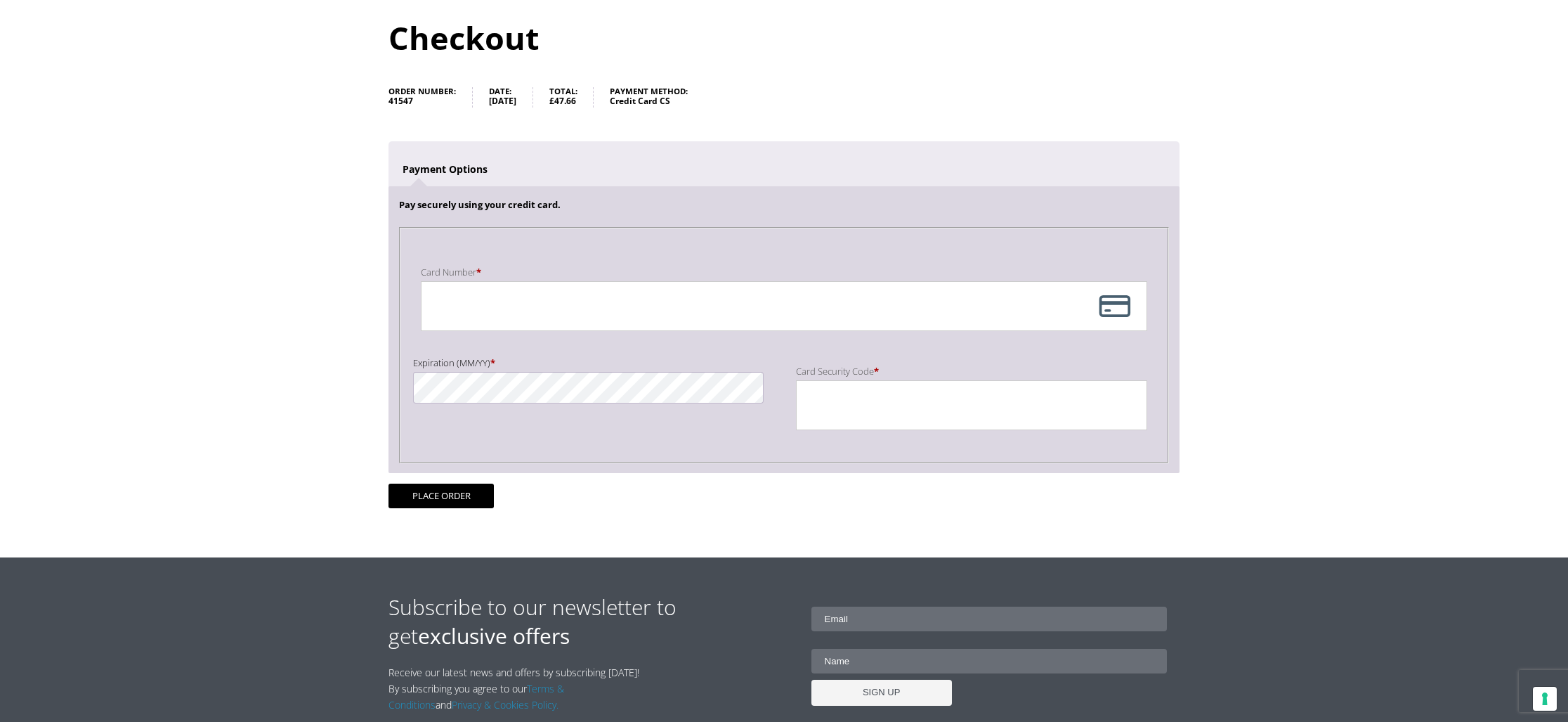
scroll to position [148, 0]
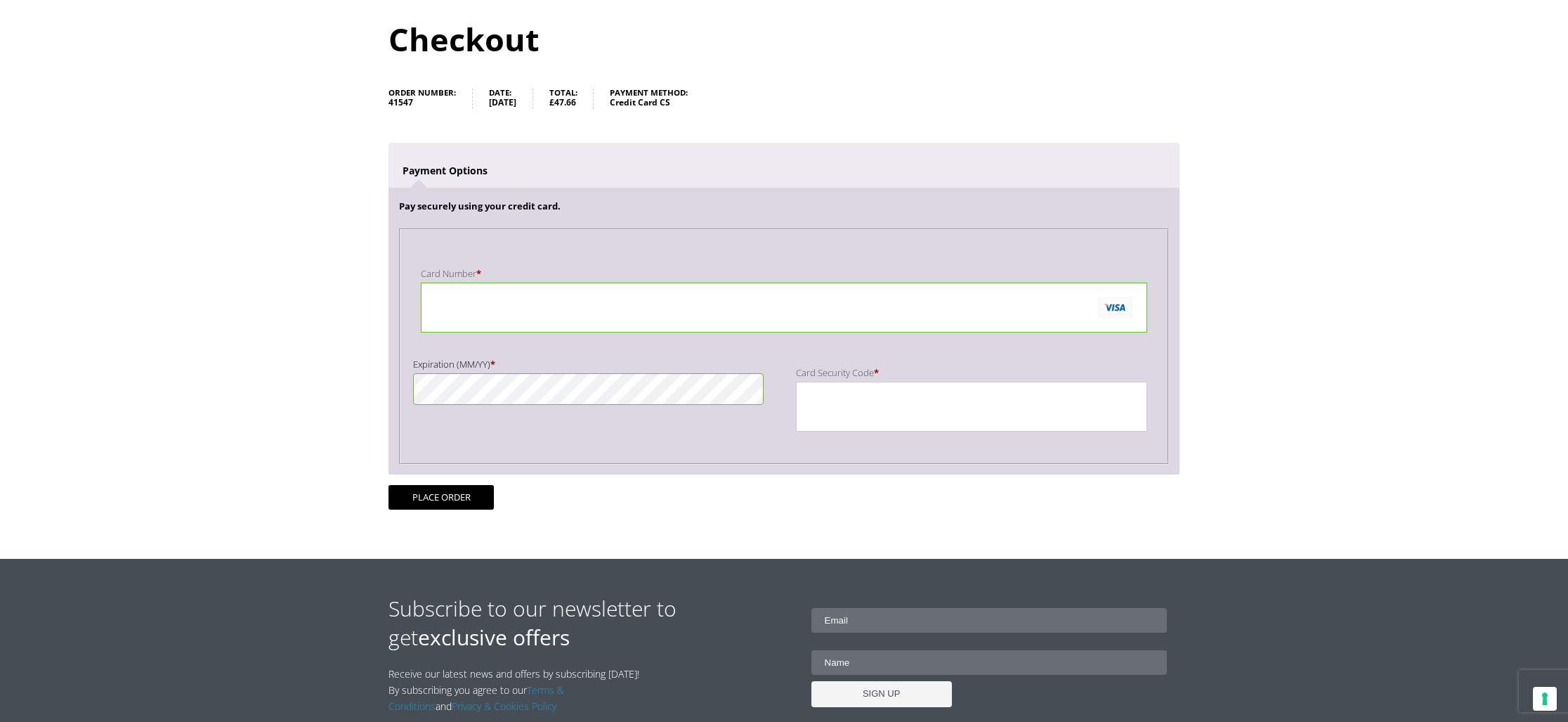
click at [802, 403] on div "Payment Info" at bounding box center [971, 406] width 350 height 50
drag, startPoint x: 455, startPoint y: 489, endPoint x: 303, endPoint y: 410, distance: 171.3
click at [454, 488] on button "Place order" at bounding box center [441, 497] width 106 height 25
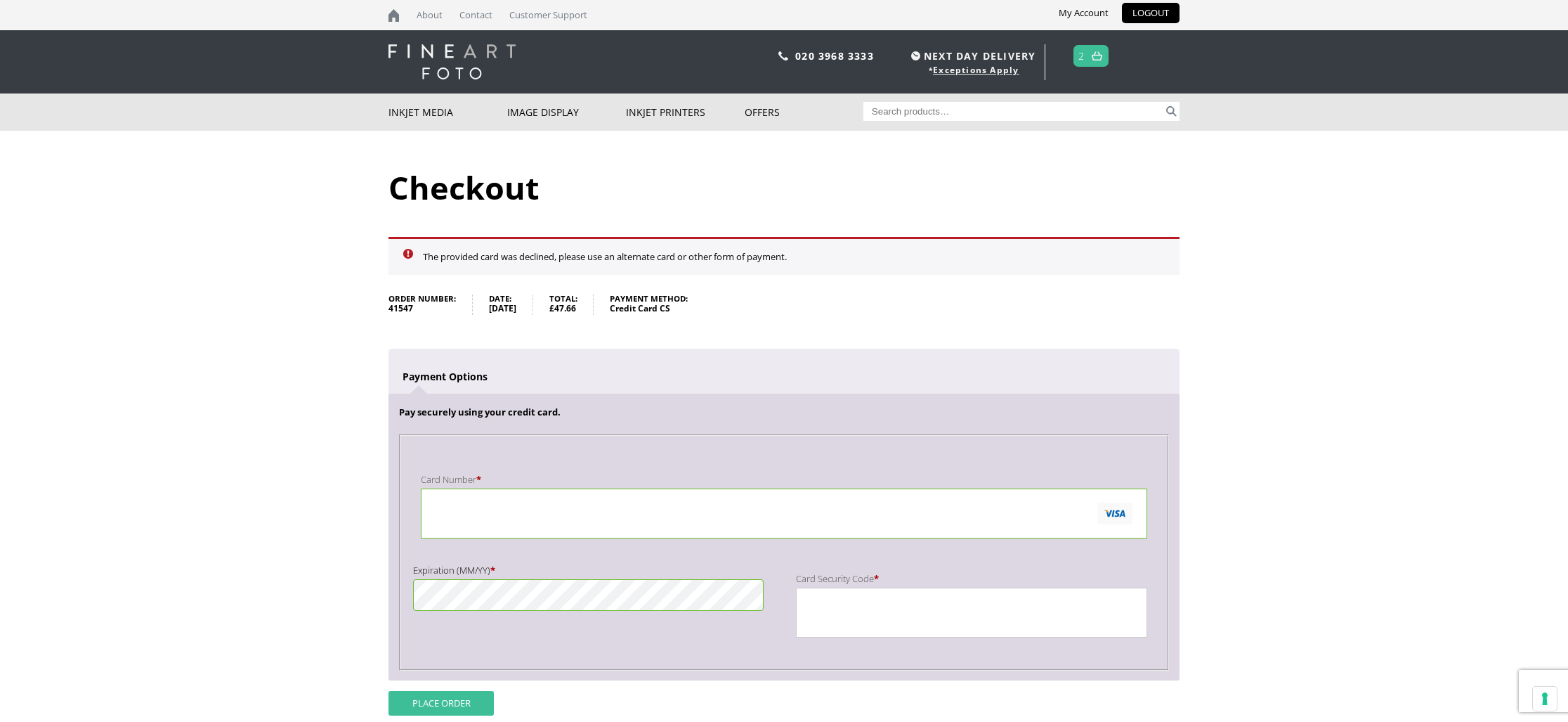
click at [426, 699] on button "Place order" at bounding box center [441, 702] width 106 height 25
click at [480, 371] on div "Pay securely using your credit card. Payment Info Card Number * Expiration (MM/…" at bounding box center [784, 514] width 790 height 332
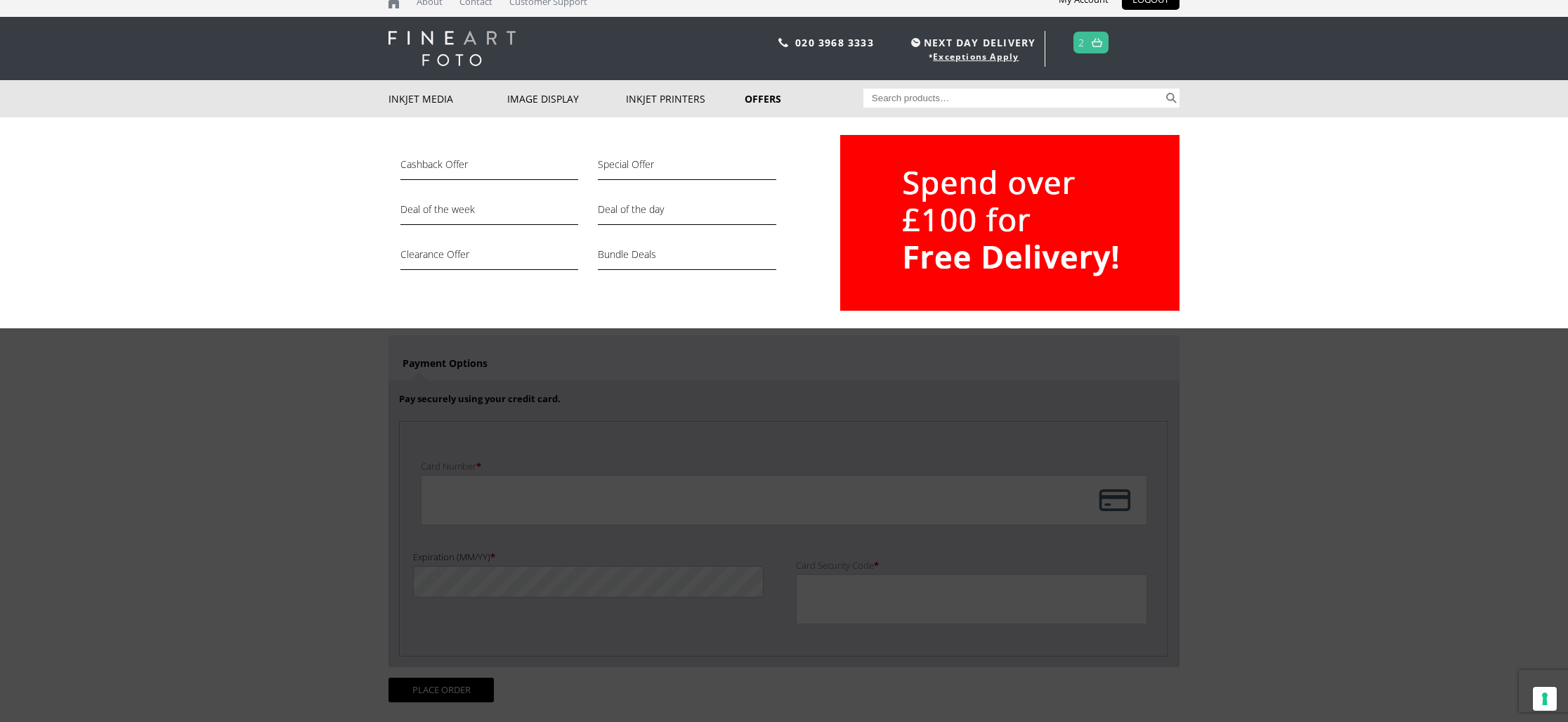
scroll to position [18, 0]
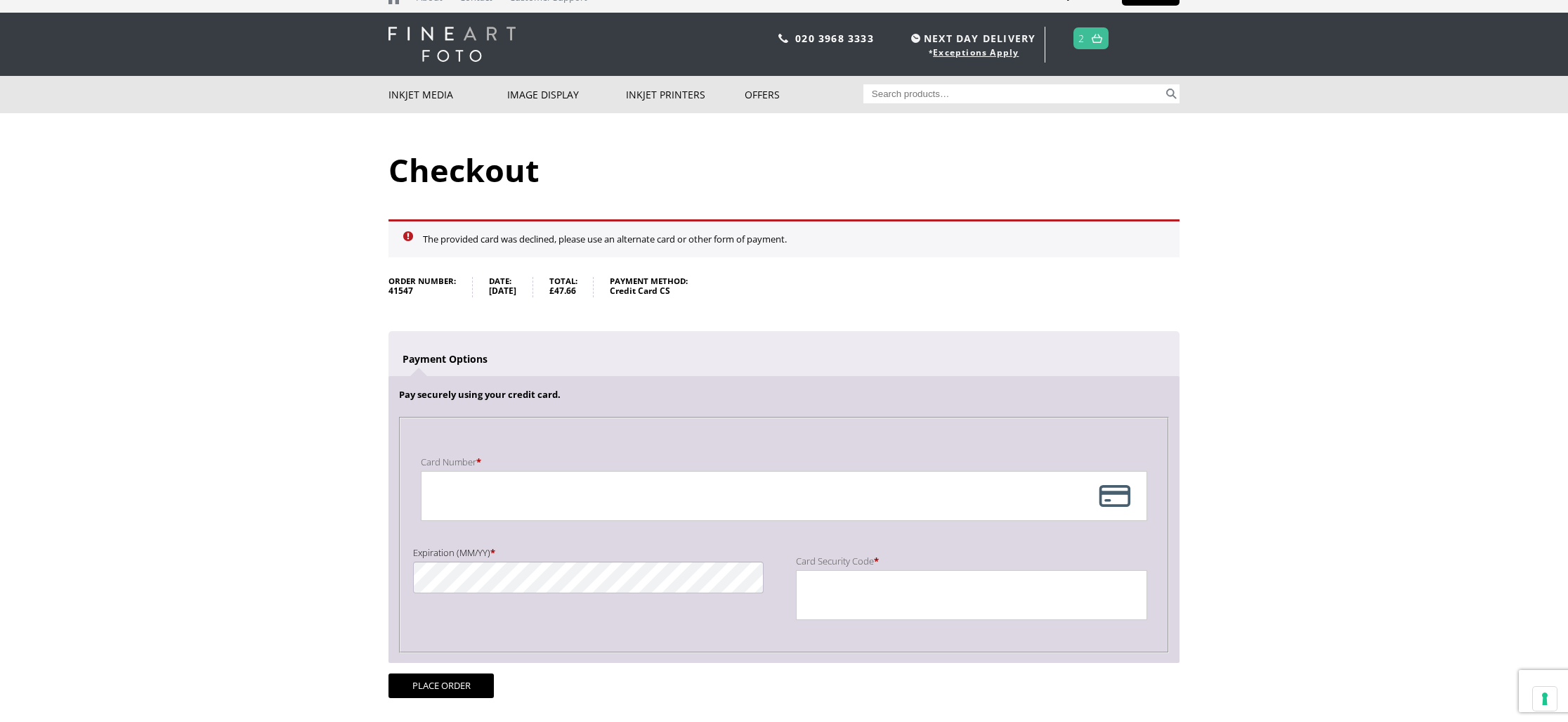
click at [1099, 41] on img at bounding box center [1096, 38] width 11 height 9
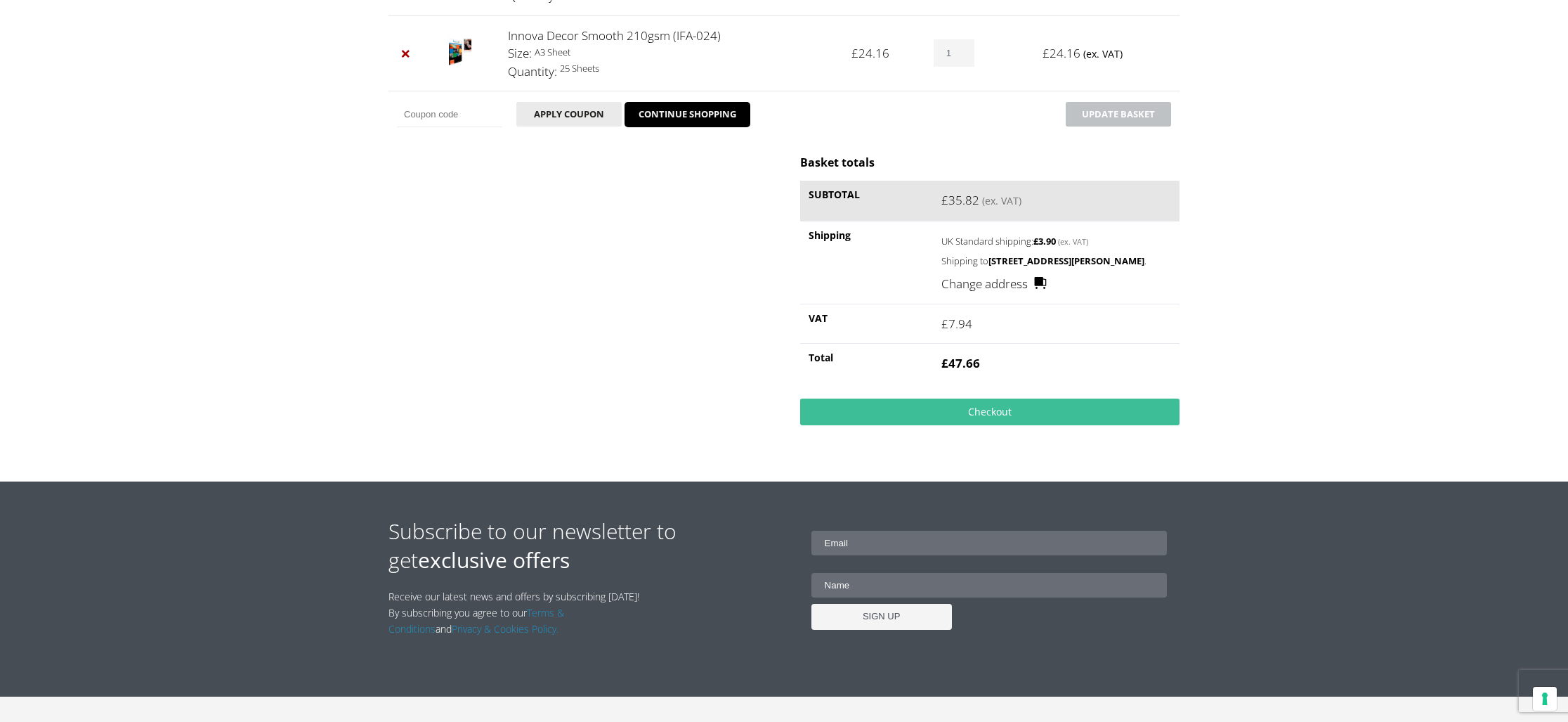
scroll to position [326, 0]
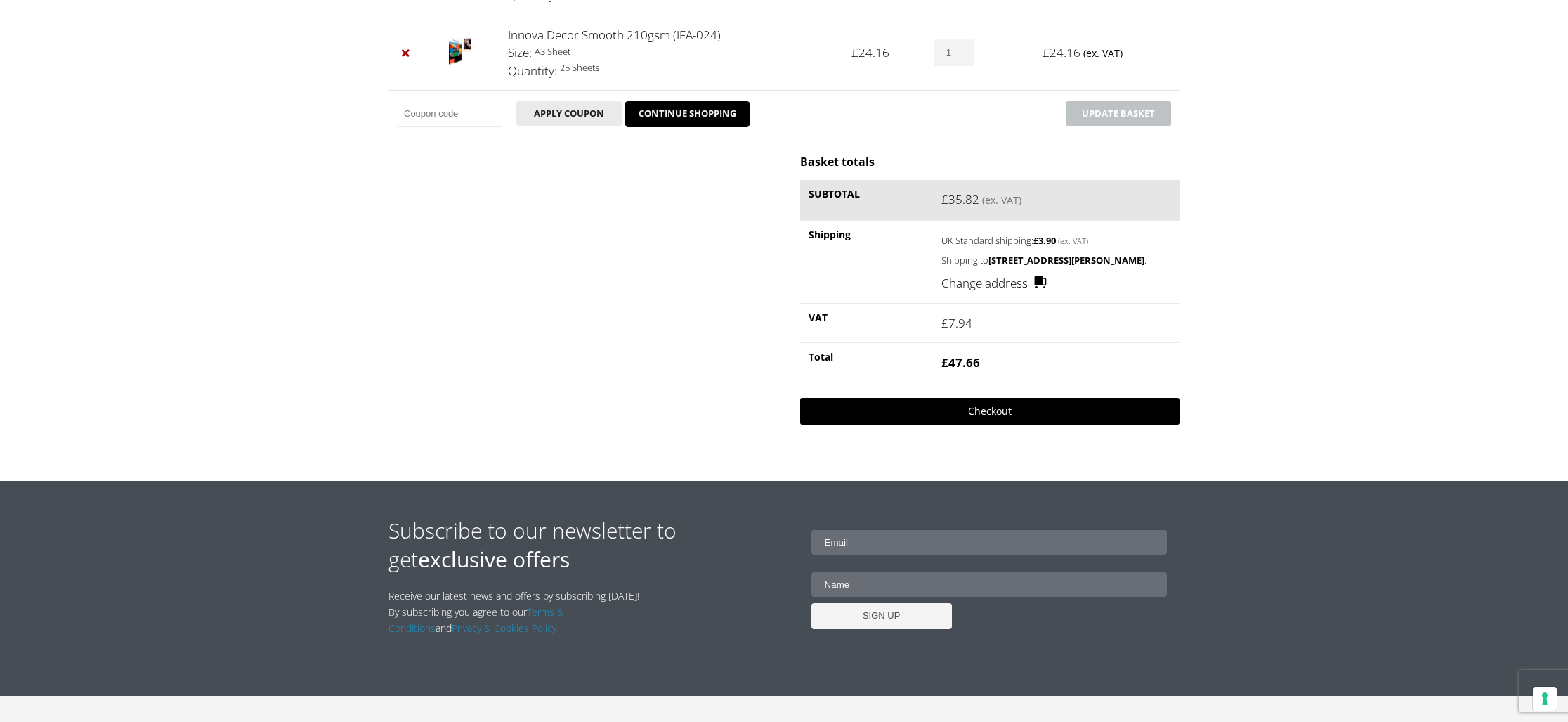
drag, startPoint x: 967, startPoint y: 410, endPoint x: 1123, endPoint y: 406, distance: 156.1
click at [967, 410] on link "Checkout" at bounding box center [990, 410] width 379 height 27
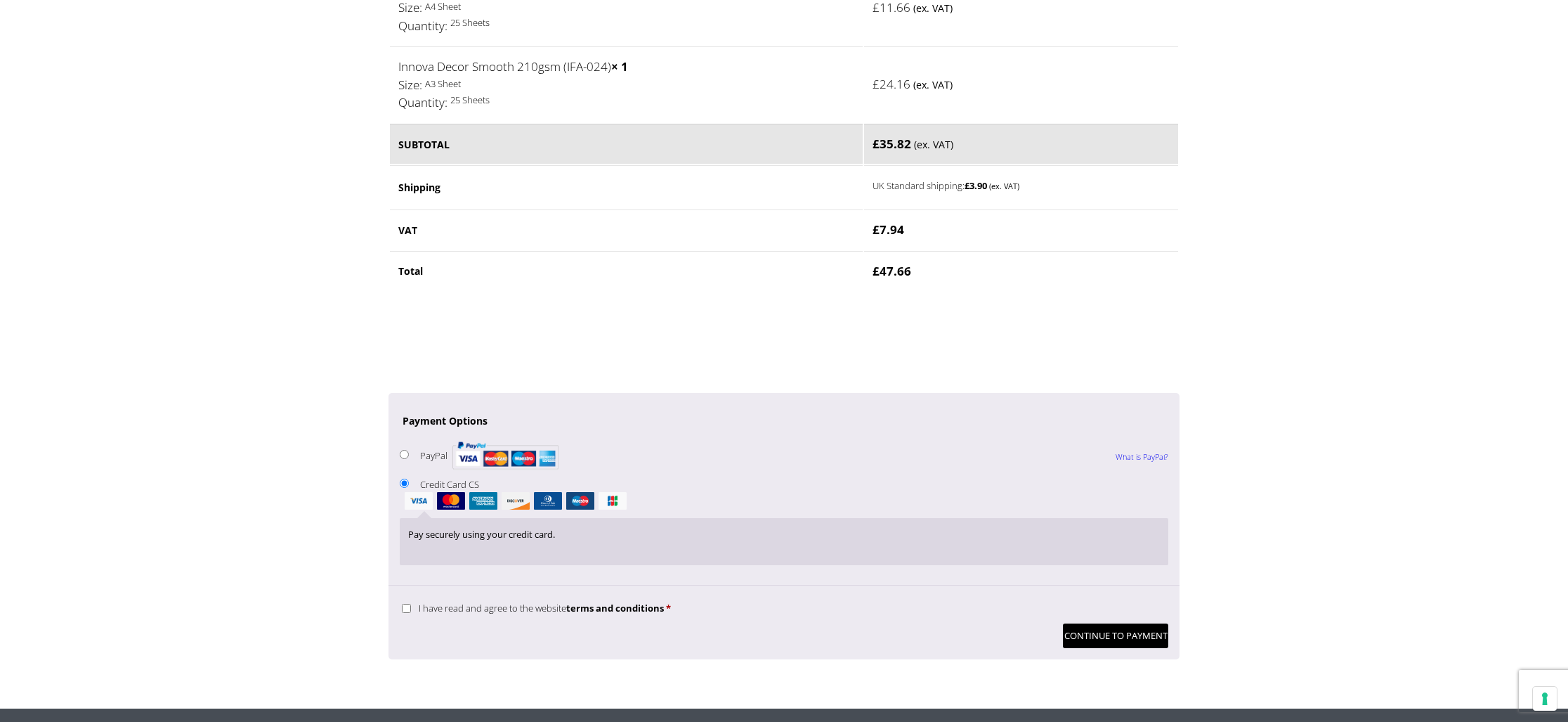
scroll to position [881, 0]
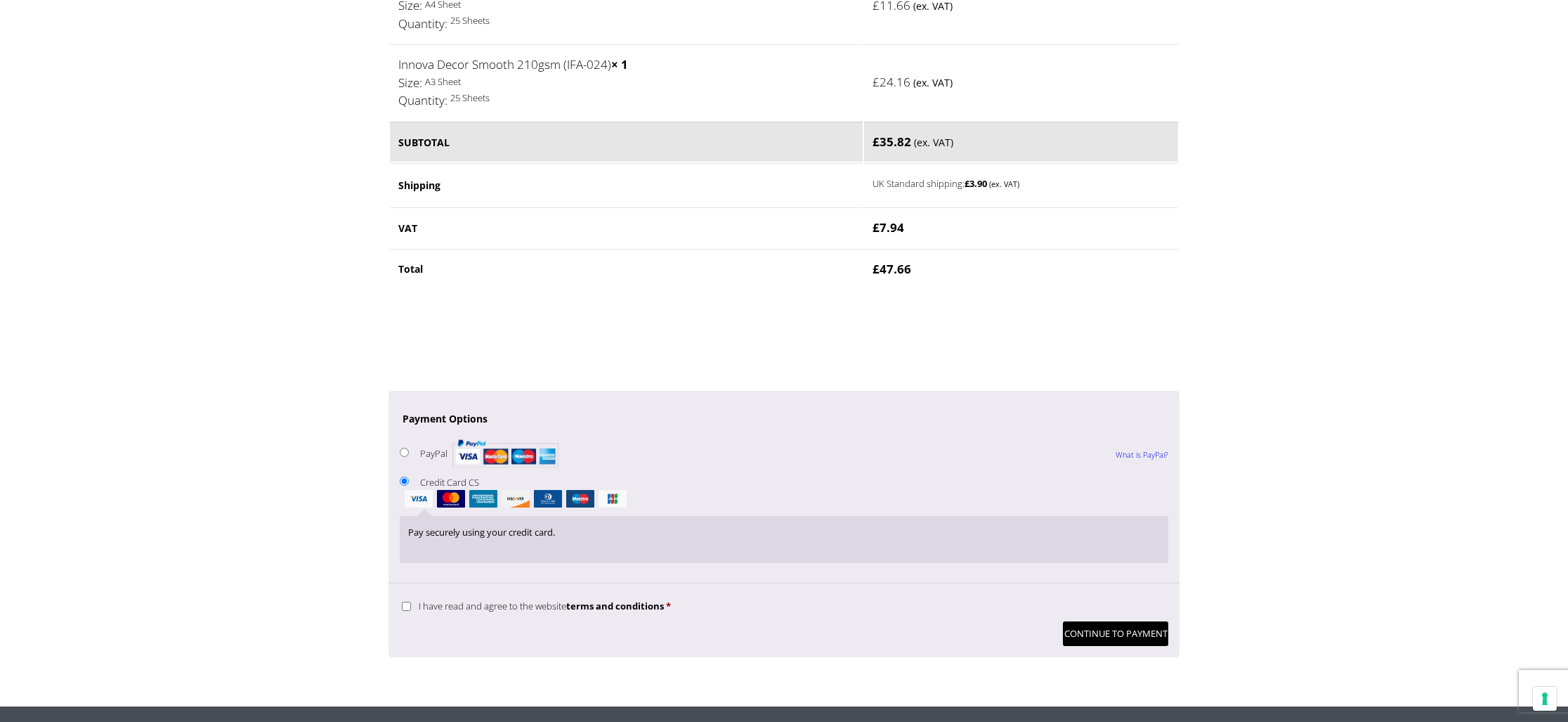
click at [407, 609] on input "I have read and agree to the website terms and conditions *" at bounding box center [406, 605] width 9 height 9
checkbox input "true"
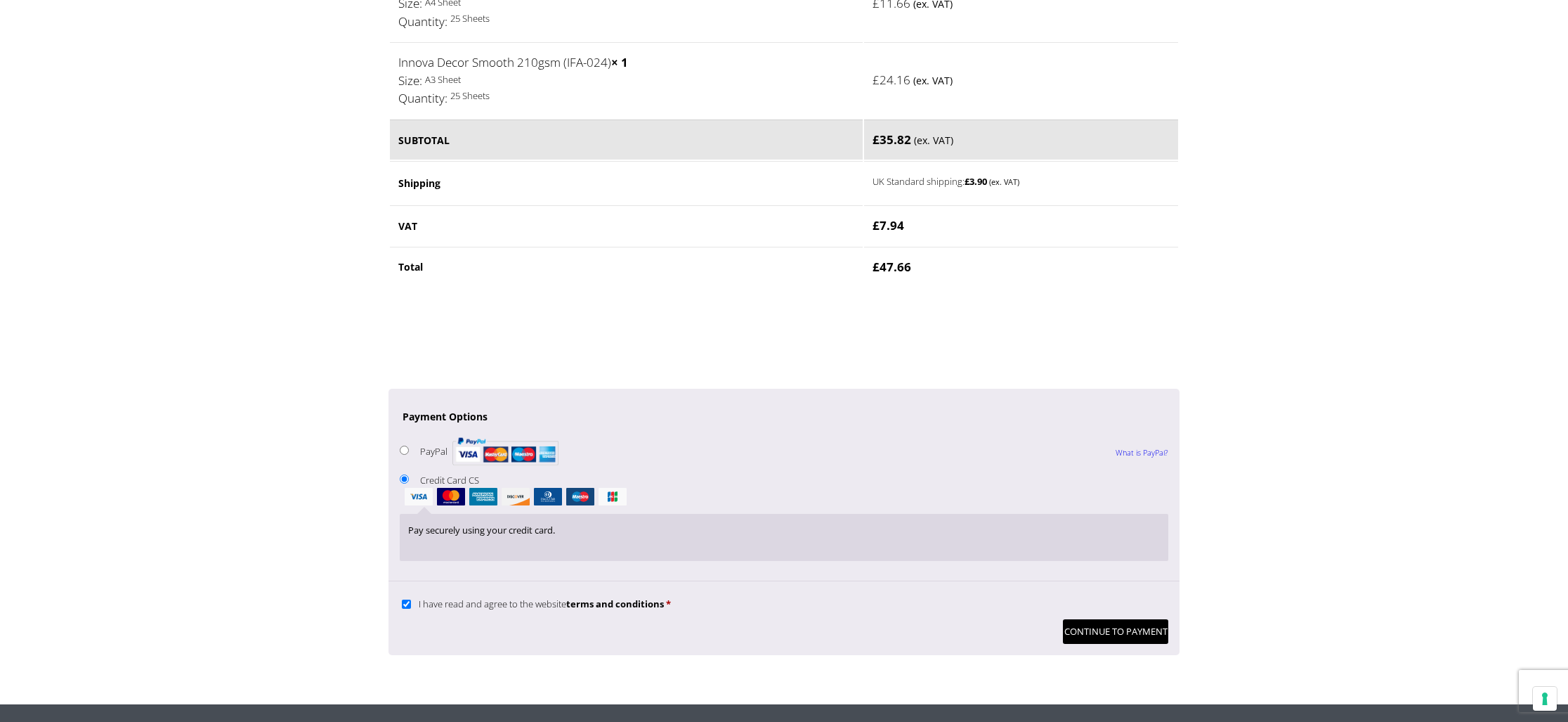
click at [406, 453] on input "PayPal What is PayPal?" at bounding box center [403, 449] width 9 height 9
radio input "true"
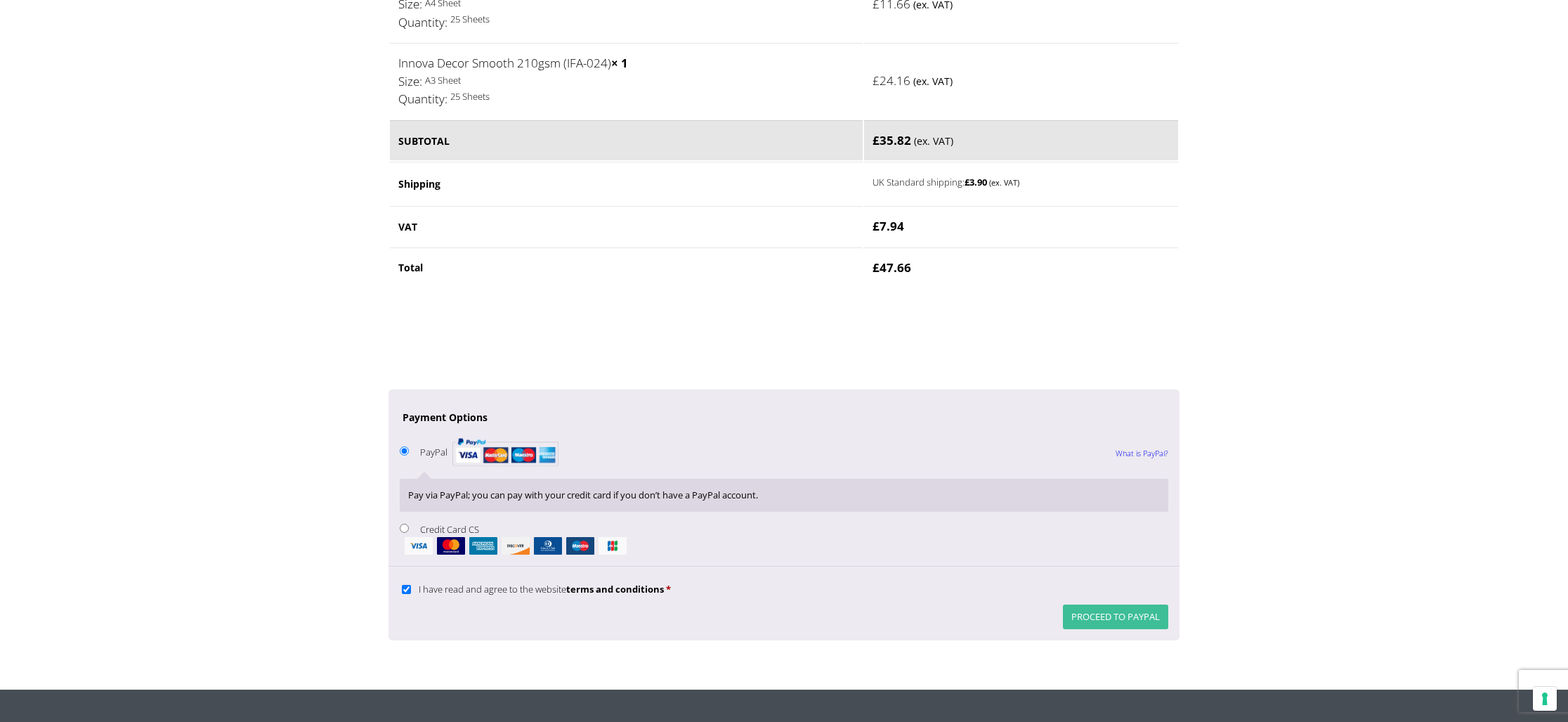
click at [1127, 618] on button "Proceed to PayPal" at bounding box center [1115, 616] width 106 height 25
